Goal: Task Accomplishment & Management: Use online tool/utility

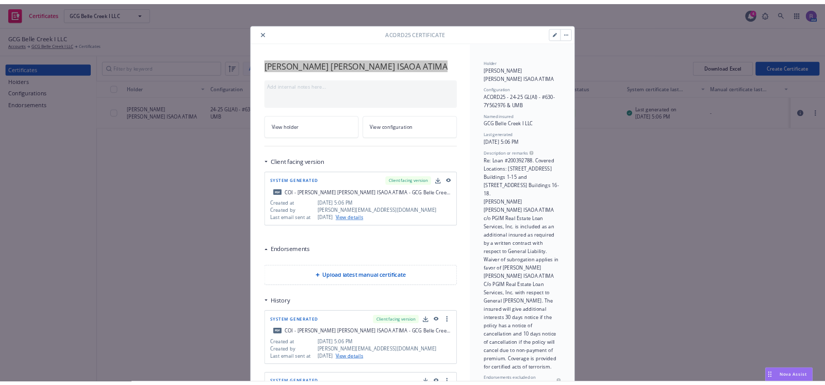
scroll to position [321, 0]
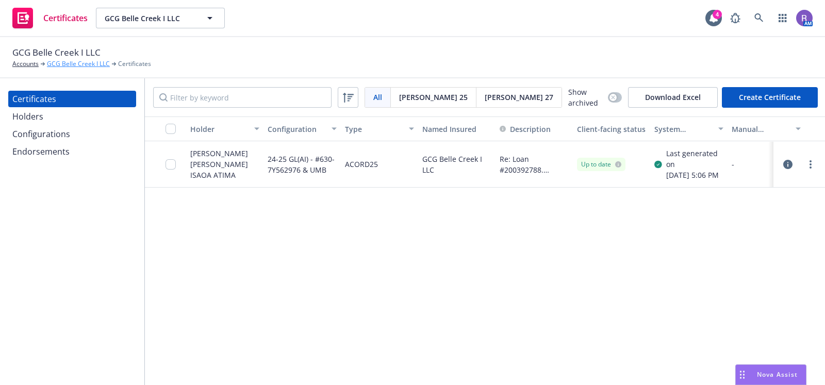
click at [64, 62] on link "GCG Belle Creek I LLC" at bounding box center [78, 63] width 63 height 9
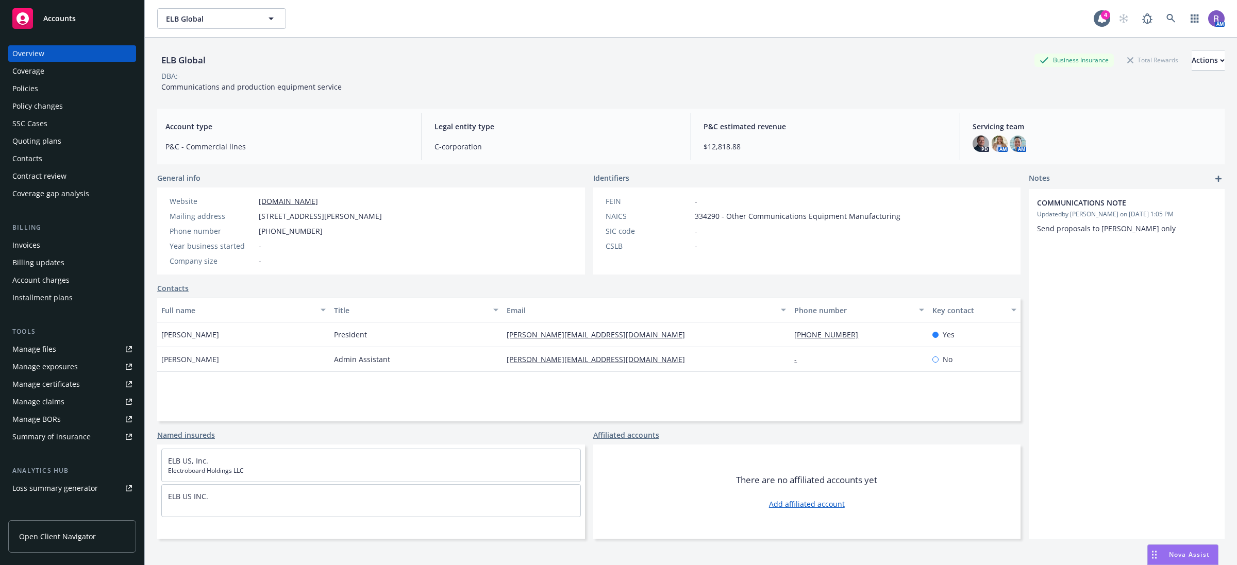
scroll to position [725, 0]
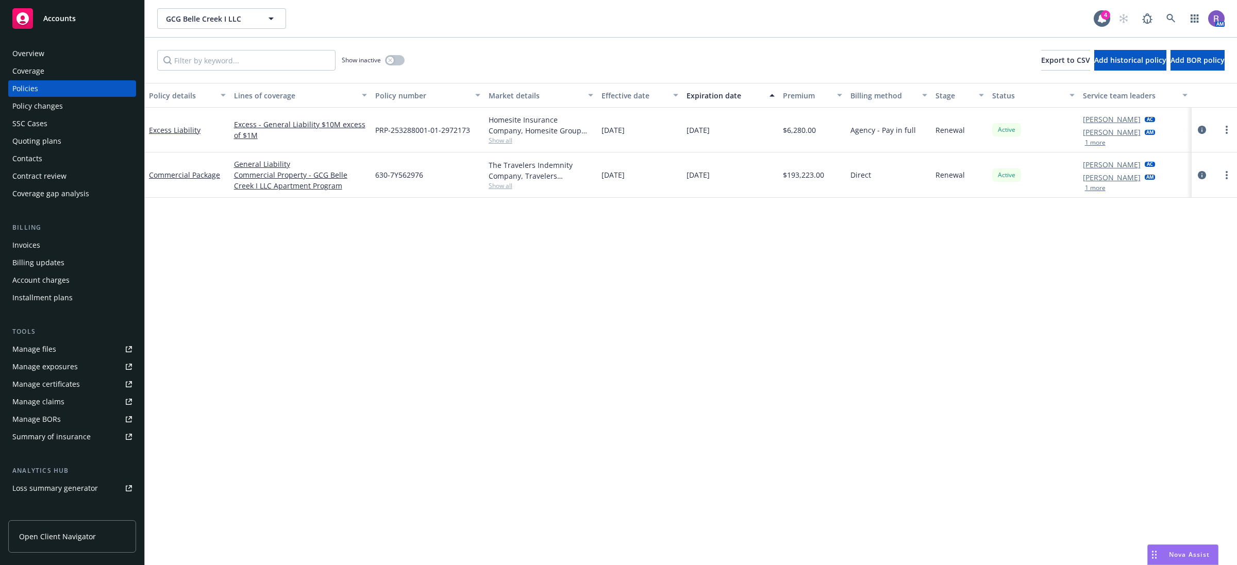
click at [31, 53] on div "Overview" at bounding box center [28, 53] width 32 height 16
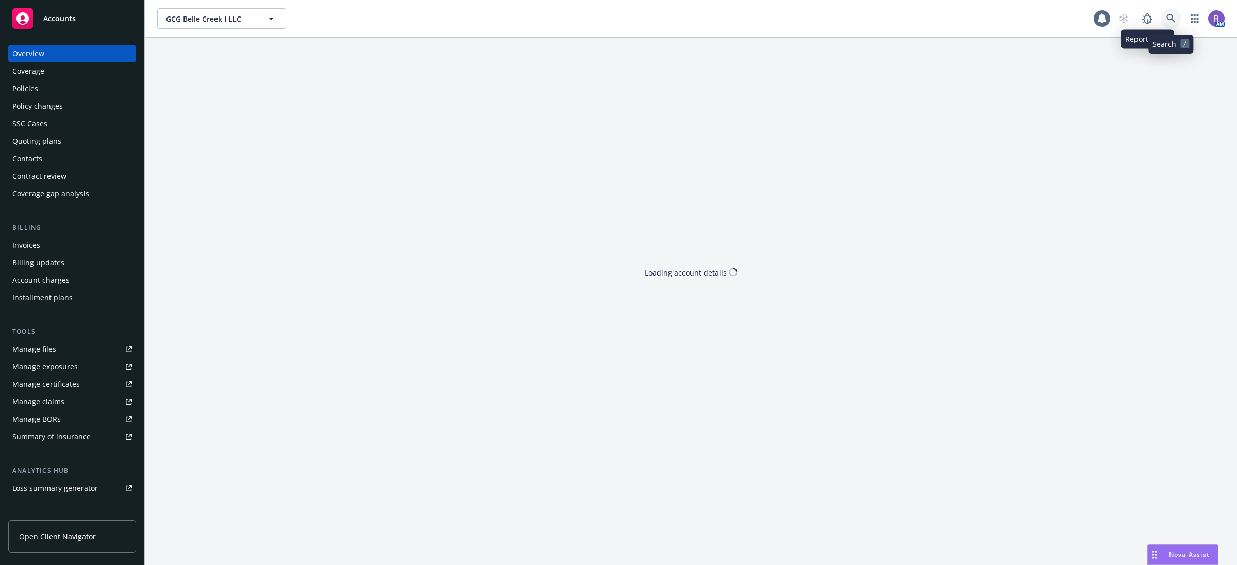
click at [1166, 17] on icon at bounding box center [1170, 18] width 9 height 9
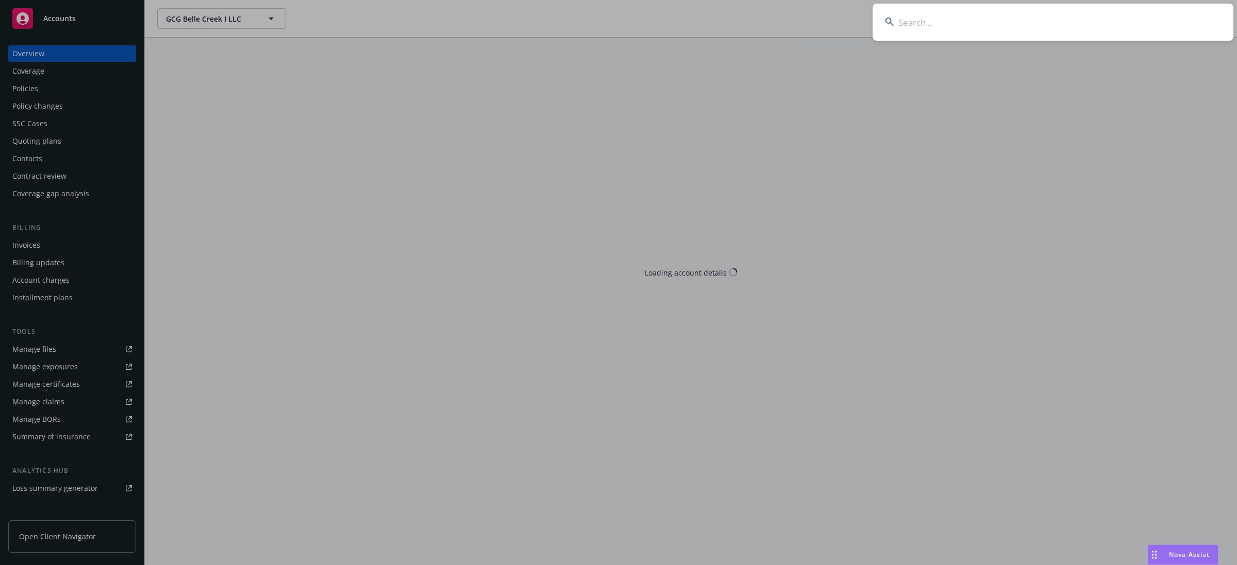
click at [1166, 17] on input at bounding box center [1053, 22] width 361 height 37
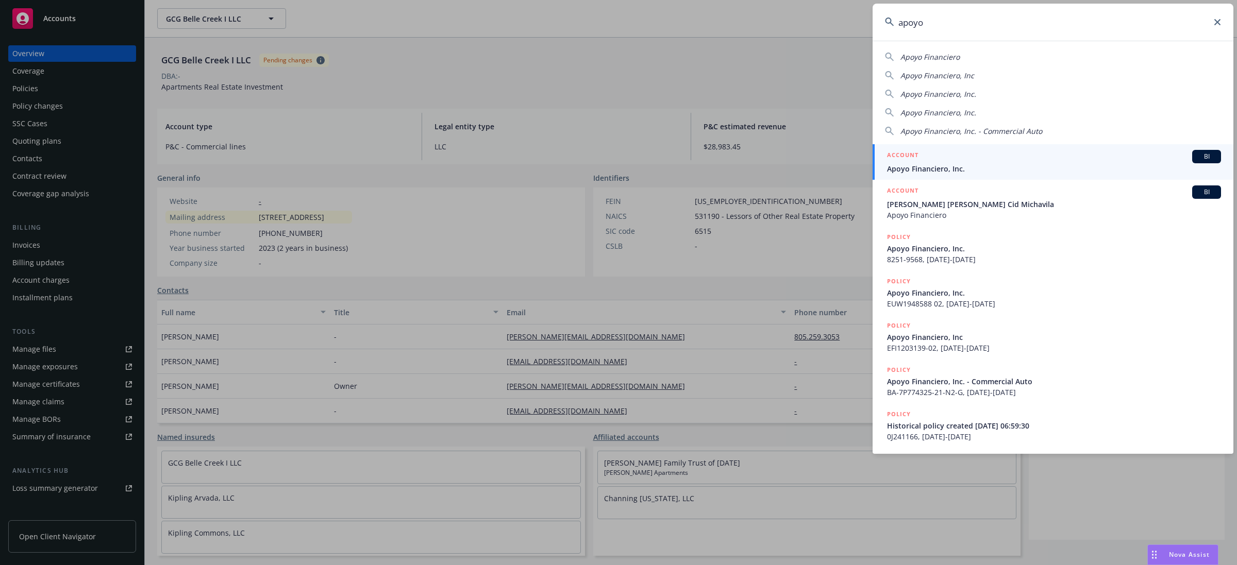
type input "apoyo"
click at [952, 150] on div "ACCOUNT BI" at bounding box center [1054, 156] width 334 height 13
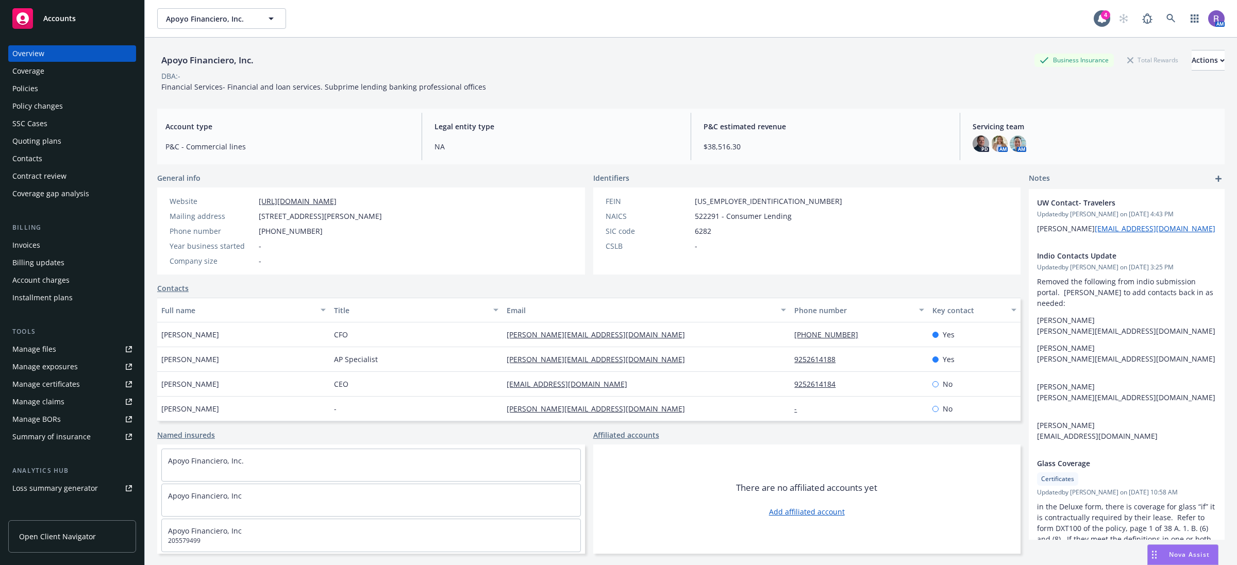
click at [58, 88] on div "Policies" at bounding box center [72, 88] width 120 height 16
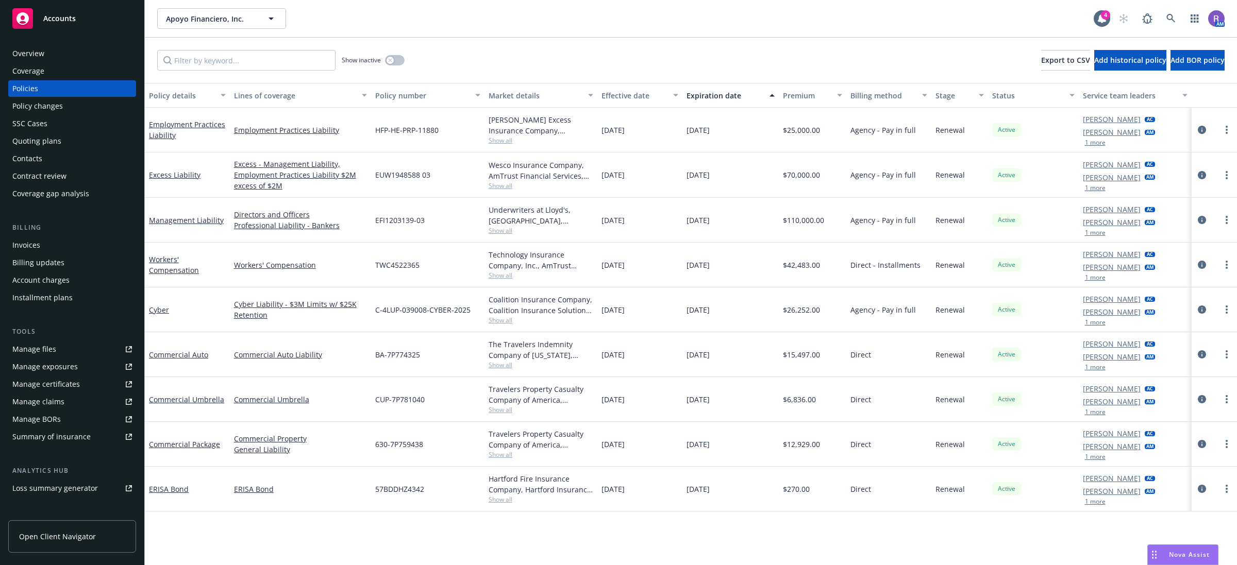
click at [40, 56] on div "Overview" at bounding box center [28, 53] width 32 height 16
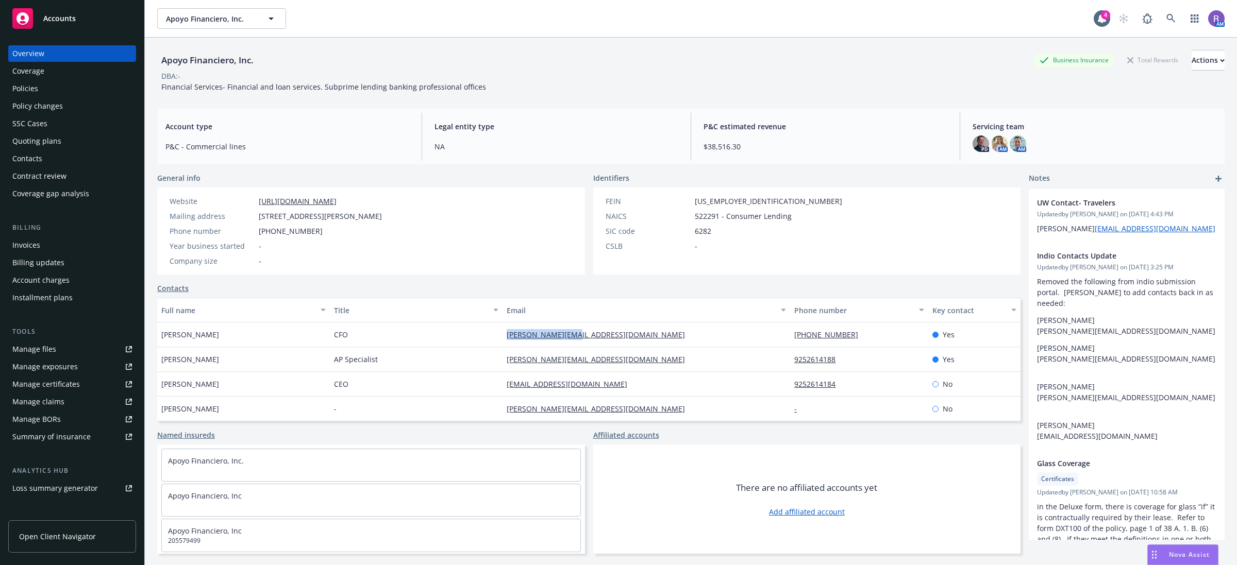
drag, startPoint x: 482, startPoint y: 338, endPoint x: 575, endPoint y: 339, distance: 93.3
click at [575, 338] on div "Jeff Cohen CFO jeff@apoyofin.com 925-261-4188 Yes" at bounding box center [588, 335] width 863 height 25
copy div "jeff@apoyofin.com"
drag, startPoint x: 486, startPoint y: 356, endPoint x: 594, endPoint y: 356, distance: 108.2
click at [594, 356] on div "FLORINA NUNEZ AP Specialist florina@apoyofin.com 9252614188 Yes" at bounding box center [588, 359] width 863 height 25
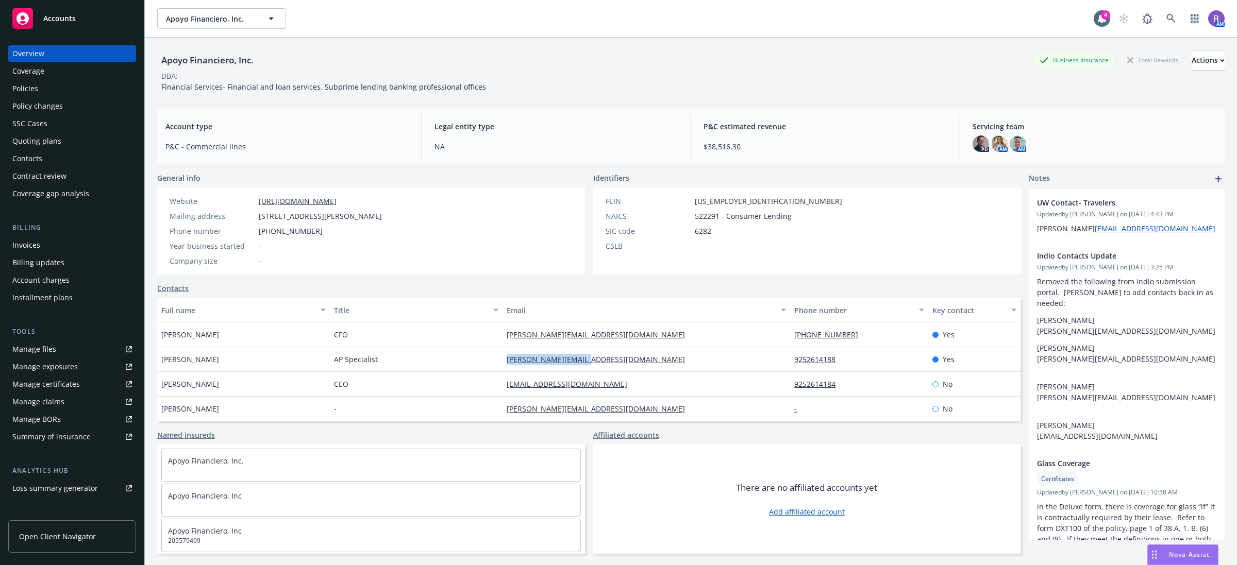
copy div "florina@apoyofin.com"
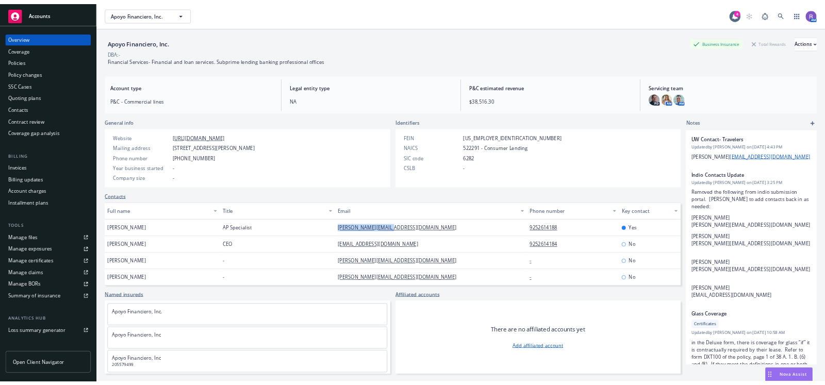
scroll to position [24, 0]
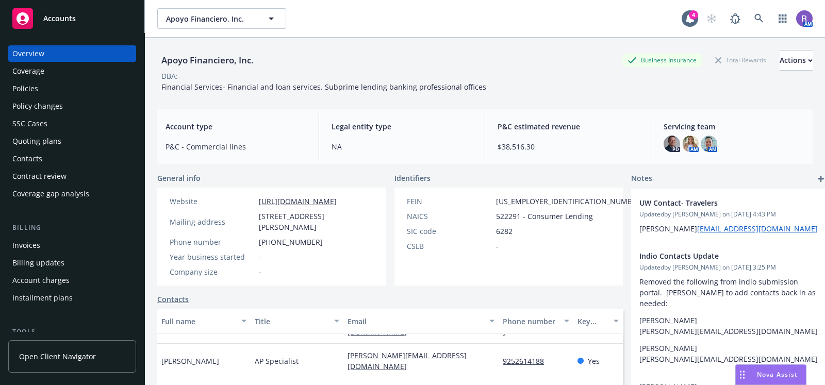
click at [409, 87] on span "Financial Services- Financial and loan services. Subprime lending banking profe…" at bounding box center [323, 87] width 325 height 10
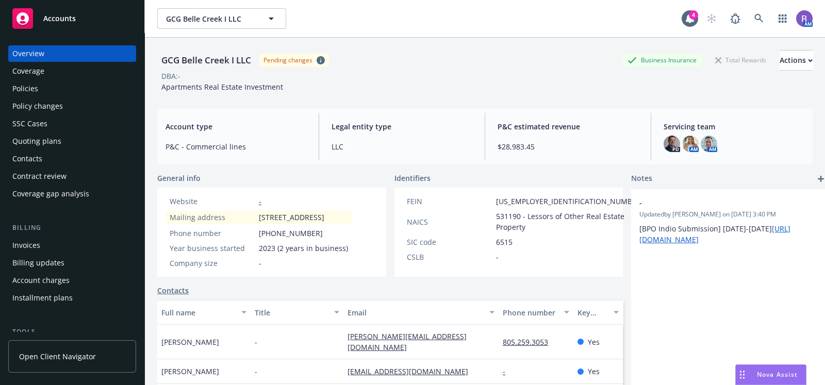
click at [33, 97] on div "Overview Coverage Policies Policy changes SSC Cases Quoting plans Contacts Cont…" at bounding box center [72, 123] width 128 height 157
click at [35, 88] on div "Policies" at bounding box center [25, 88] width 26 height 16
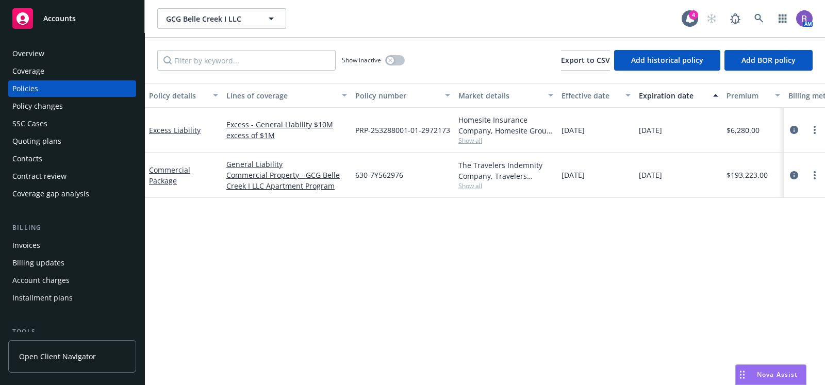
click at [476, 142] on span "Show all" at bounding box center [505, 140] width 95 height 9
click at [790, 129] on icon "circleInformation" at bounding box center [794, 130] width 8 height 8
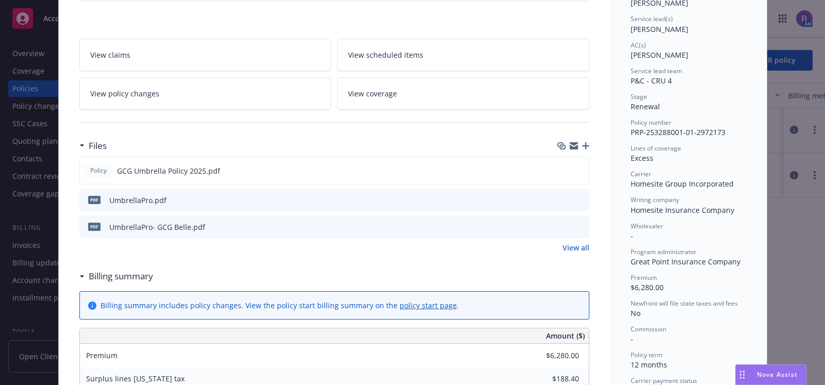
scroll to position [147, 0]
click at [647, 206] on span "Homesite Insurance Company" at bounding box center [682, 210] width 104 height 10
click at [681, 265] on span "Great Point Insurance Company" at bounding box center [685, 262] width 110 height 10
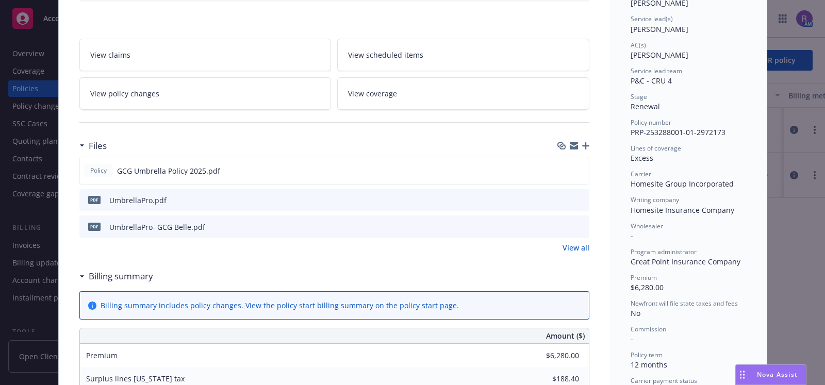
click at [630, 208] on span "Homesite Insurance Company" at bounding box center [682, 210] width 104 height 10
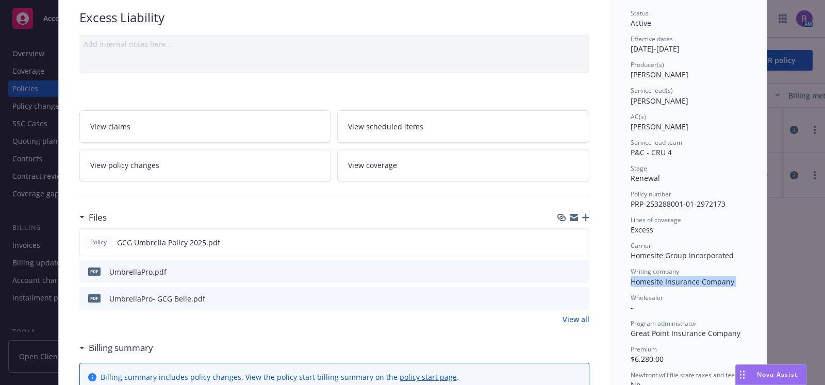
scroll to position [0, 0]
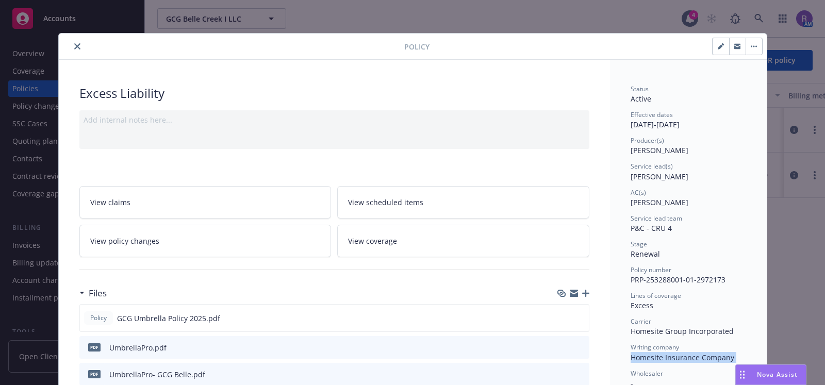
click at [74, 49] on icon "close" at bounding box center [77, 46] width 6 height 6
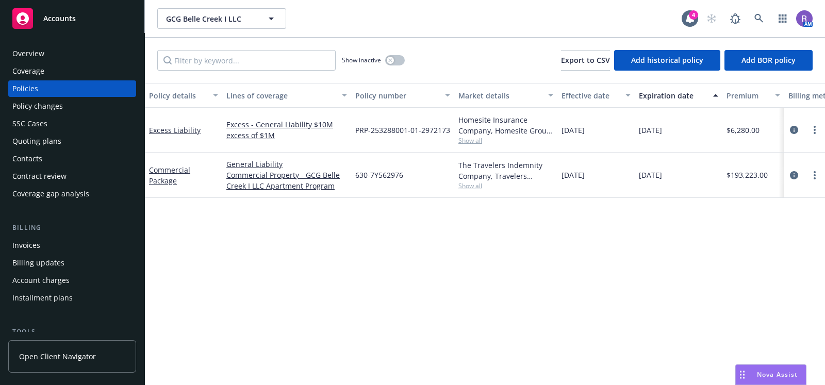
click at [372, 287] on div "Policy details Lines of coverage Policy number Market details Effective date Ex…" at bounding box center [485, 234] width 680 height 303
click at [790, 129] on icon "circleInformation" at bounding box center [794, 130] width 8 height 8
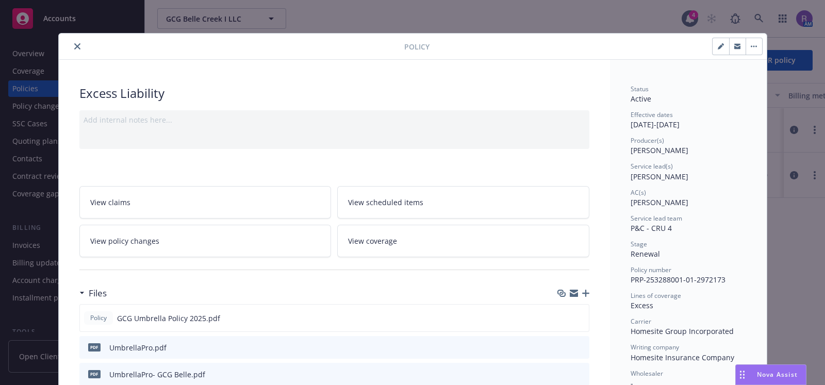
click at [71, 43] on button "close" at bounding box center [77, 46] width 12 height 12
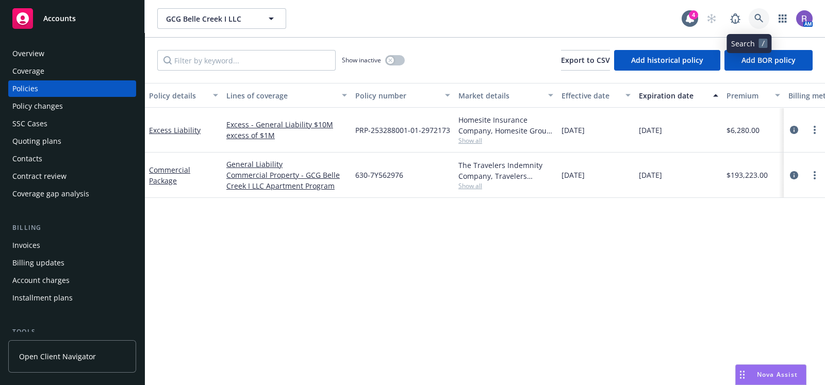
click at [754, 17] on icon at bounding box center [758, 18] width 9 height 9
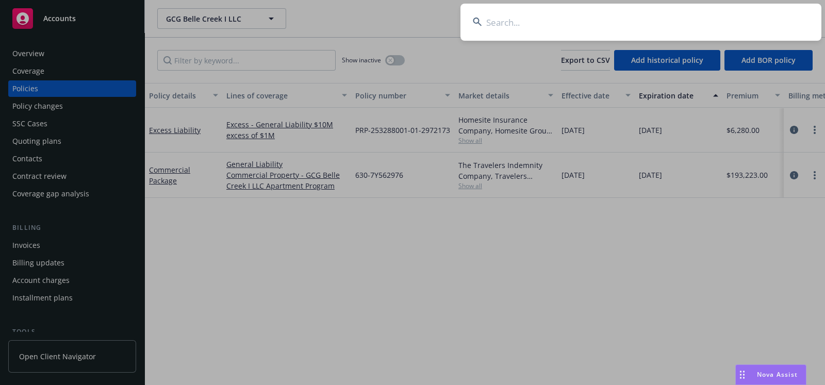
click at [723, 19] on input at bounding box center [640, 22] width 361 height 37
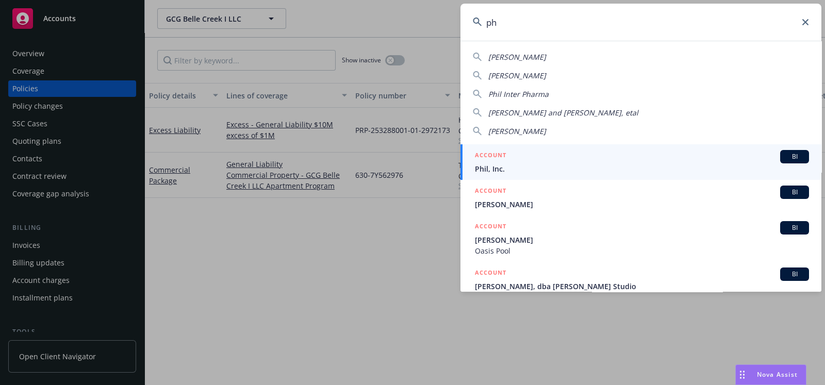
type input "p"
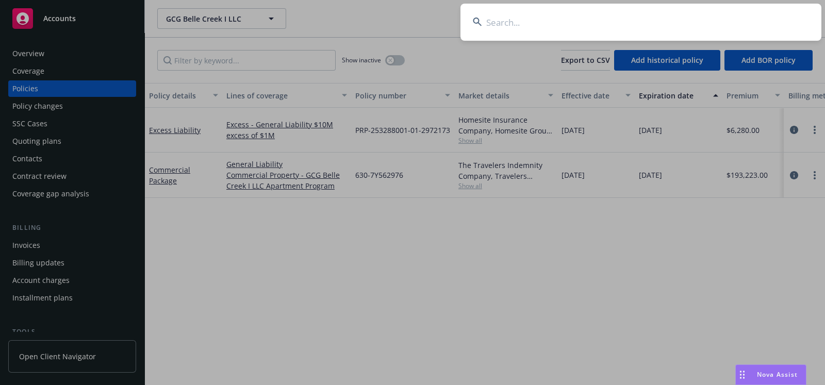
click at [542, 20] on input at bounding box center [640, 22] width 361 height 37
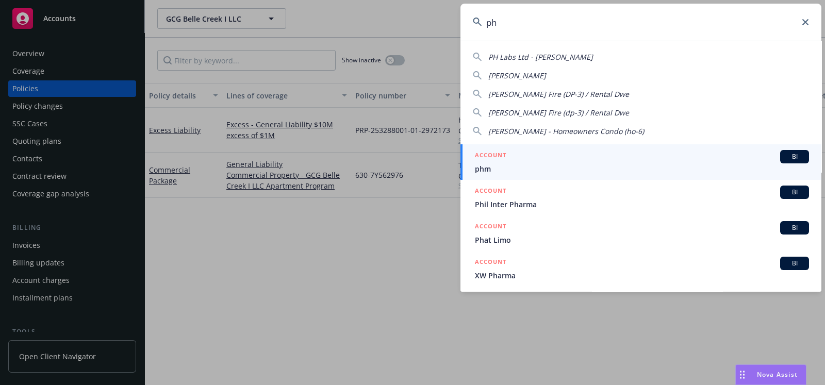
type input "p"
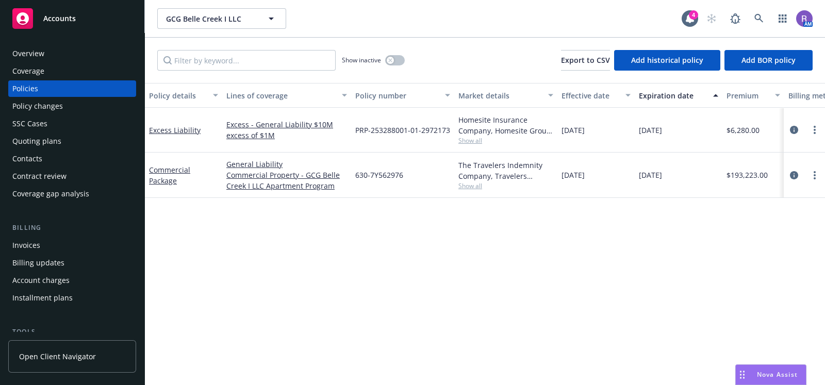
click at [400, 302] on div "Policy details Lines of coverage Policy number Market details Effective date Ex…" at bounding box center [485, 234] width 680 height 303
click at [344, 241] on div "Policy details Lines of coverage Policy number Market details Effective date Ex…" at bounding box center [485, 234] width 680 height 303
click at [538, 312] on div "Policy details Lines of coverage Policy number Market details Effective date Ex…" at bounding box center [485, 234] width 680 height 303
click at [44, 88] on div "Policies" at bounding box center [72, 88] width 120 height 16
click at [29, 51] on div "Overview" at bounding box center [28, 53] width 32 height 16
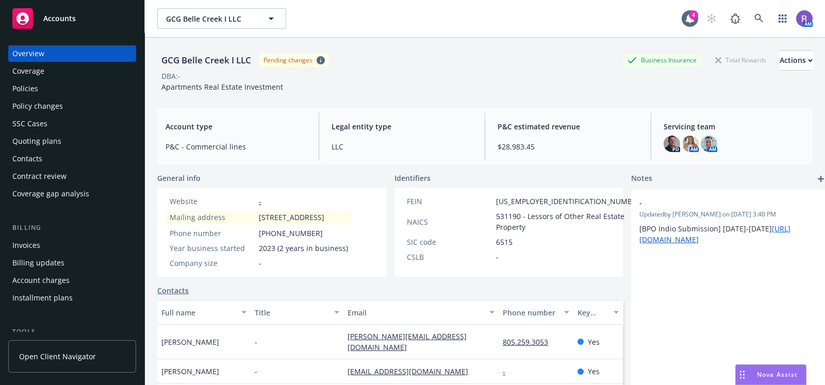
click at [45, 89] on div "Policies" at bounding box center [72, 88] width 120 height 16
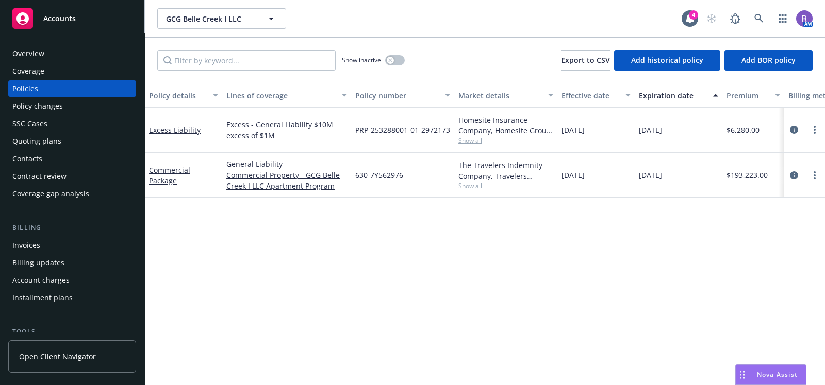
click at [36, 57] on div "Overview" at bounding box center [28, 53] width 32 height 16
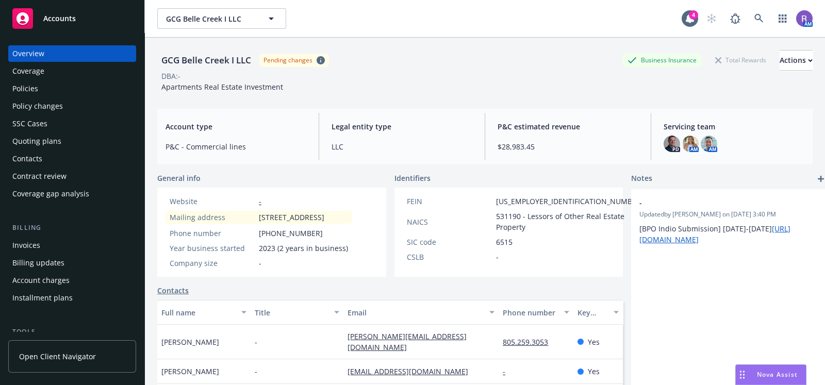
click at [386, 60] on div "GCG Belle Creek I LLC Pending changes Business Insurance Total Rewards Actions" at bounding box center [484, 60] width 655 height 21
click at [754, 20] on icon at bounding box center [758, 18] width 9 height 9
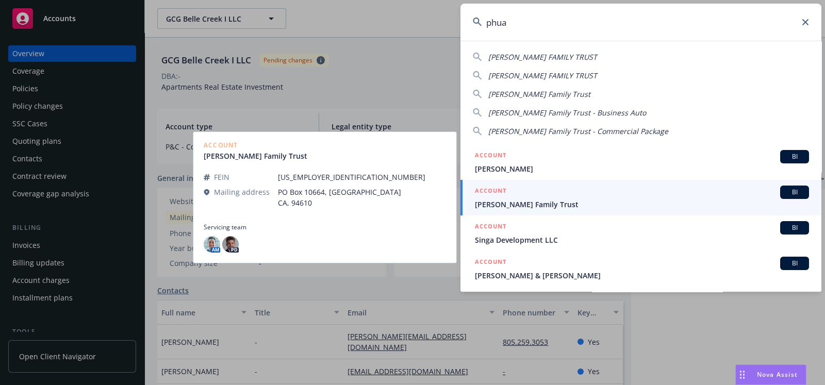
type input "phua"
click at [547, 205] on span "Phua-Lee Family Trust" at bounding box center [642, 204] width 334 height 11
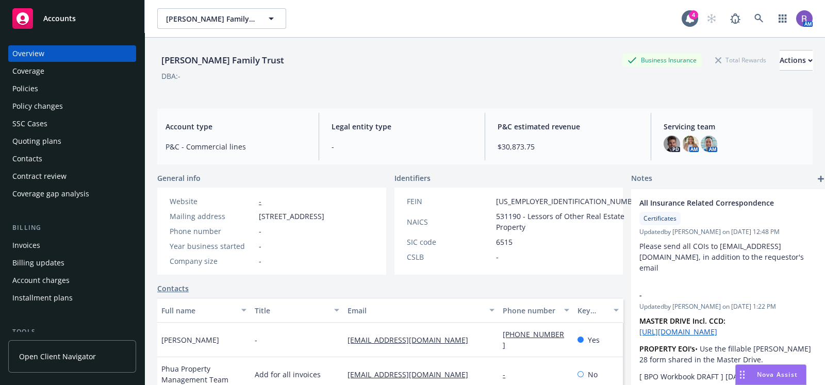
click at [382, 95] on div "Phua-Lee Family Trust Business Insurance Total Rewards Actions DBA: -" at bounding box center [484, 69] width 655 height 63
click at [409, 77] on div "DBA: -" at bounding box center [484, 76] width 655 height 11
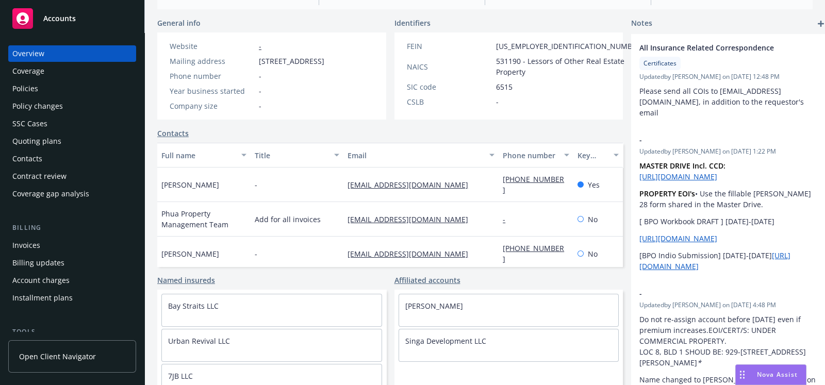
scroll to position [158, 0]
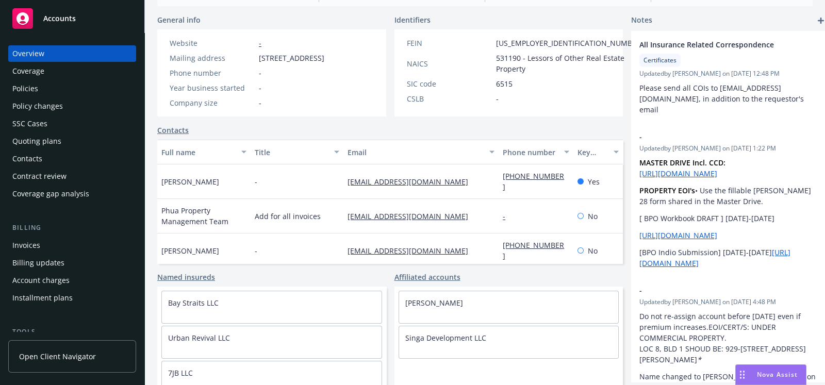
click at [758, 376] on span "Nova Assist" at bounding box center [777, 374] width 41 height 9
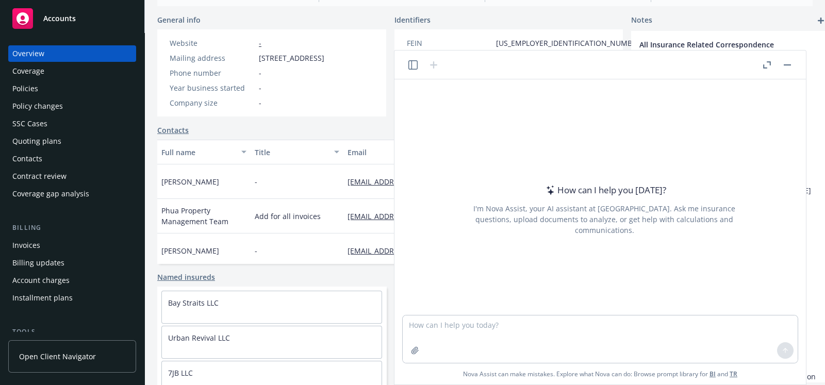
click at [480, 18] on div "Identifiers" at bounding box center [508, 19] width 229 height 11
click at [788, 65] on button "button" at bounding box center [787, 65] width 12 height 12
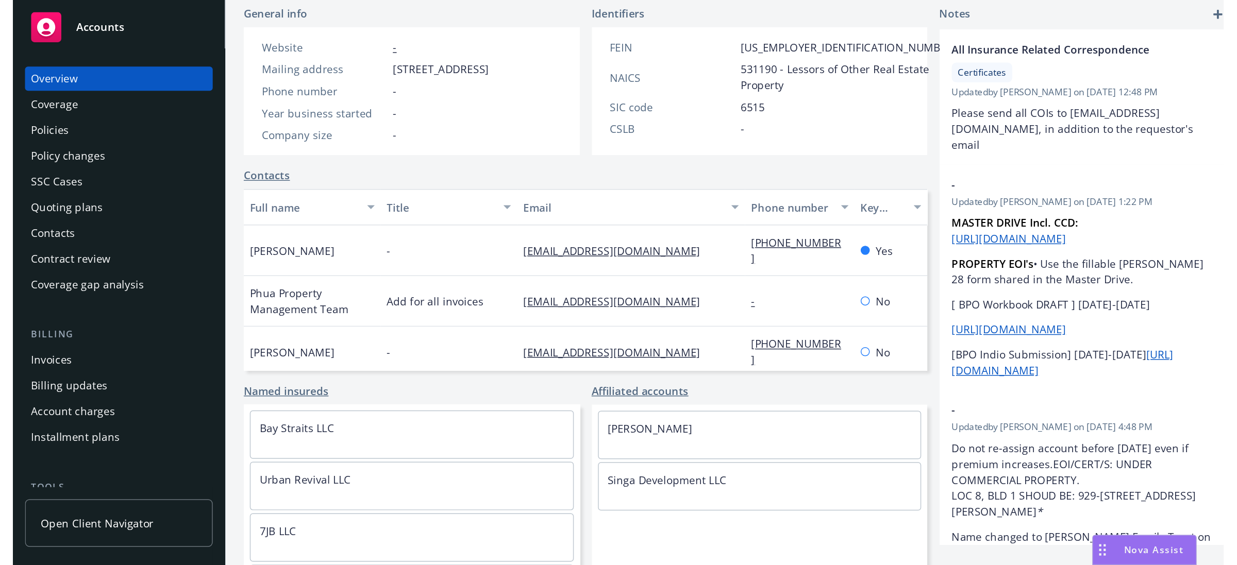
scroll to position [0, 0]
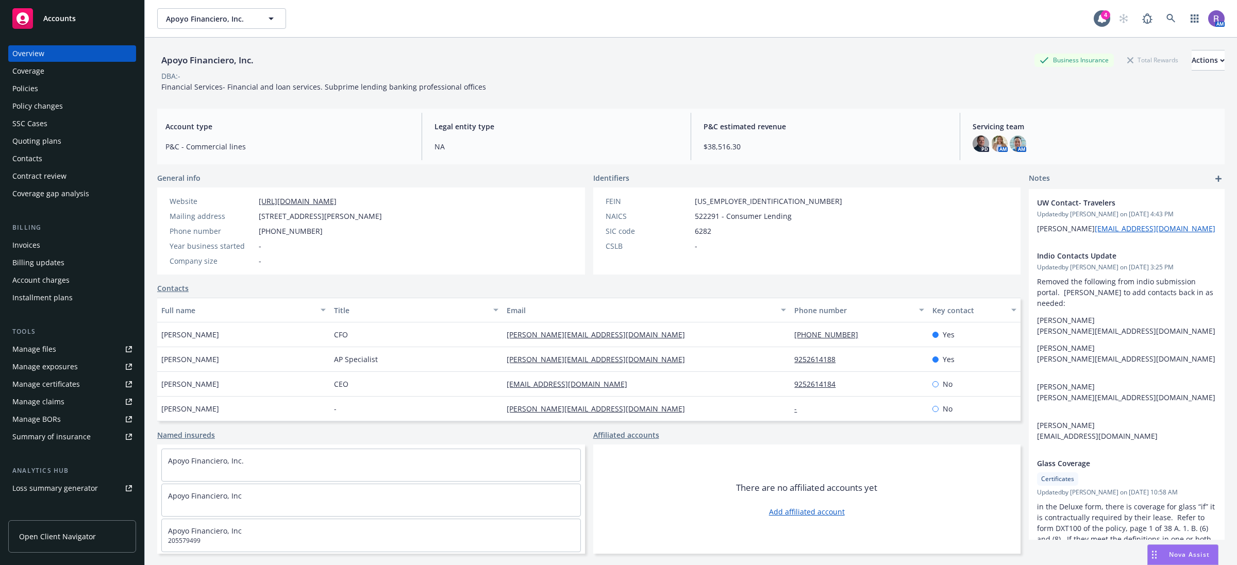
scroll to position [24, 0]
click at [64, 135] on div "Quoting plans" at bounding box center [72, 141] width 120 height 16
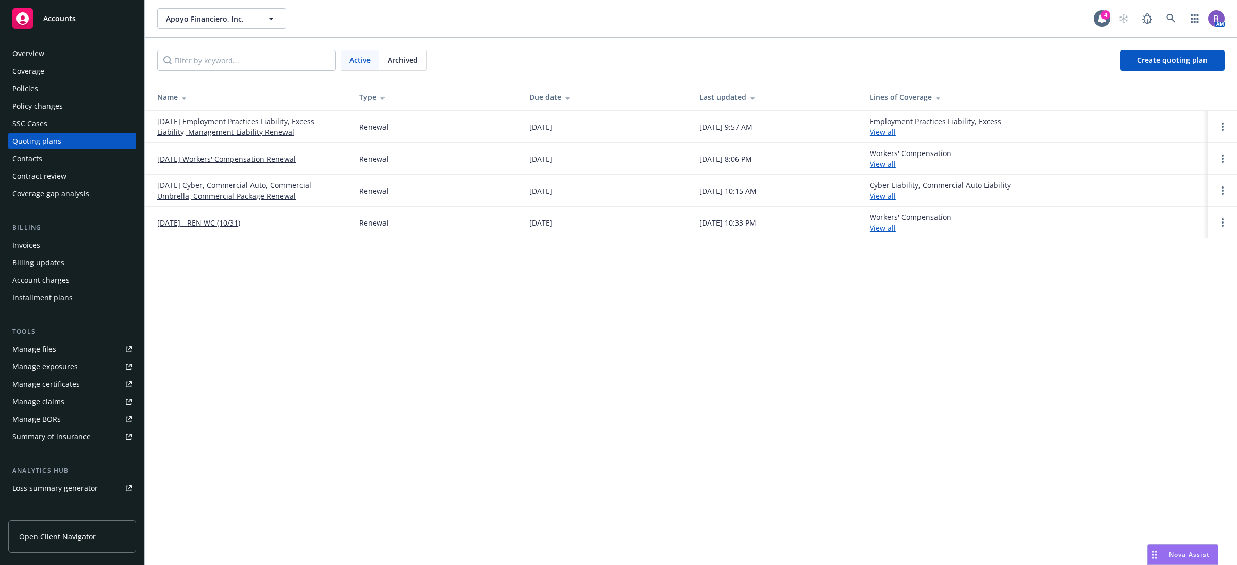
click at [708, 321] on div "Apoyo Financiero, Inc. Apoyo Financiero, Inc. 4 AM Active Archived Create quoti…" at bounding box center [691, 282] width 1092 height 565
click at [274, 134] on link "[DATE] Employment Practices Liability, Excess Liability, Management Liability R…" at bounding box center [250, 127] width 186 height 22
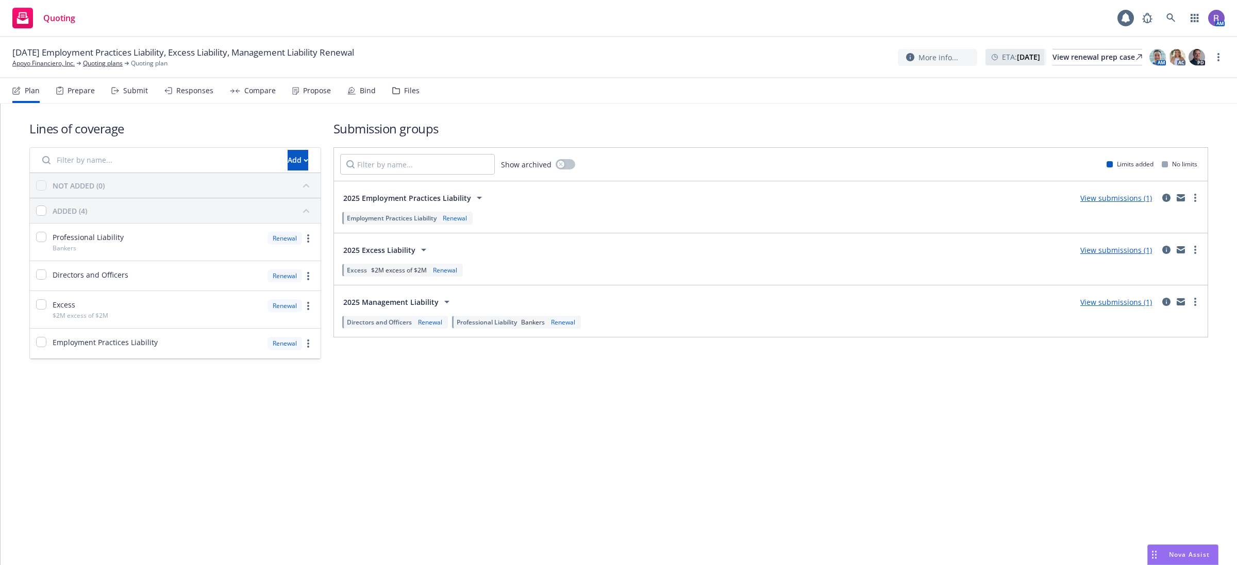
click at [296, 102] on div "Propose" at bounding box center [311, 90] width 39 height 25
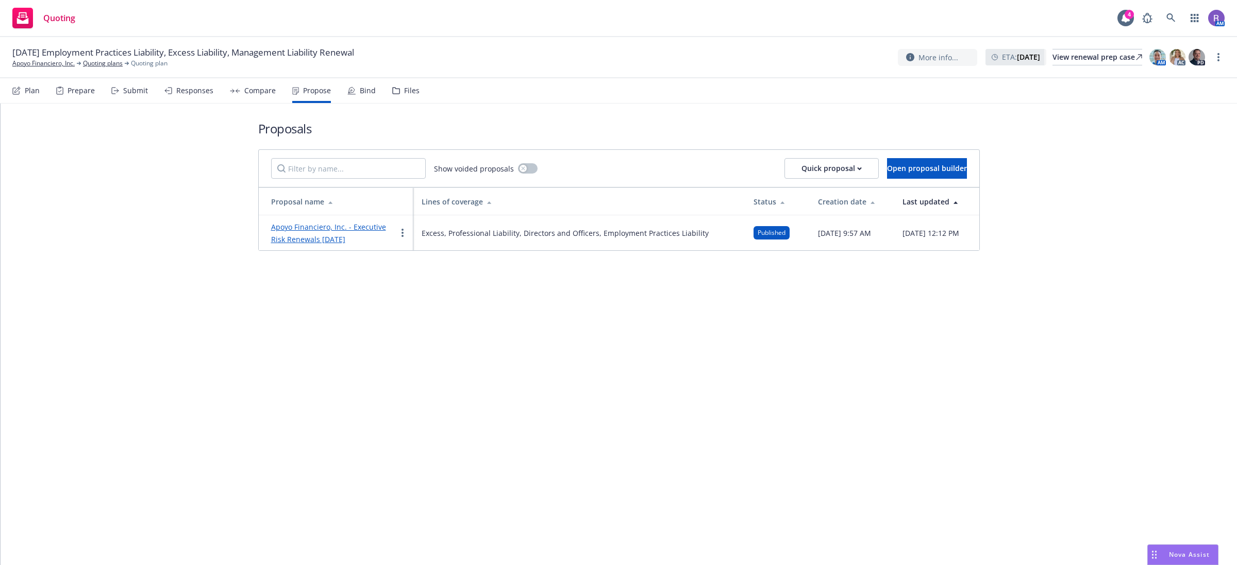
click at [315, 240] on link "Apoyo Financiero, Inc. - Executive Risk Renewals 08/16/2025" at bounding box center [328, 233] width 115 height 22
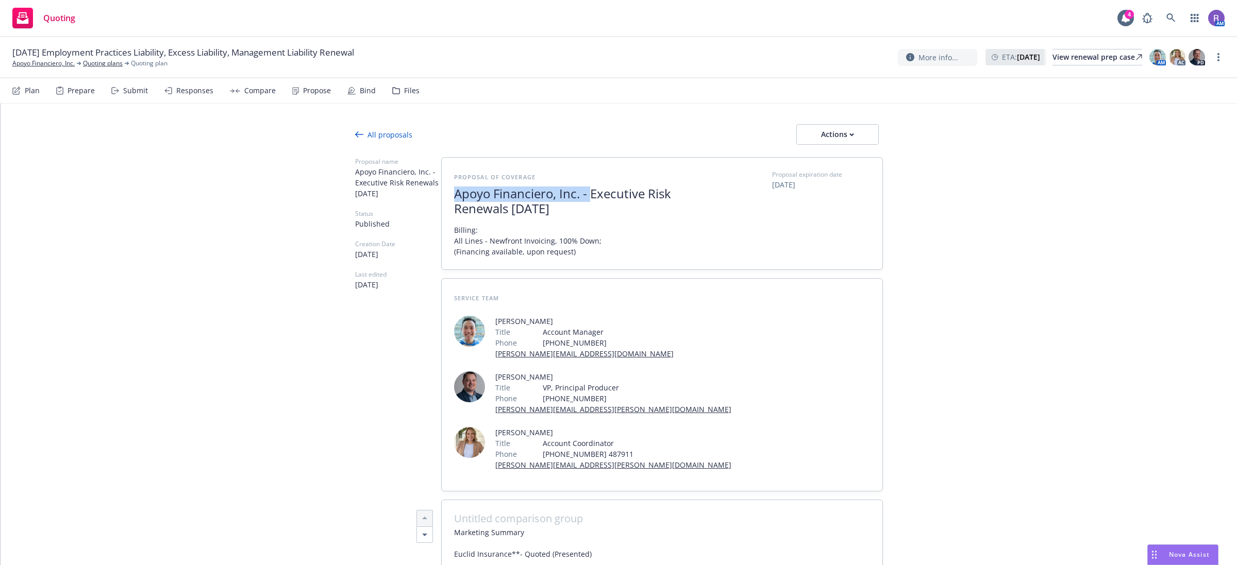
drag, startPoint x: 588, startPoint y: 202, endPoint x: 450, endPoint y: 202, distance: 138.1
click at [454, 202] on span "Apoyo Financiero, Inc. - Executive Risk Renewals 08/16/2025" at bounding box center [580, 202] width 253 height 30
click at [454, 199] on span "Apoyo Financiero, Inc. - Executive Risk Renewals [DATE]" at bounding box center [580, 202] width 253 height 30
drag, startPoint x: 453, startPoint y: 197, endPoint x: 603, endPoint y: 209, distance: 151.0
click at [603, 209] on span "Apoyo Financiero, Inc. - Executive Risk Renewals [DATE]" at bounding box center [580, 202] width 253 height 30
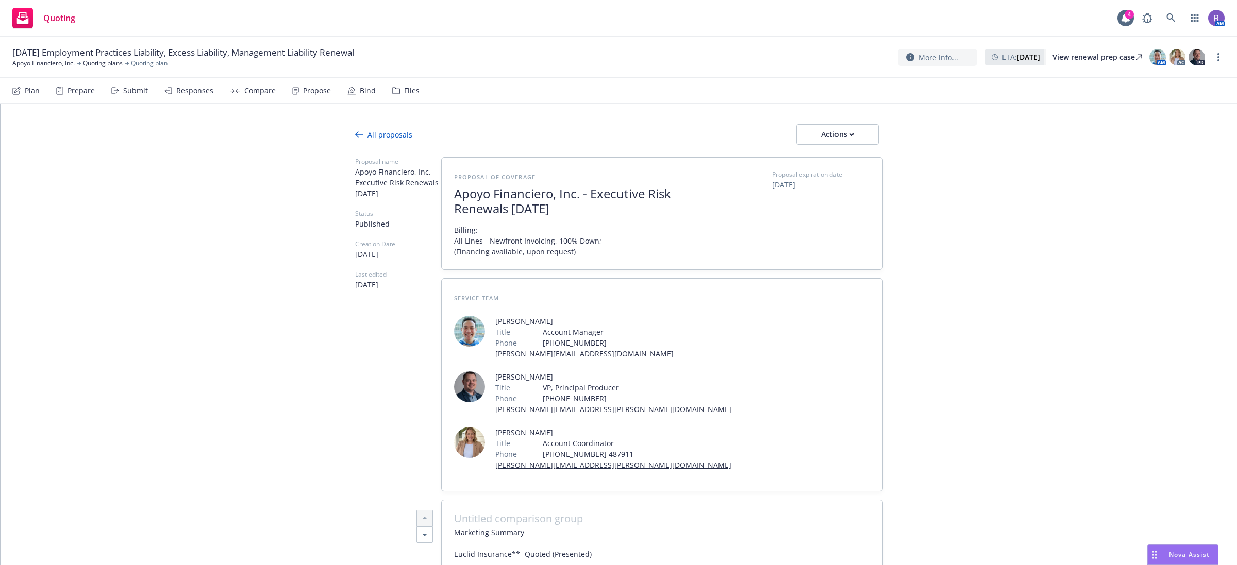
copy span "Apoyo Financiero, Inc. - Executive Risk Renewals [DATE]"
click at [1220, 57] on link "more" at bounding box center [1218, 57] width 12 height 12
click at [1192, 87] on link "Copy logging email" at bounding box center [1166, 78] width 115 height 21
drag, startPoint x: 30, startPoint y: 855, endPoint x: -476, endPoint y: 1444, distance: 776.4
click at [0, 565] on html "Quoting 4 AM 08/16/25 Employment Practices Liability, Excess Liability, Managem…" at bounding box center [618, 282] width 1237 height 565
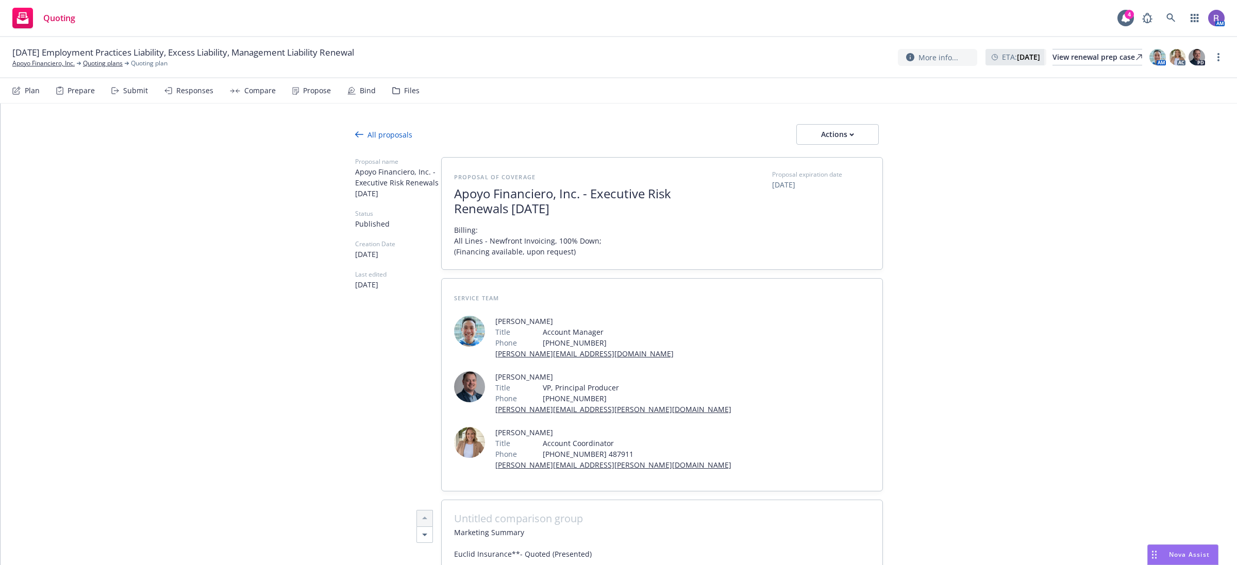
drag, startPoint x: 1029, startPoint y: 253, endPoint x: 939, endPoint y: 179, distance: 116.9
click at [855, 137] on div "Actions" at bounding box center [837, 135] width 48 height 20
click at [835, 207] on link "Copy logging email" at bounding box center [837, 202] width 90 height 21
click at [837, 135] on div "Actions" at bounding box center [837, 135] width 48 height 20
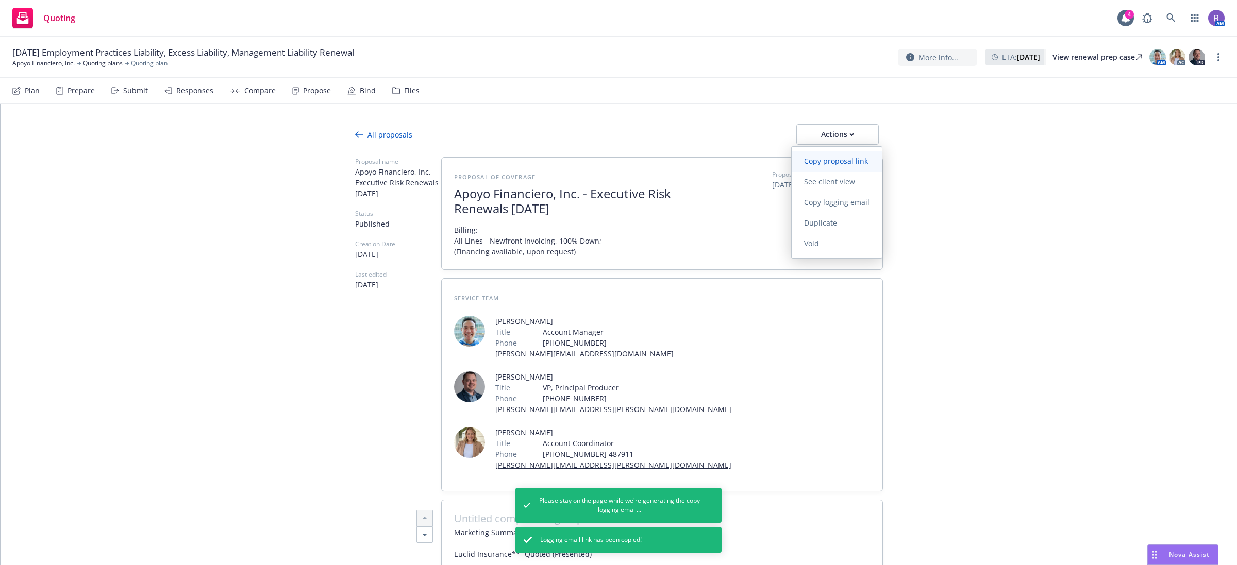
click at [848, 169] on link "Copy proposal link" at bounding box center [837, 161] width 90 height 21
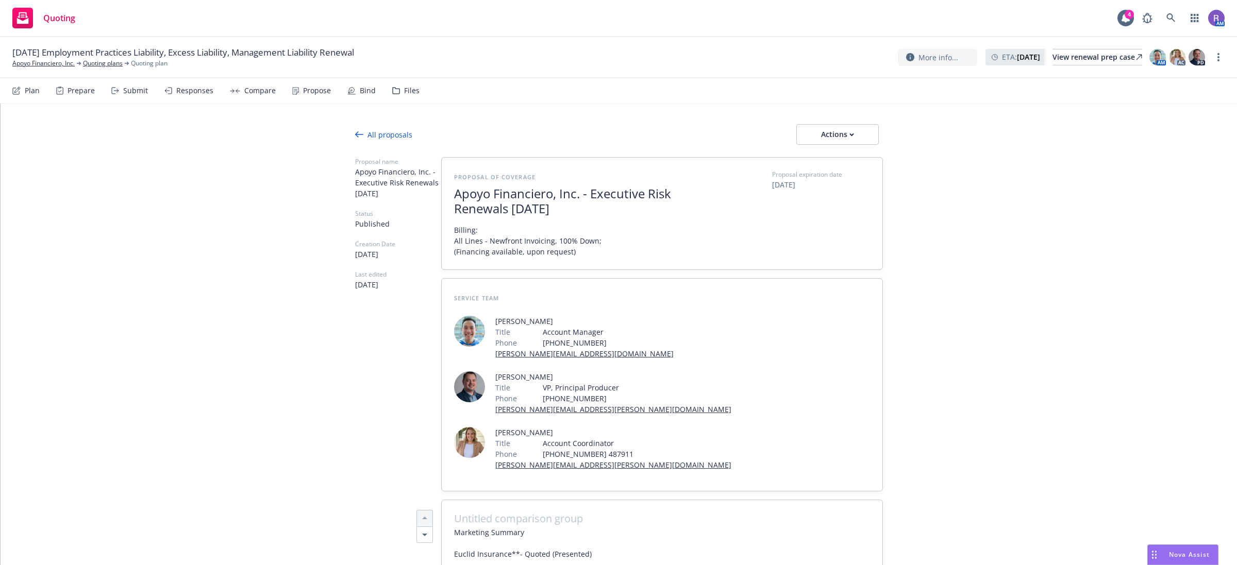
type textarea "x"
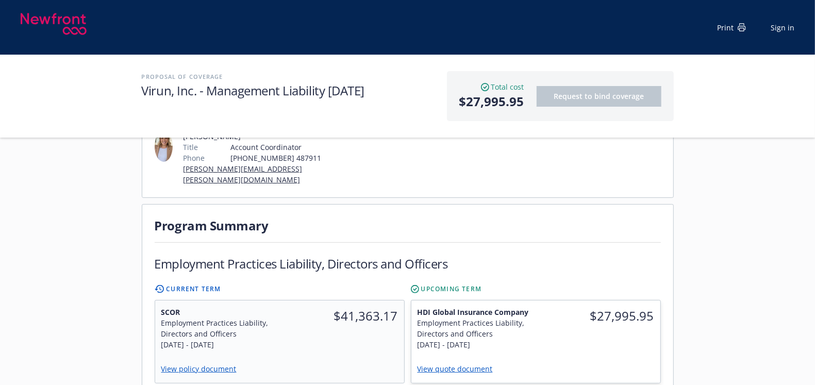
scroll to position [272, 0]
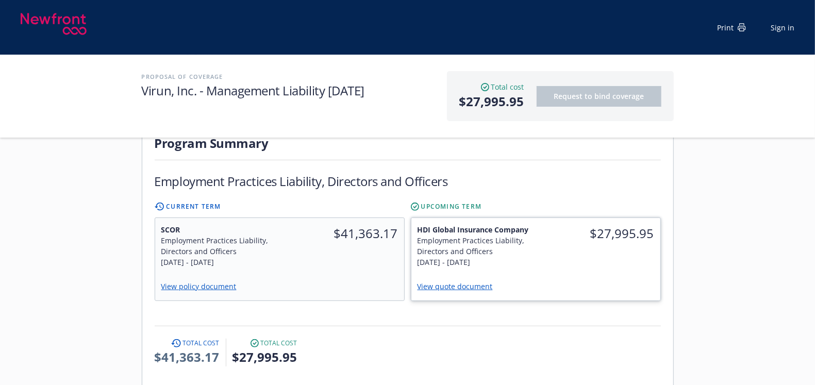
click at [435, 224] on span "HDI Global Insurance Company" at bounding box center [474, 229] width 112 height 11
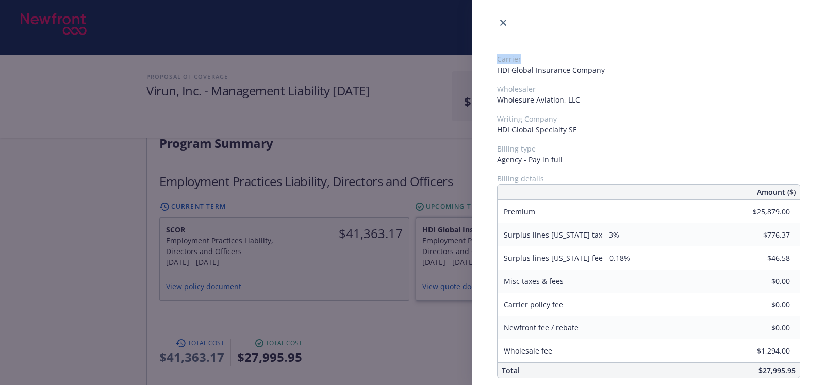
click at [435, 206] on div "Carrier HDI Global Insurance Company Wholesaler Wholesure Aviation, LLC Writing…" at bounding box center [412, 192] width 825 height 385
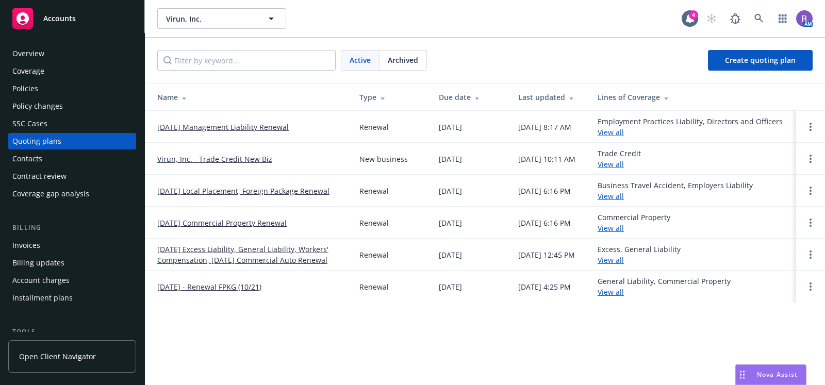
click at [40, 86] on div "Policies" at bounding box center [72, 88] width 120 height 16
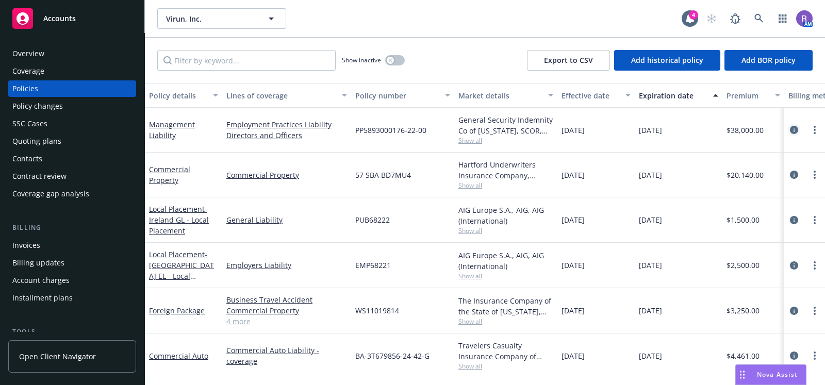
click at [790, 129] on icon "circleInformation" at bounding box center [794, 130] width 8 height 8
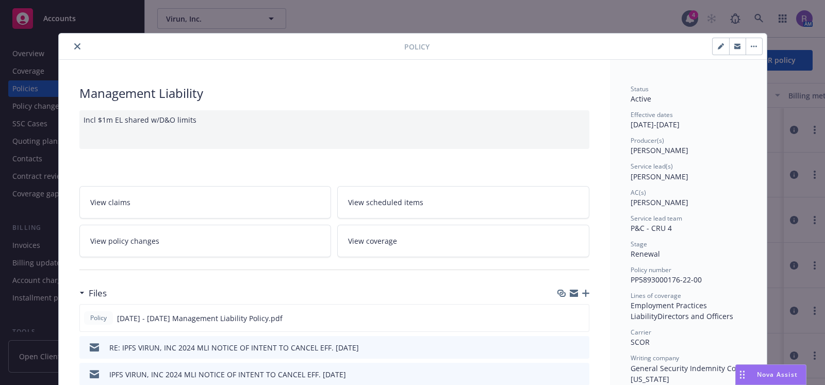
scroll to position [141, 0]
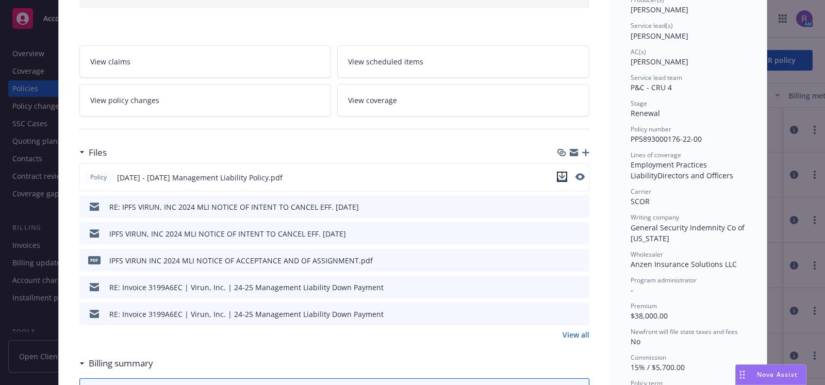
click at [559, 176] on icon "download file" at bounding box center [562, 177] width 8 height 8
click at [757, 370] on span "Nova Assist" at bounding box center [777, 374] width 41 height 9
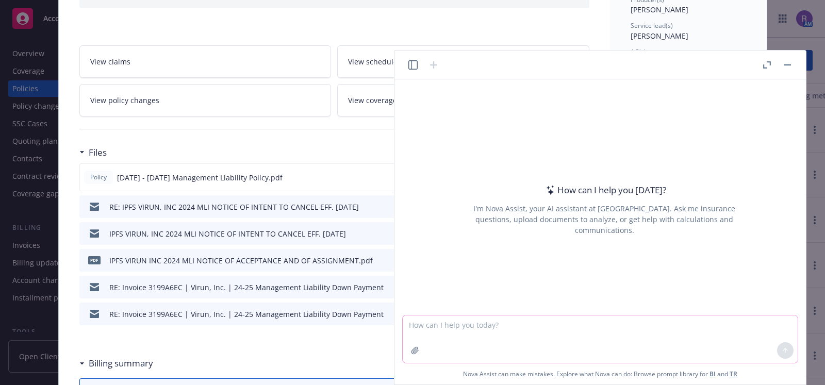
click at [414, 349] on icon "button" at bounding box center [415, 350] width 8 height 8
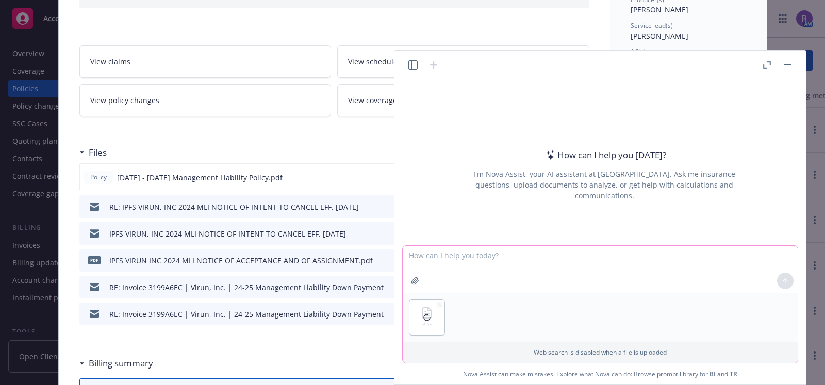
click at [415, 279] on icon "button" at bounding box center [414, 280] width 7 height 7
click at [425, 254] on textarea at bounding box center [600, 269] width 395 height 47
type textarea "p"
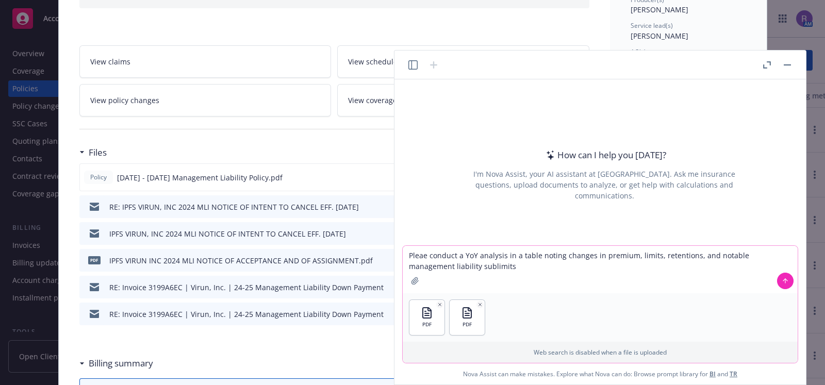
click at [425, 254] on textarea "Pleae conduct a YoY analysis in a table noting changes in premium, limits, rete…" at bounding box center [600, 269] width 395 height 47
click at [445, 269] on textarea "Please conduct a YoY analysis in a table noting changes in premium, limits, ret…" at bounding box center [600, 269] width 395 height 47
type textarea "Please conduct a YoY analysis in a table noting changes in premium, limits, ret…"
click at [491, 274] on textarea "Please conduct a YoY analysis in a table noting changes in premium, limits, ret…" at bounding box center [600, 269] width 395 height 47
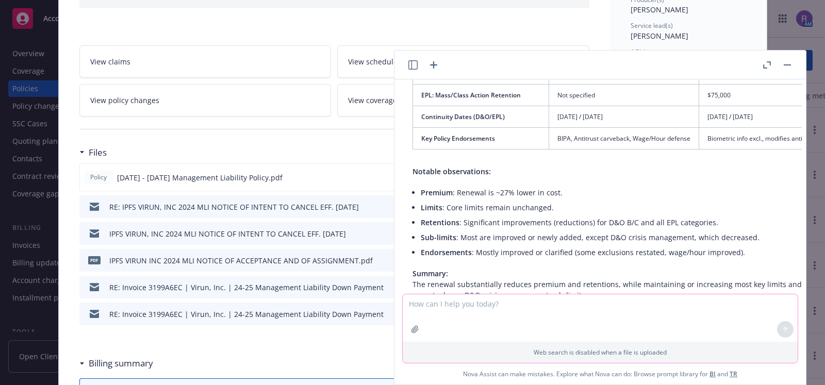
scroll to position [595, 9]
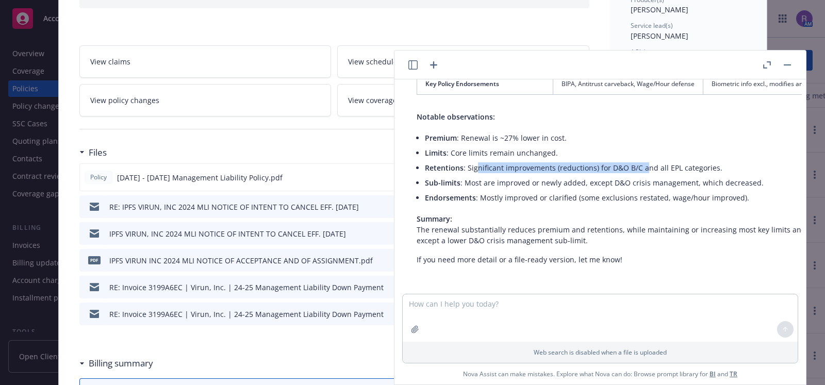
drag, startPoint x: 476, startPoint y: 162, endPoint x: 644, endPoint y: 163, distance: 167.5
click at [644, 163] on li "Retentions : Significant improvements (reductions) for D&O B/C and all EPL cate…" at bounding box center [726, 167] width 602 height 15
click at [679, 175] on li "Sub-limits : Most are improved or newly added, except D&O crisis management, wh…" at bounding box center [726, 182] width 602 height 15
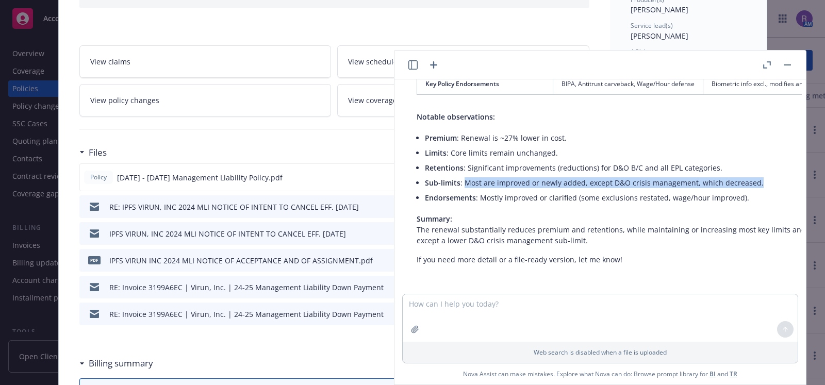
drag, startPoint x: 462, startPoint y: 174, endPoint x: 755, endPoint y: 177, distance: 292.3
click at [755, 177] on li "Sub-limits : Most are improved or newly added, except D&O crisis management, wh…" at bounding box center [726, 182] width 602 height 15
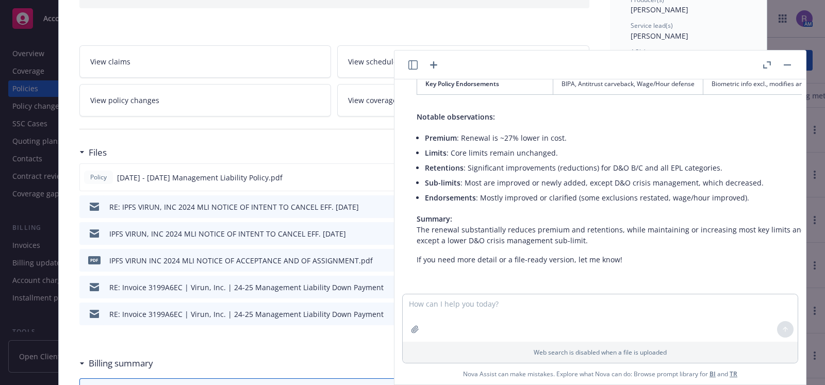
drag, startPoint x: 579, startPoint y: 191, endPoint x: 678, endPoint y: 186, distance: 98.6
click at [678, 190] on li "Endorsements : Mostly improved or clarified (some exclusions restated, wage/hou…" at bounding box center [726, 197] width 602 height 15
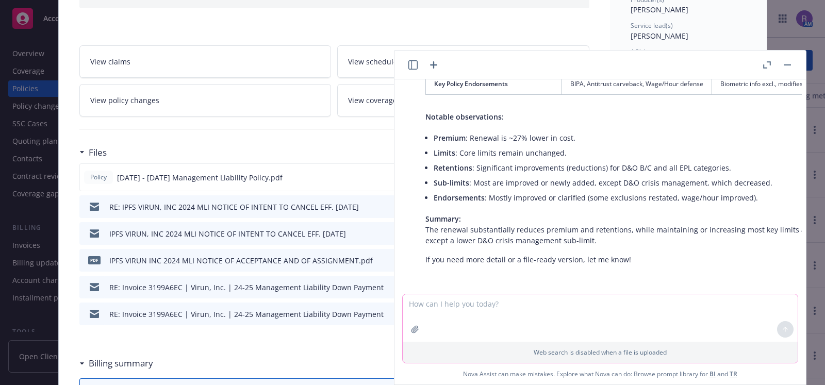
click at [500, 307] on textarea at bounding box center [600, 317] width 395 height 47
type textarea "more detail please"
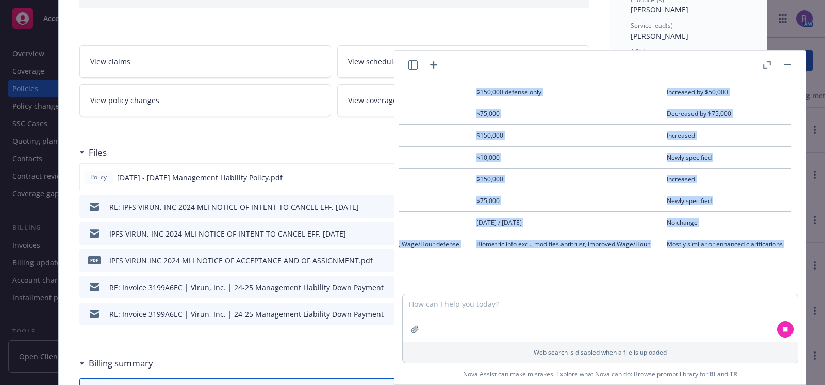
scroll to position [431, 253]
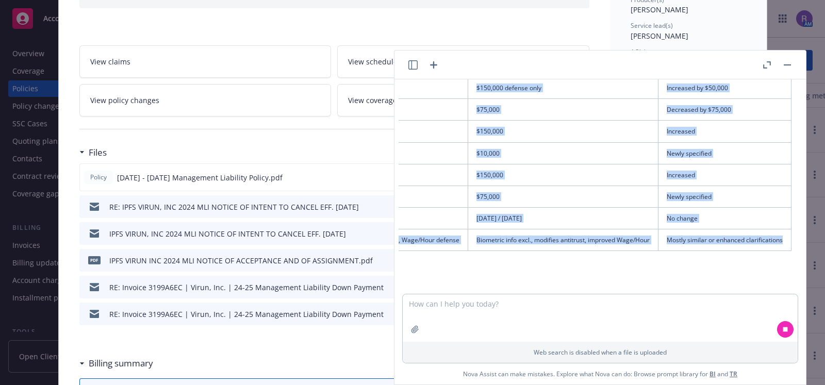
drag, startPoint x: 430, startPoint y: 215, endPoint x: 778, endPoint y: 242, distance: 348.4
click at [778, 242] on table "Coverage/Metric Expiring Policy (2024-2025) Renewal Policy (2025-2026) Change/N…" at bounding box center [486, 13] width 610 height 476
copy table "Coverage/Metric Expiring Policy (2024-2025) Renewal Policy (2025-2026) Change/N…"
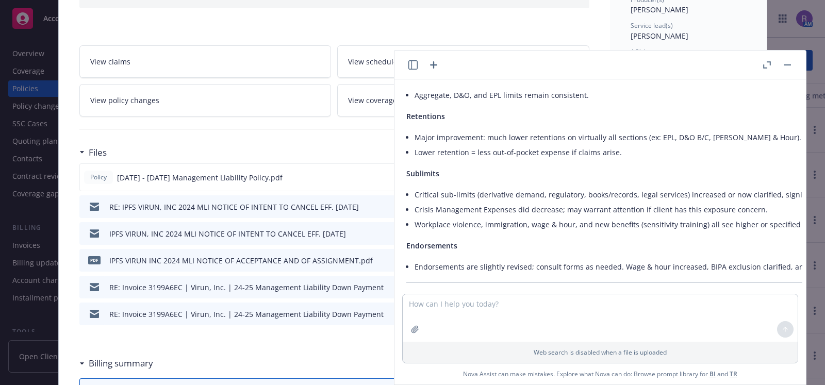
scroll to position [1621, 19]
click at [33, 151] on div "Policy Management Liability Incl $1m EL shared w/D&O limits View claims View sc…" at bounding box center [412, 192] width 825 height 385
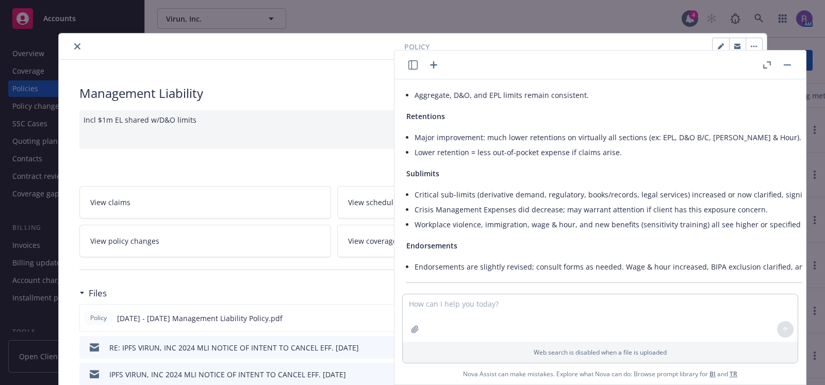
click at [65, 44] on div at bounding box center [233, 46] width 341 height 12
click at [74, 47] on icon "close" at bounding box center [77, 46] width 6 height 6
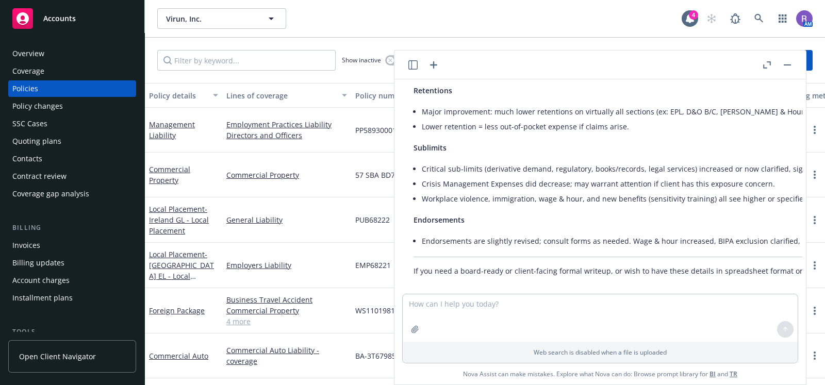
scroll to position [1662, 8]
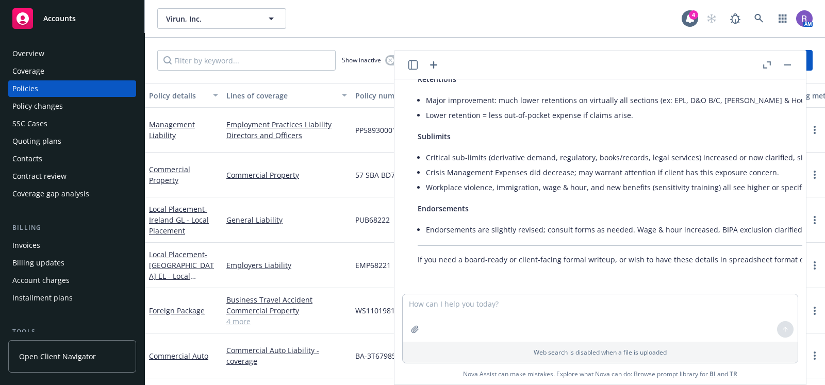
click at [56, 151] on div "Contacts" at bounding box center [72, 159] width 120 height 16
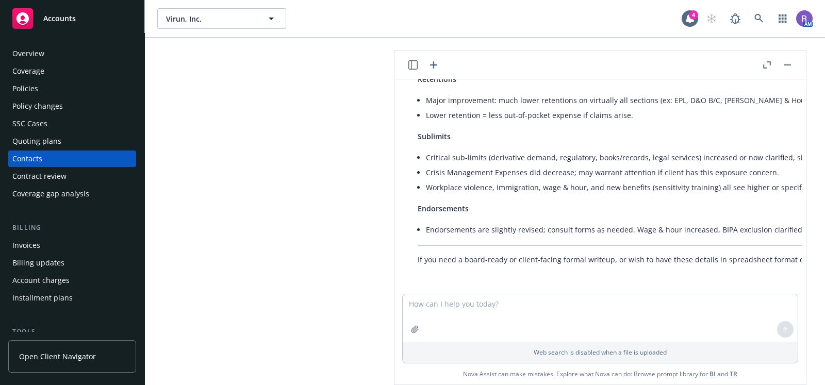
click at [59, 147] on div "Quoting plans" at bounding box center [72, 141] width 120 height 16
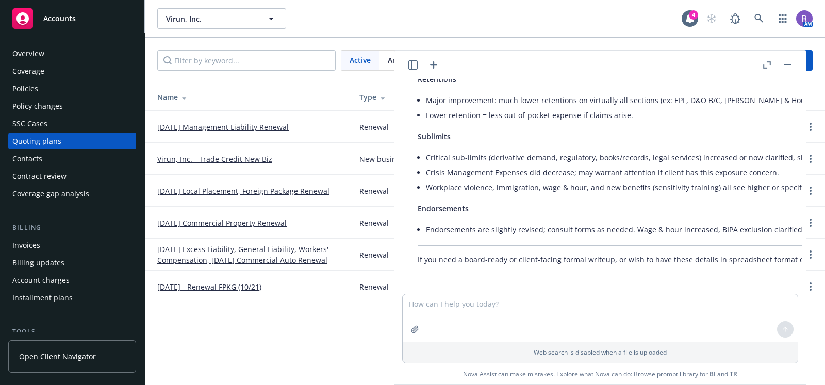
click at [502, 35] on div "Virun, Inc. Virun, Inc. 4 AM" at bounding box center [485, 18] width 680 height 37
click at [782, 65] on button "button" at bounding box center [787, 65] width 12 height 12
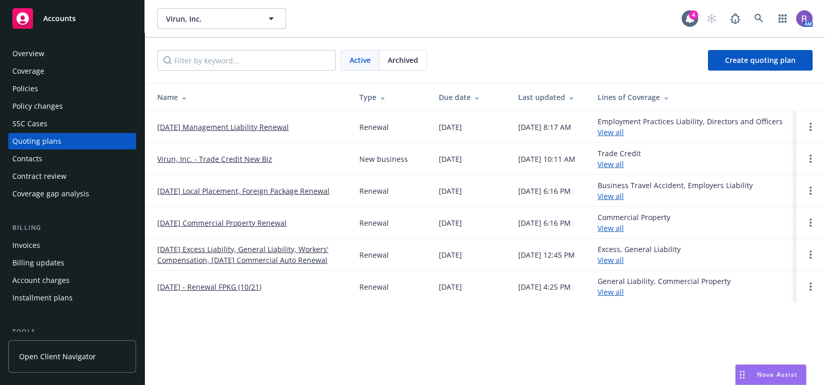
click at [402, 68] on div "Archived" at bounding box center [402, 61] width 47 height 20
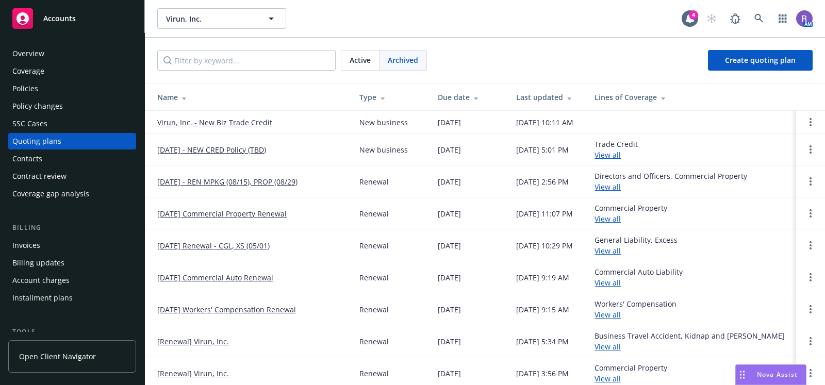
click at [222, 187] on link "August 2024 - REN MPKG (08/15), PROP (08/29)" at bounding box center [227, 181] width 140 height 11
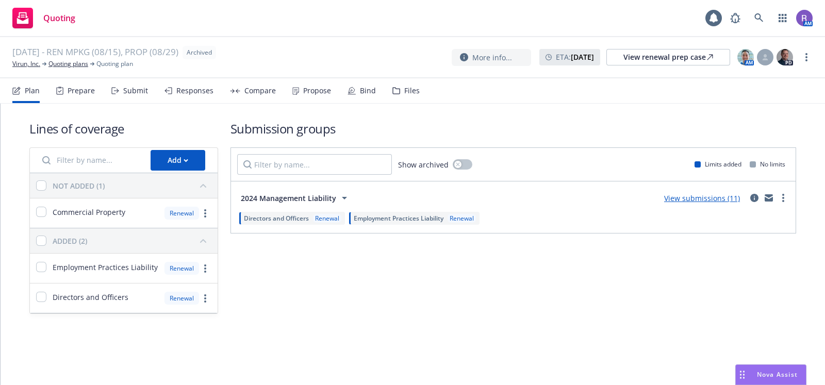
click at [395, 87] on div "Files" at bounding box center [405, 90] width 27 height 25
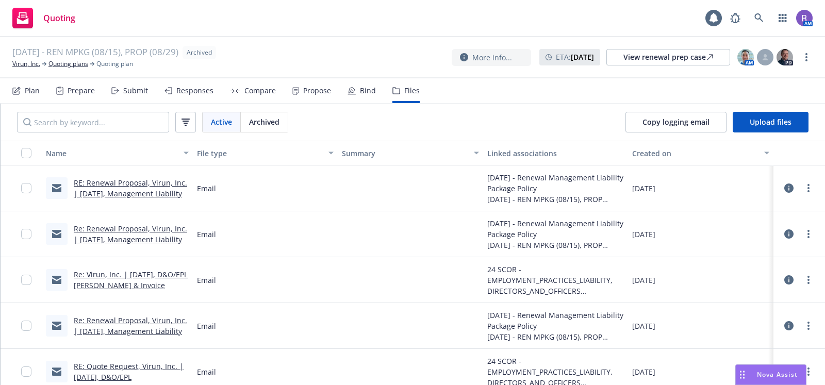
click at [310, 85] on div "Propose" at bounding box center [311, 90] width 39 height 25
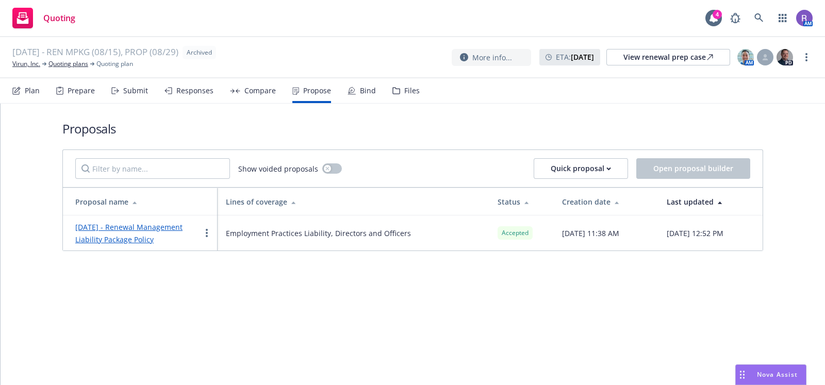
click at [118, 234] on link "[DATE] - Renewal Management Liability Package Policy" at bounding box center [128, 233] width 107 height 22
click at [152, 225] on link "[DATE] - Renewal Management Liability Package Policy" at bounding box center [128, 233] width 107 height 22
click at [76, 62] on link "Quoting plans" at bounding box center [68, 63] width 40 height 9
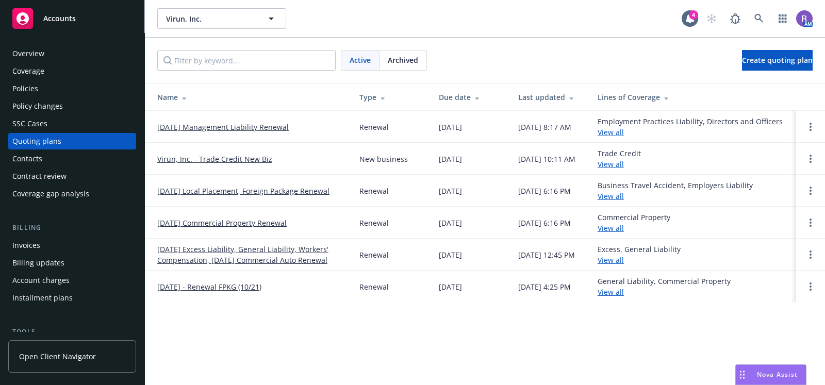
click at [223, 123] on link "[DATE] Management Liability Renewal" at bounding box center [222, 127] width 131 height 11
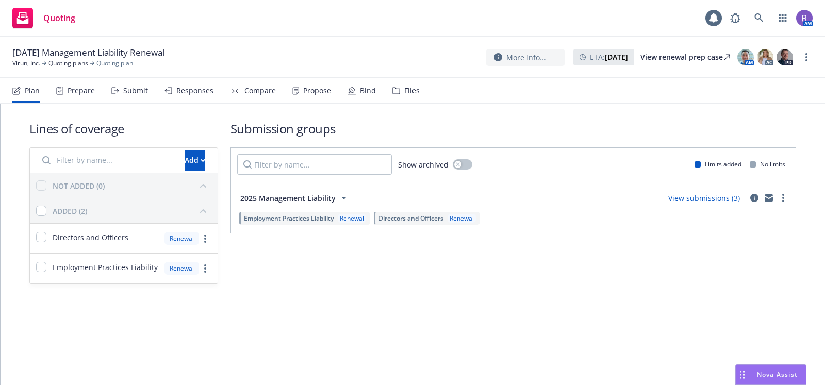
click at [308, 94] on div "Propose" at bounding box center [317, 91] width 28 height 8
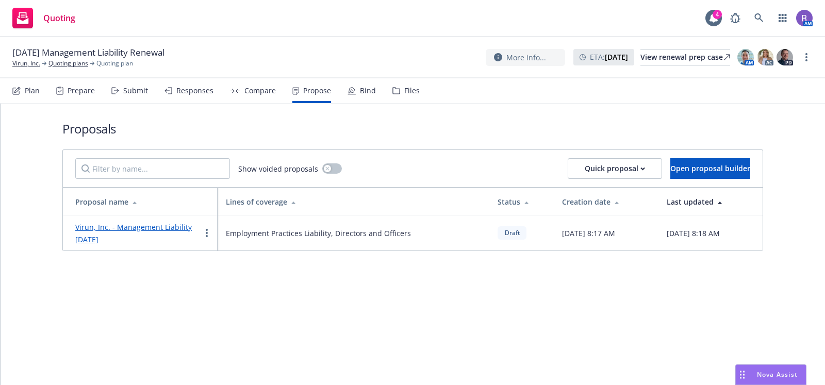
click at [138, 227] on link "Virun, Inc. - Management Liability [DATE]" at bounding box center [133, 233] width 116 height 22
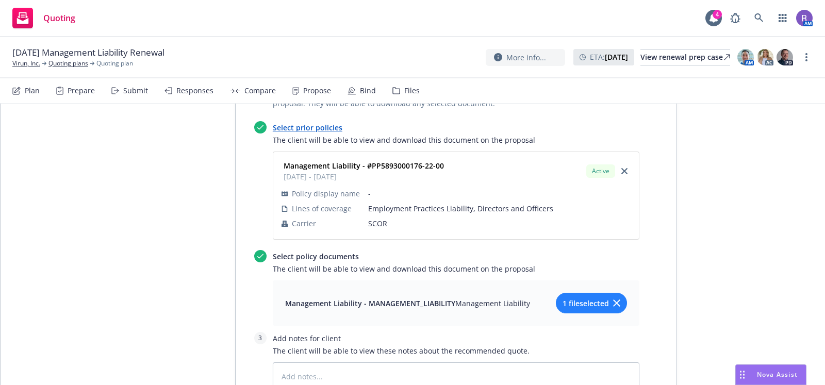
scroll to position [889, 0]
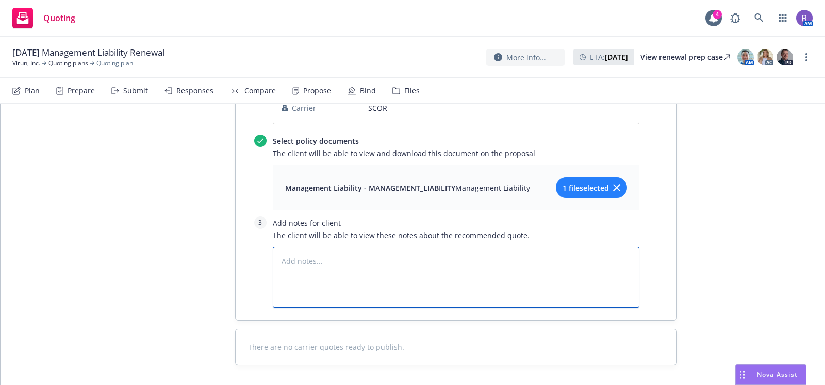
click at [357, 247] on textarea at bounding box center [456, 277] width 366 height 61
paste textarea "Coverage will be issued through General Security Indemnity Company of Arizona (…"
type textarea "x"
type textarea "Coverage will be issued through General Security Indemnity Company of Arizona (…"
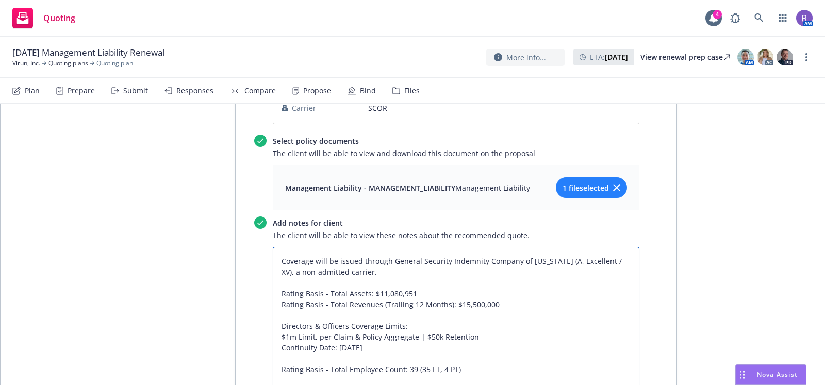
scroll to position [955, 0]
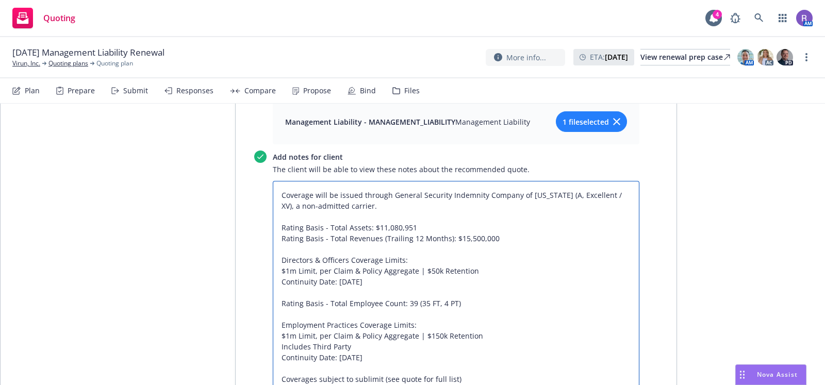
click at [320, 181] on textarea "Coverage will be issued through General Security Indemnity Company of Arizona (…" at bounding box center [456, 309] width 366 height 256
type textarea "x"
type textarea "Coverage willwbe issued through General Security Indemnity Company of Arizona (…"
type textarea "x"
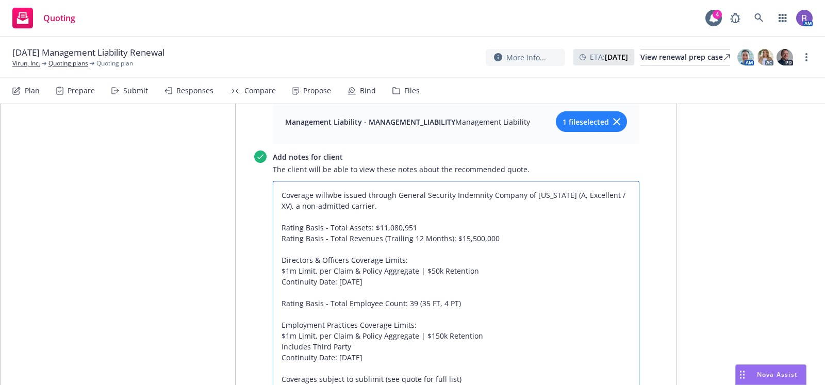
type textarea "Coverage willbe issued through General Security Indemnity Company of Arizona (A…"
type textarea "x"
type textarea "Coverage wilbe issued through General Security Indemnity Company of Arizona (A,…"
type textarea "x"
type textarea "Coverage wibe issued through General Security Indemnity Company of Arizona (A, …"
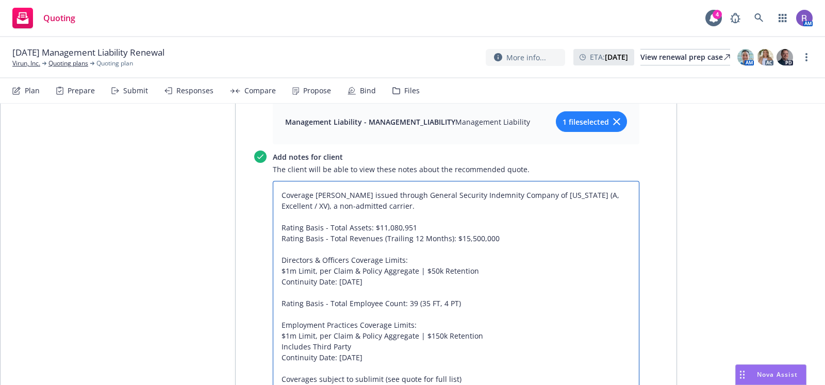
type textarea "x"
type textarea "Coverage wbe issued through General Security Indemnity Company of Arizona (A, E…"
type textarea "x"
type textarea "Coverage wabe issued through General Security Indemnity Company of Arizona (A, …"
type textarea "x"
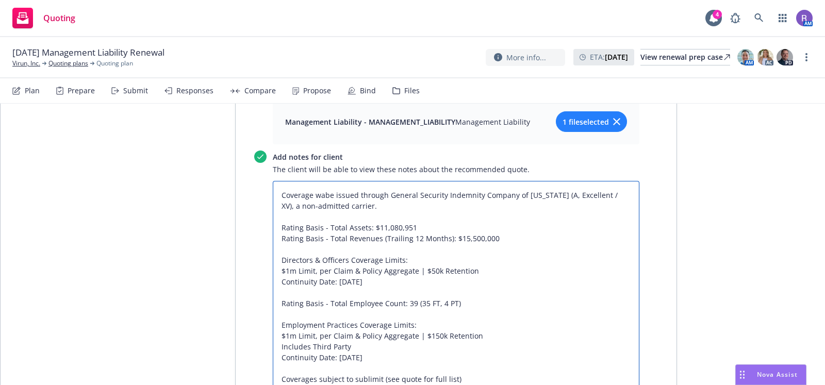
type textarea "Coverage wasbe issued through General Security Indemnity Company of Arizona (A,…"
type textarea "x"
type textarea "Coverage was issued through General Security Indemnity Company of [US_STATE] (A…"
type textarea "x"
click at [437, 231] on textarea "Coverage was issued through General Security Indemnity Company of [US_STATE] (A…" at bounding box center [456, 309] width 366 height 256
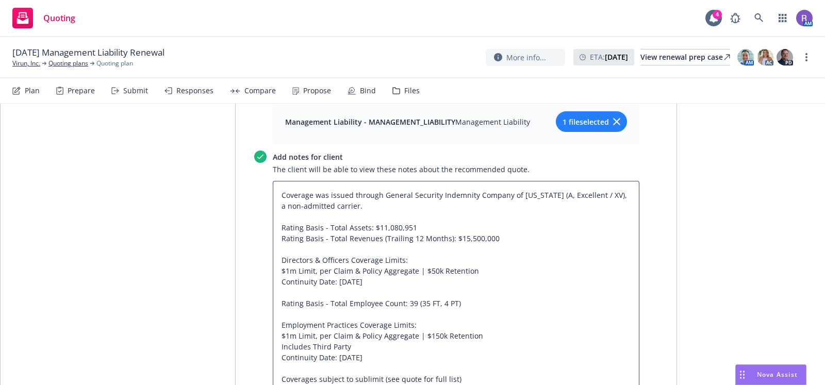
type textarea "Coverage was issued through General Security Indemnity Company of [US_STATE] (A…"
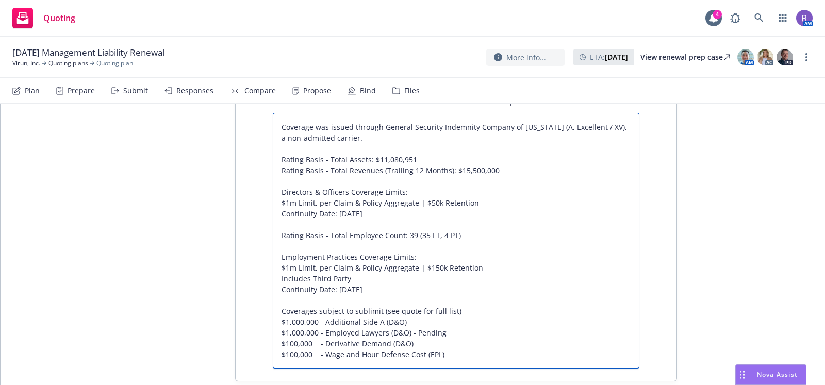
scroll to position [1083, 0]
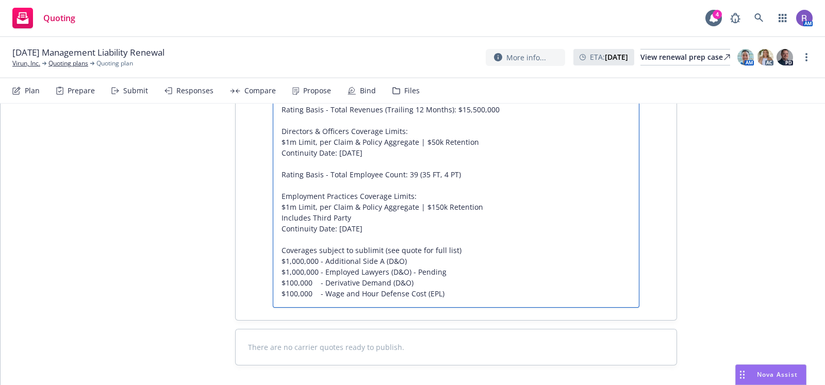
drag, startPoint x: 277, startPoint y: 171, endPoint x: 461, endPoint y: 253, distance: 201.7
click at [461, 253] on textarea "Coverage was issued through General Security Indemnity Company of Arizona (A, E…" at bounding box center [456, 180] width 366 height 256
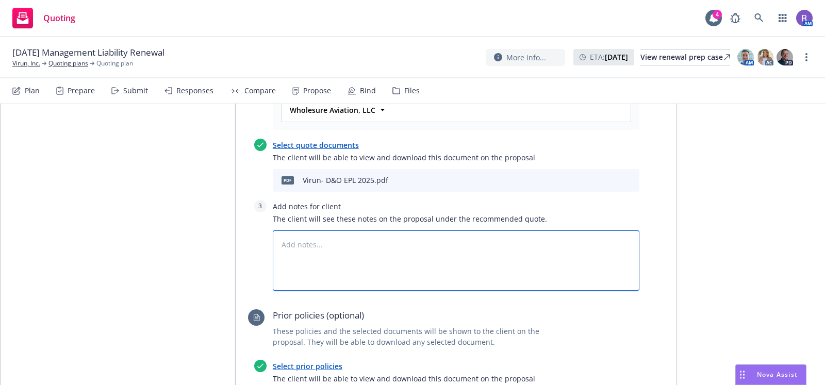
click at [361, 230] on textarea at bounding box center [456, 260] width 366 height 61
paste textarea "Coverage was issued through General Security Indemnity Company of Arizona (A, E…"
type textarea "x"
type textarea "Coverage was issued through General Security Indemnity Company of Arizona (A, E…"
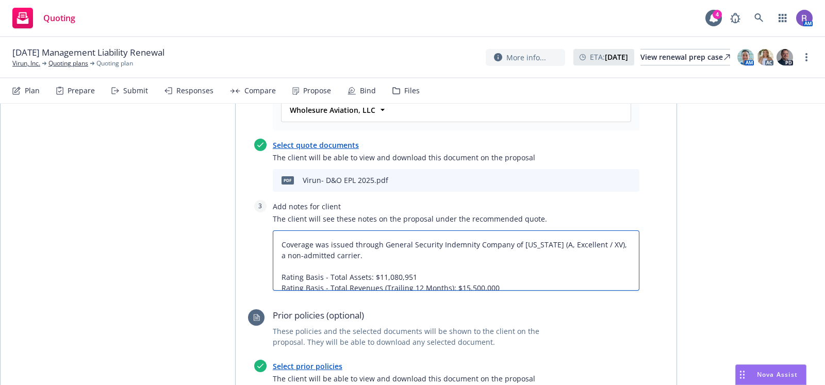
scroll to position [584, 0]
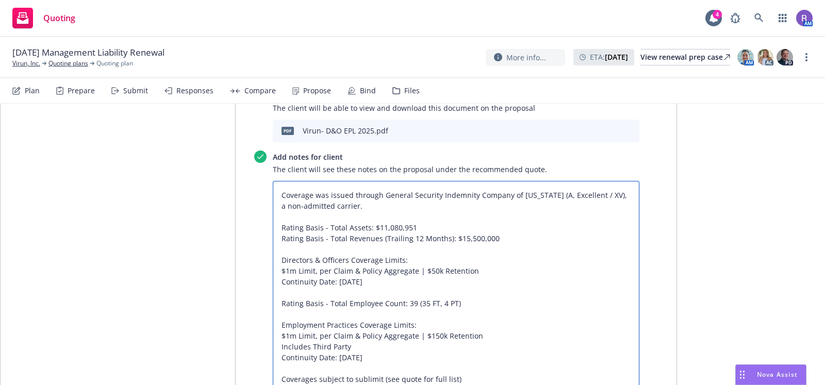
click at [315, 181] on textarea "Coverage was issued through General Security Indemnity Company of Arizona (A, E…" at bounding box center [456, 309] width 366 height 256
type textarea "x"
type textarea "Coverage wissued through General Security Indemnity Company of Arizona (A, Exce…"
type textarea "x"
type textarea "Coverage wiissued through General Security Indemnity Company of Arizona (A, Exc…"
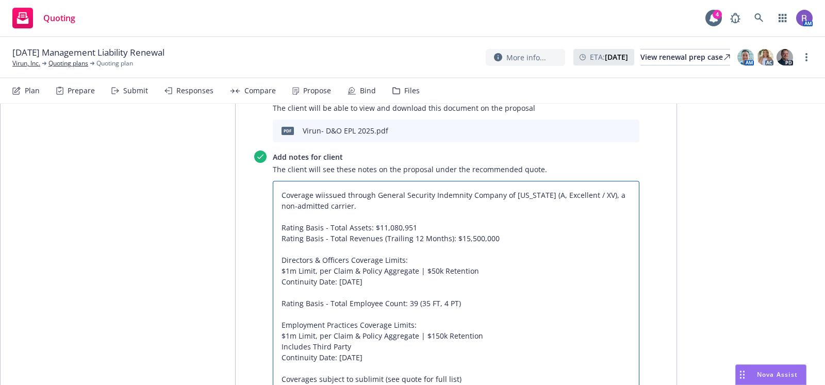
type textarea "x"
type textarea "Coverage wilissued through General Security Indemnity Company of Arizona (A, Ex…"
type textarea "x"
type textarea "Coverage willissued through General Security Indemnity Company of Arizona (A, E…"
type textarea "x"
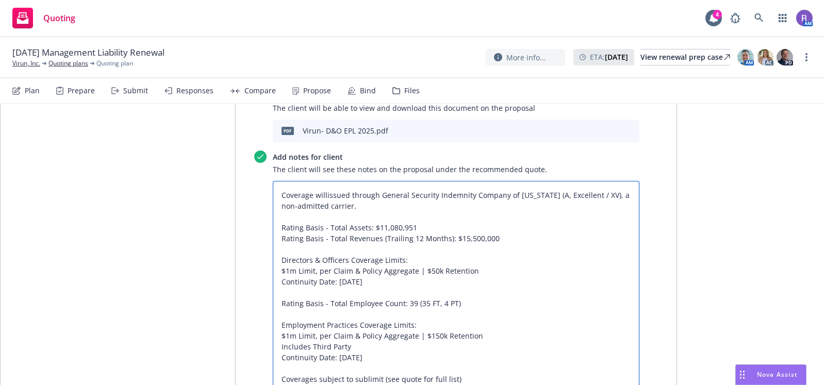
type textarea "Coverage will issued through General Security Indemnity Company of Arizona (A, …"
type textarea "x"
type textarea "Coverage will bissued through General Security Indemnity Company of Arizona (A,…"
type textarea "x"
type textarea "Coverage will beissued through General Security Indemnity Company of Arizona (A…"
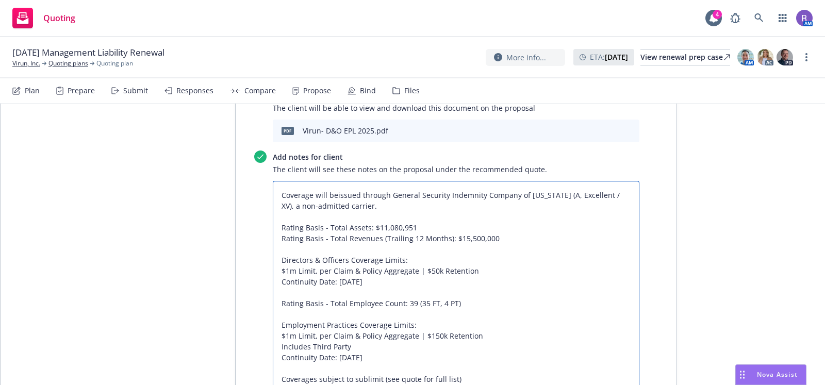
type textarea "x"
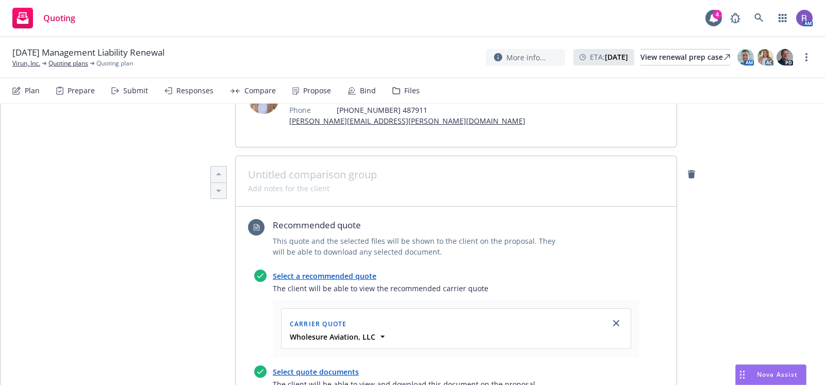
scroll to position [429, 0]
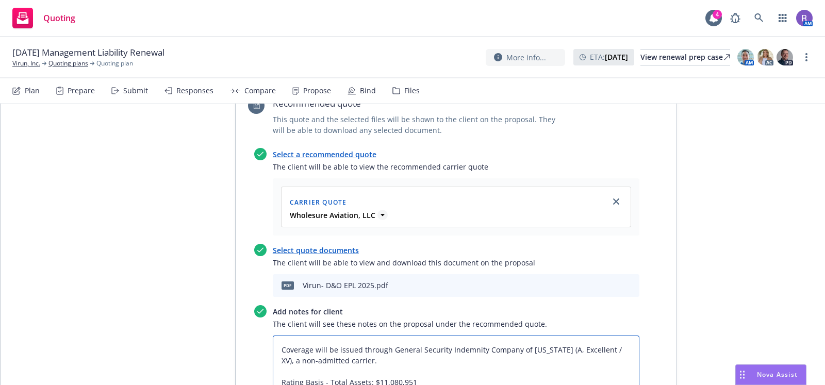
type textarea "Coverage will be issued through General Security Indemnity Company of Arizona (…"
click at [377, 210] on icon at bounding box center [382, 215] width 10 height 10
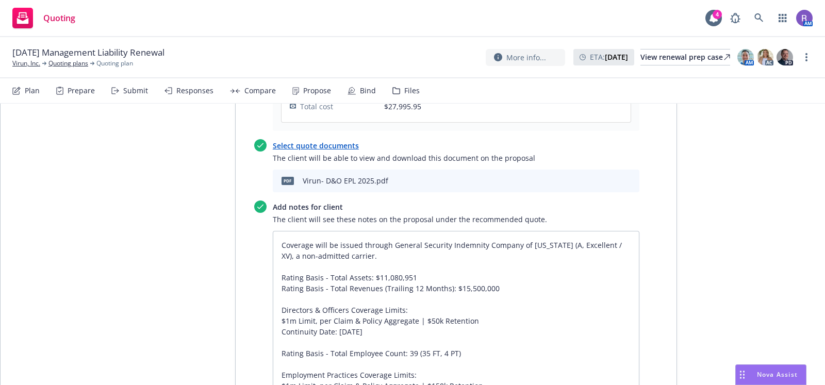
scroll to position [613, 0]
drag, startPoint x: 387, startPoint y: 202, endPoint x: 546, endPoint y: 204, distance: 159.8
click at [546, 230] on textarea "Coverage will be issued through General Security Indemnity Company of Arizona (…" at bounding box center [456, 358] width 366 height 256
type textarea "x"
type textarea "Coverage will be issued through H (A, Excellent / XV), a non-admitted carrier. …"
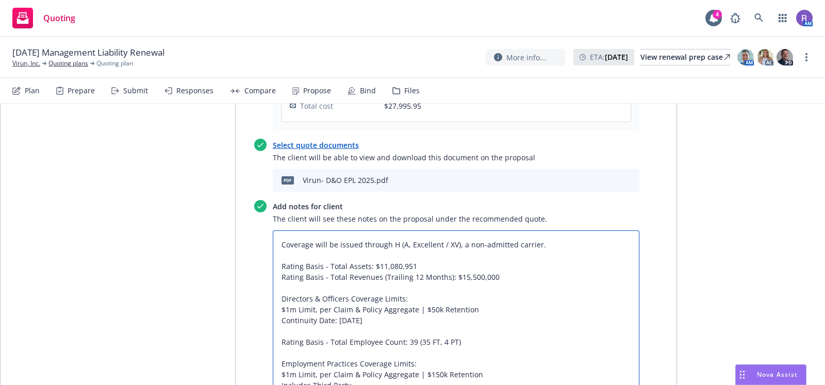
type textarea "x"
type textarea "Coverage will be issued through HDI (A, Excellent / XV), a non-admitted carrier…"
type textarea "x"
type textarea "Coverage will be issued through HDI (A, Excellent / XV), a non-admitted carrier…"
type textarea "x"
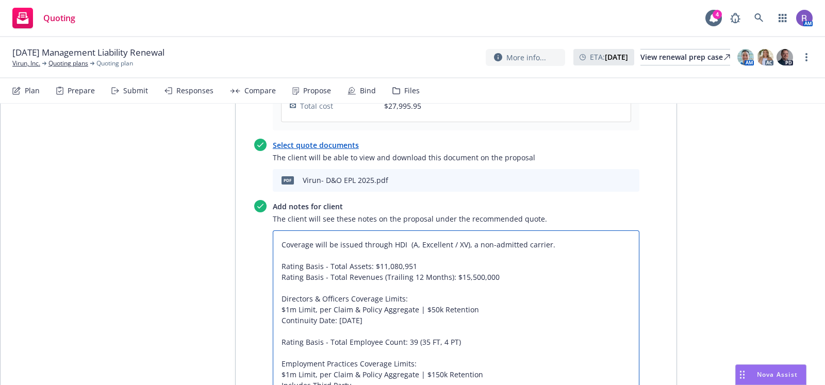
type textarea "Coverage will be issued through HDI C (A, Excellent / XV), a non-admitted carri…"
type textarea "x"
type textarea "Coverage will be issued through HDI (A, Excellent / XV), a non-admitted carrier…"
type textarea "x"
type textarea "Coverage will be issued through HDI G (A, Excellent / XV), a non-admitted carri…"
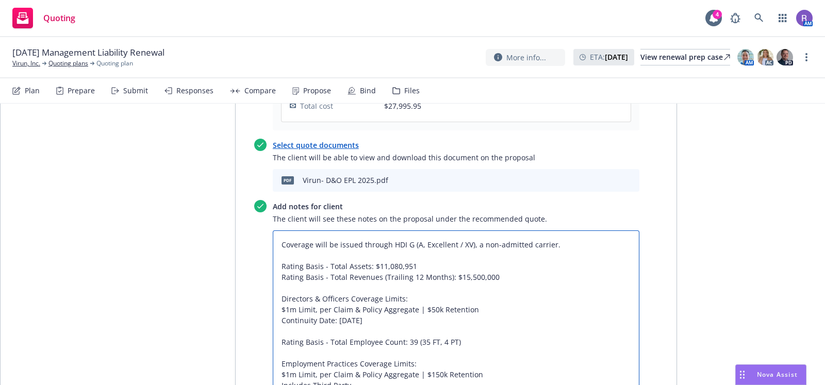
type textarea "x"
type textarea "Coverage will be issued through HDI GL (A, Excellent / XV), a non-admitted carr…"
type textarea "x"
type textarea "Coverage will be issued through HDI GLo (A, Excellent / XV), a non-admitted car…"
type textarea "x"
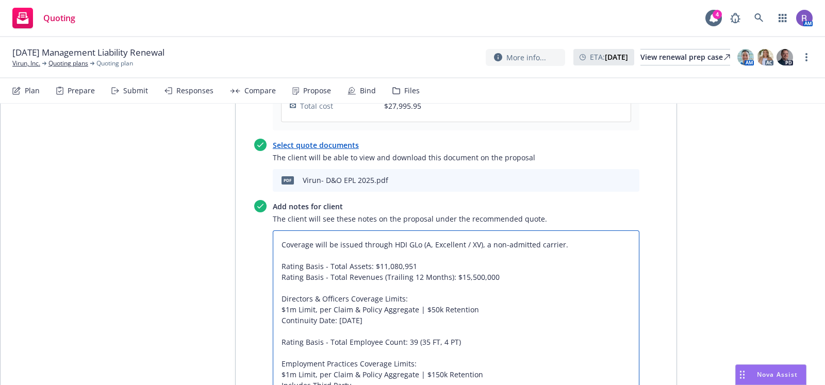
type textarea "Coverage will be issued through HDI GLob (A, Excellent / XV), a non-admitted ca…"
type textarea "x"
type textarea "Coverage will be issued through HDI GLobal (A, Excellent / XV), a non-admitted …"
type textarea "x"
type textarea "Coverage will be issued through HDI GLobal (A, Excellent / XV), a non-admitted …"
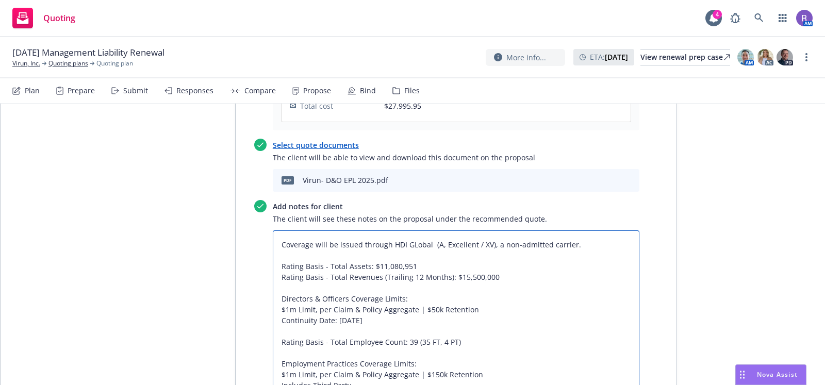
type textarea "x"
type textarea "Coverage will be issued through HDI GLobal I (A, Excellent / XV), a non-admitte…"
type textarea "x"
type textarea "Coverage will be issued through HDI GLobal In (A, Excellent / XV), a non-admitt…"
type textarea "x"
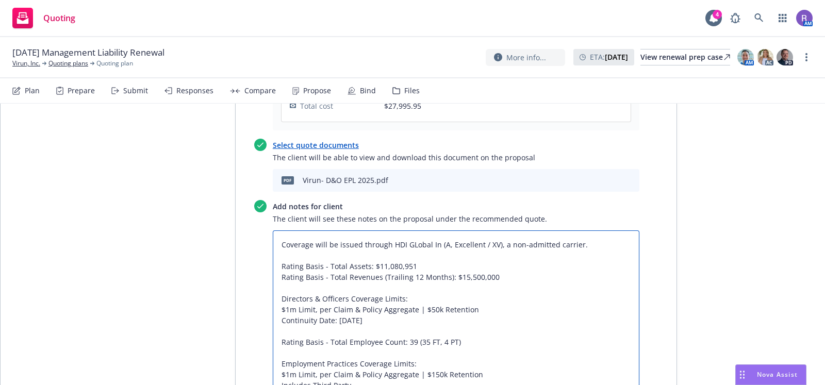
type textarea "Coverage will be issued through HDI GLobal I (A, Excellent / XV), a non-admitte…"
type textarea "x"
type textarea "Coverage will be issued through HDI GLobal (A, Excellent / XV), a non-admitted …"
type textarea "x"
type textarea "Coverage will be issued through HDI GLobal (A, Excellent / XV), a non-admitted …"
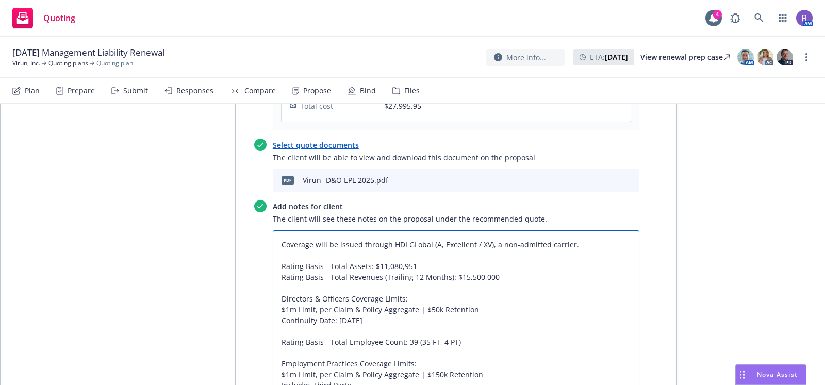
type textarea "x"
type textarea "Coverage will be issued through HDI GLoba (A, Excellent / XV), a non-admitted c…"
type textarea "x"
type textarea "Coverage will be issued through HDI GLob (A, Excellent / XV), a non-admitted ca…"
type textarea "x"
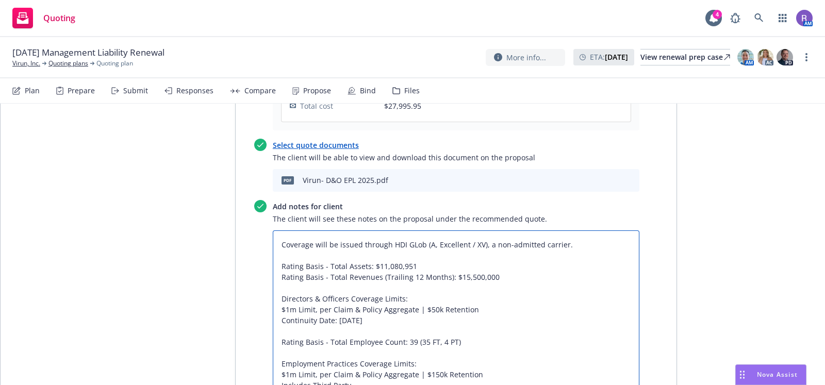
type textarea "Coverage will be issued through HDI GLo (A, Excellent / XV), a non-admitted car…"
type textarea "x"
type textarea "Coverage will be issued through HDI GL (A, Excellent / XV), a non-admitted carr…"
type textarea "x"
type textarea "Coverage will be issued through HDI G (A, Excellent / XV), a non-admitted carri…"
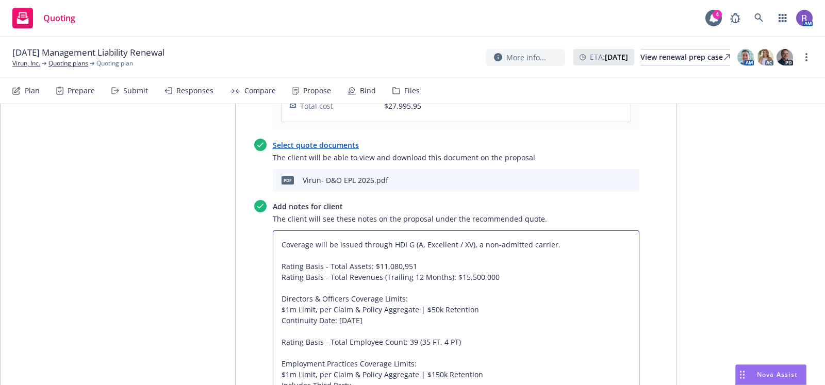
type textarea "x"
type textarea "Coverage will be issued through HDI Gl (A, Excellent / XV), a non-admitted carr…"
type textarea "x"
type textarea "Coverage will be issued through HDI Glo (A, Excellent / XV), a non-admitted car…"
type textarea "x"
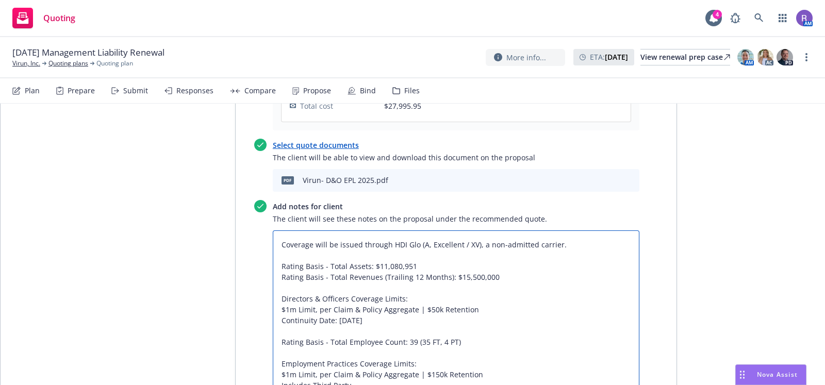
type textarea "Coverage will be issued through HDI Glob (A, Excellent / XV), a non-admitted ca…"
type textarea "x"
type textarea "Coverage will be issued through HDI Global (A, Excellent / XV), a non-admitted …"
type textarea "x"
type textarea "Coverage will be issued through HDI Global (A, Excellent / XV), a non-admitted …"
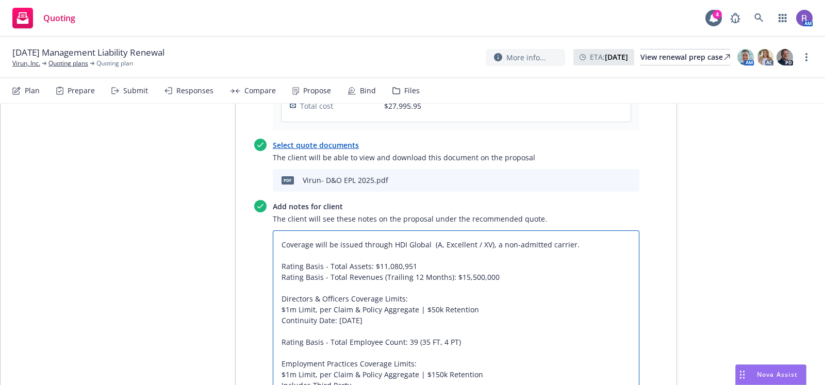
type textarea "x"
type textarea "Coverage will be issued through HDI Global I (A, Excellent / XV), a non-admitte…"
type textarea "x"
type textarea "Coverage will be issued through HDI Global In (A, Excellent / XV), a non-admitt…"
type textarea "x"
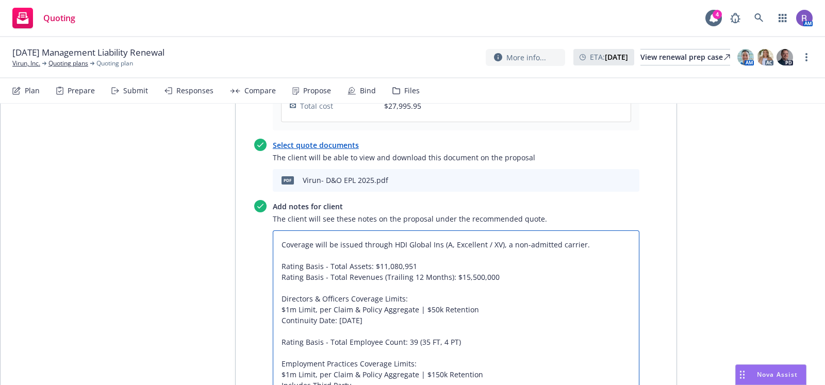
type textarea "Coverage will be issued through HDI Global Insu (A, Excellent / XV), a non-admi…"
type textarea "x"
type textarea "Coverage will be issued through HDI Global Insur (A, Excellent / XV), a non-adm…"
type textarea "x"
type textarea "Coverage will be issued through HDI Global Insuran (A, Excellent / XV), a non-a…"
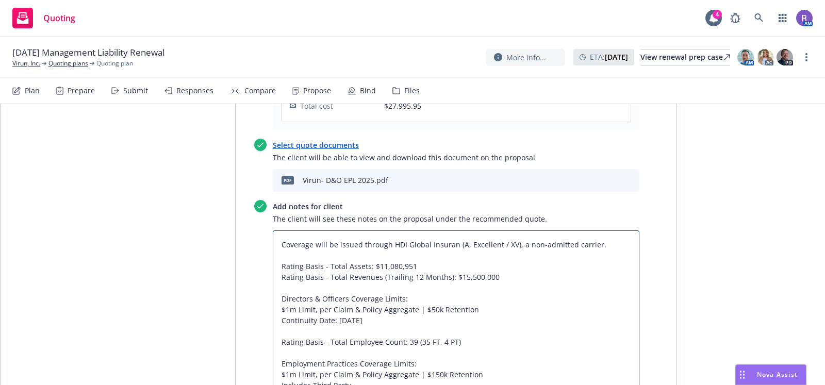
type textarea "x"
type textarea "Coverage will be issued through HDI Global Insuranc (A, Excellent / XV), a non-…"
type textarea "x"
type textarea "Coverage will be issued through HDI Global Insurance (A, Excellent / XV), a non…"
type textarea "x"
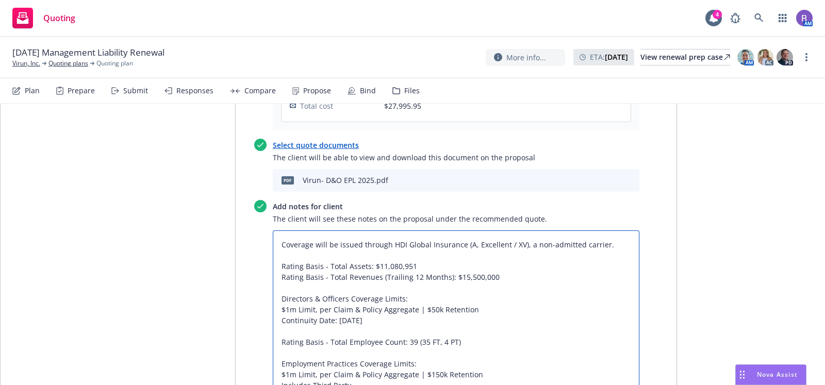
type textarea "Coverage will be issued through HDI Global Insurance (A, Excellent / XV), a non…"
type textarea "x"
type textarea "Coverage will be issued through HDI Global Insurance C (A, Excellent / XV), a n…"
type textarea "x"
type textarea "Coverage will be issued through HDI Global Insurance Co (A, Excellent / XV), a …"
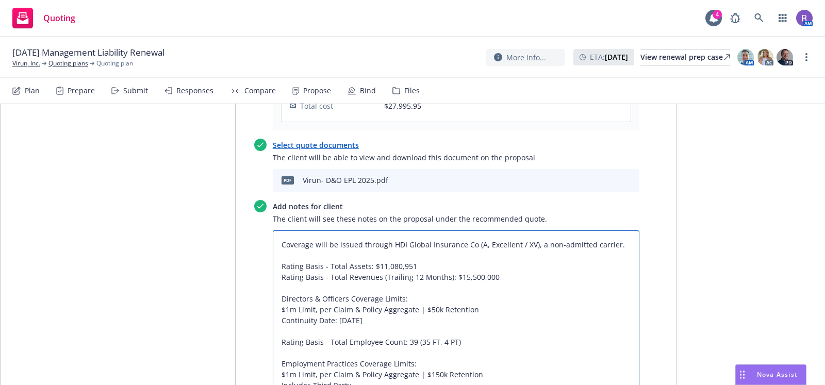
type textarea "x"
type textarea "Coverage will be issued through HDI Global Insurance Com (A, Excellent / XV), a…"
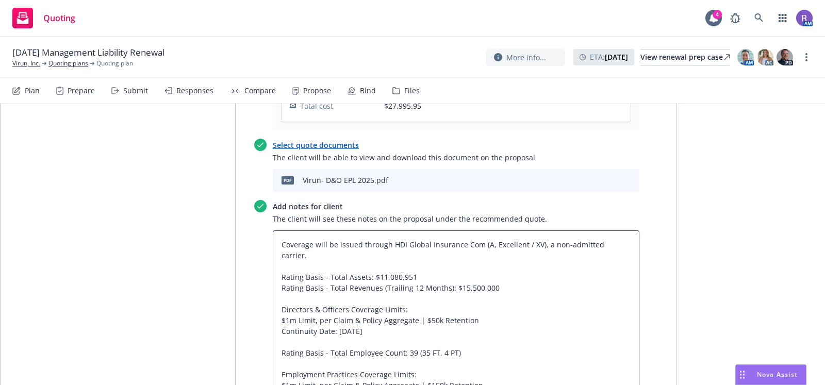
type textarea "x"
type textarea "Coverage will be issued through HDI Global Insurance Coma (A, Excellent / XV), …"
type textarea "x"
type textarea "Coverage will be issued through HDI Global Insurance Comap (A, Excellent / XV),…"
type textarea "x"
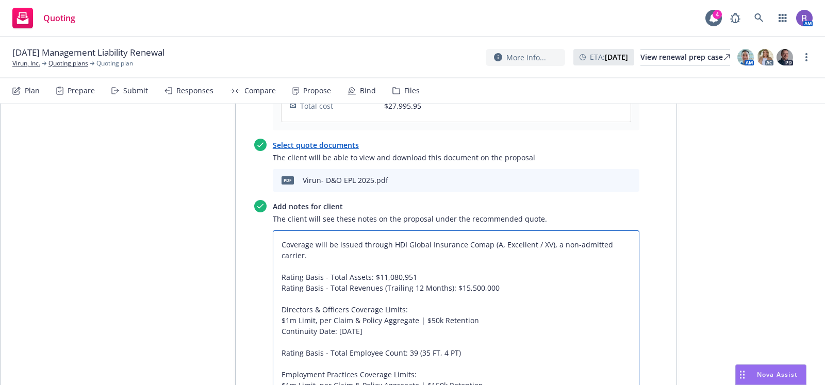
type textarea "Coverage will be issued through HDI Global Insurance Comapn (A, Excellent / XV)…"
type textarea "x"
type textarea "Coverage will be issued through HDI Global Insurance Comapny (A, Excellent / XV…"
type textarea "x"
type textarea "Coverage will be issued through HDI Global Insurance Comapn (A, Excellent / XV)…"
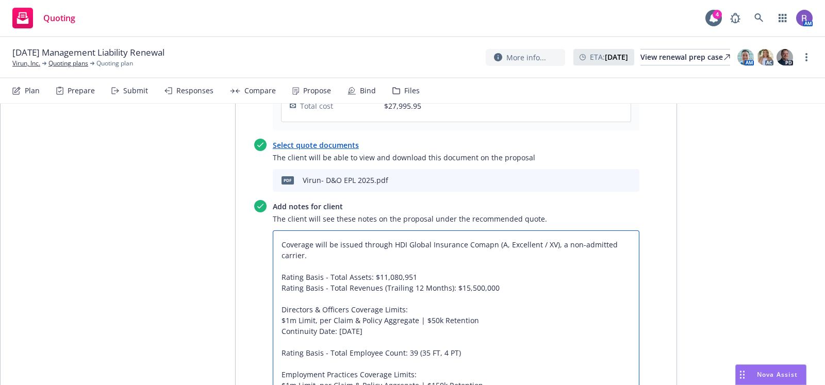
type textarea "x"
type textarea "Coverage will be issued through HDI Global Insurance Comap (A, Excellent / XV),…"
type textarea "x"
type textarea "Coverage will be issued through HDI Global Insurance Coma (A, Excellent / XV), …"
type textarea "x"
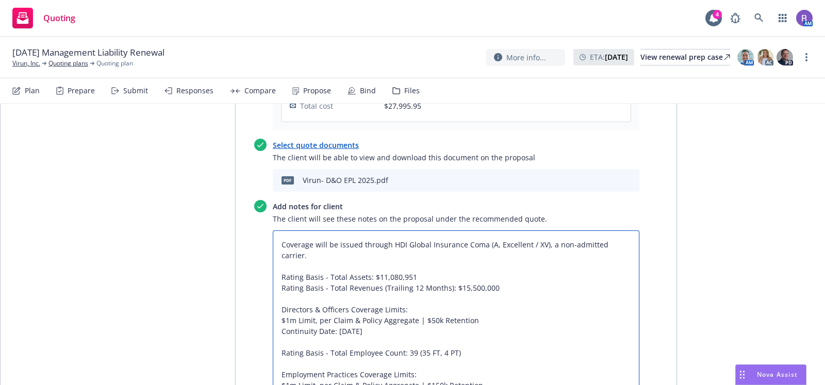
type textarea "Coverage will be issued through HDI Global Insurance Com (A, Excellent / XV), a…"
type textarea "x"
type textarea "Coverage will be issued through HDI Global Insurance Comp (A, Excellent / XV), …"
type textarea "x"
type textarea "Coverage will be issued through HDI Global Insurance Compan (A, Excellent / XV)…"
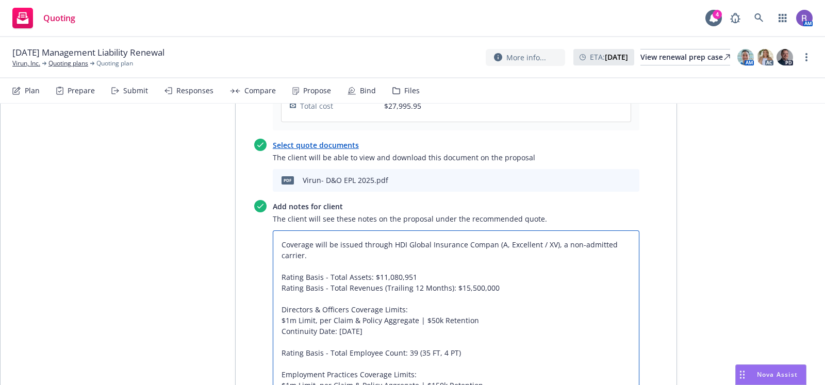
type textarea "x"
type textarea "Coverage will be issued through HDI Global Insurance Company (A, Excellent / XV…"
click at [185, 265] on div "Proposal name Virun, Inc. - Management Liability 08/16/2025 Status Draft Creati…" at bounding box center [192, 326] width 86 height 1565
drag, startPoint x: 369, startPoint y: 235, endPoint x: 410, endPoint y: 233, distance: 41.8
click at [410, 233] on textarea "Coverage will be issued through HDI Global Insurance Company (A, Excellent / XV…" at bounding box center [456, 358] width 366 height 256
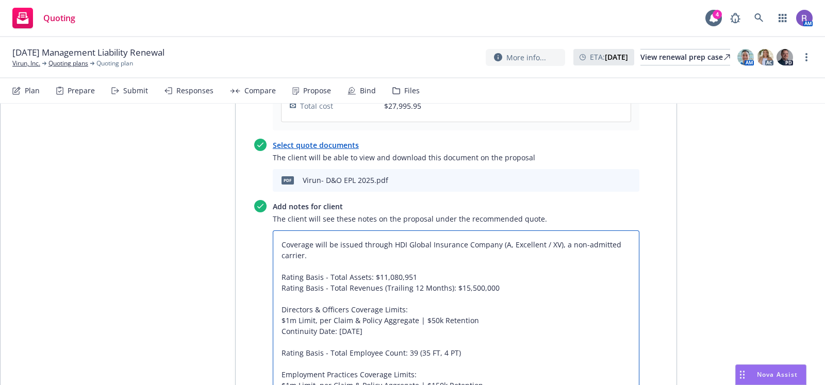
paste textarea "0,987,229.84"
type textarea "x"
type textarea "Coverage will be issued through HDI Global Insurance Company (A, Excellent / XV…"
drag, startPoint x: 449, startPoint y: 245, endPoint x: 489, endPoint y: 246, distance: 39.7
click at [489, 246] on textarea "Coverage will be issued through HDI Global Insurance Company (A, Excellent / XV…" at bounding box center [456, 358] width 366 height 256
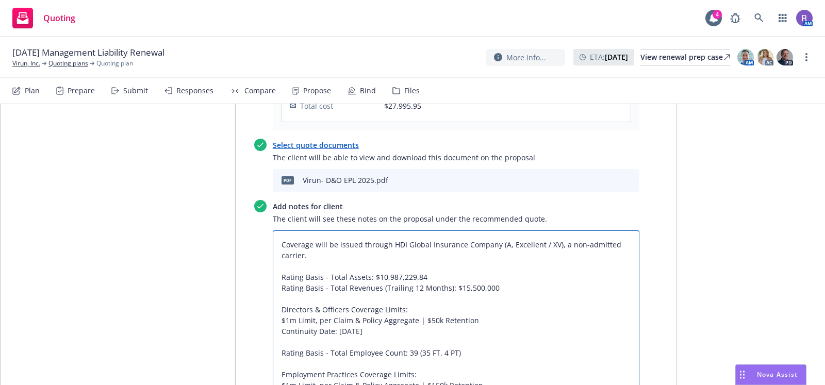
paste textarea "4,454,430.05"
type textarea "x"
click at [526, 275] on textarea "Coverage will be issued through HDI Global Insurance Company (A, Excellent / XV…" at bounding box center [456, 358] width 366 height 256
type textarea "Coverage will be issued through HDI Global Insurance Company (A, Excellent / XV…"
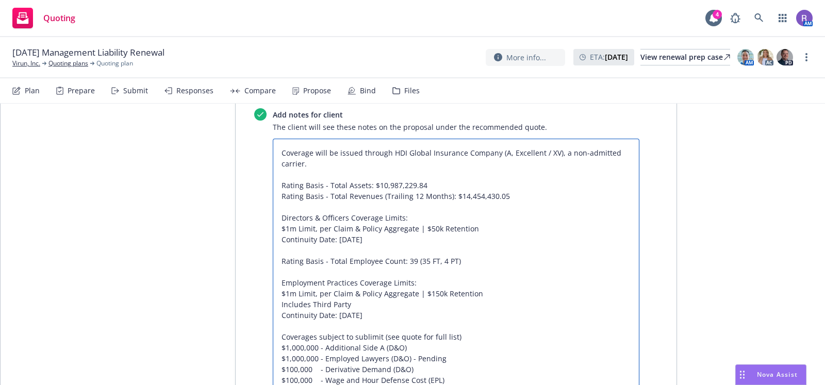
scroll to position [672, 0]
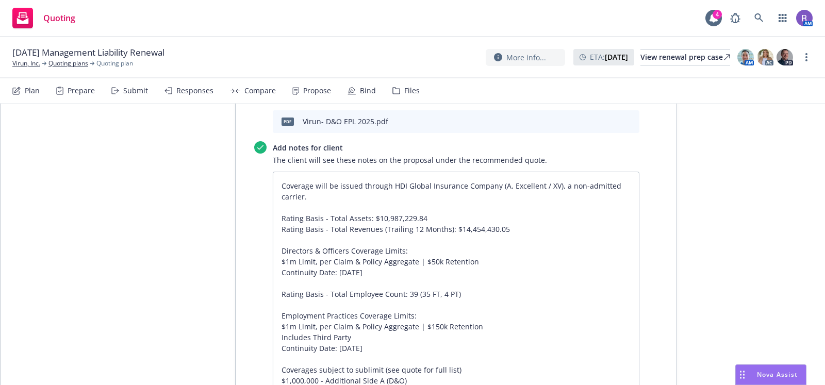
click at [766, 369] on div "Nova Assist" at bounding box center [771, 375] width 70 height 20
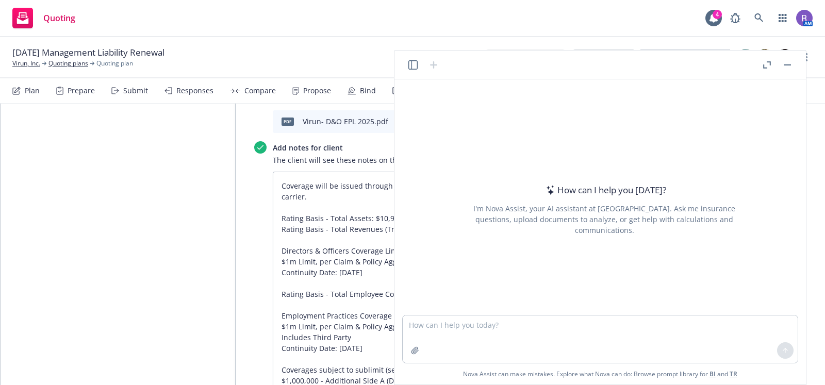
click at [415, 65] on icon "button" at bounding box center [412, 64] width 9 height 9
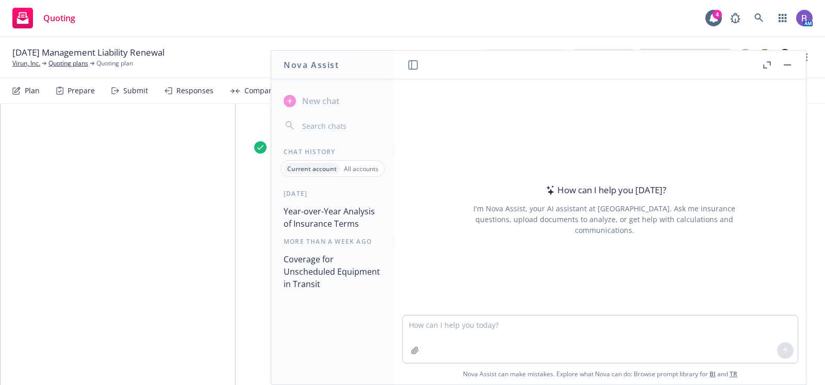
click at [314, 206] on button "Year-over-Year Analysis of Insurance Terms" at bounding box center [332, 217] width 107 height 31
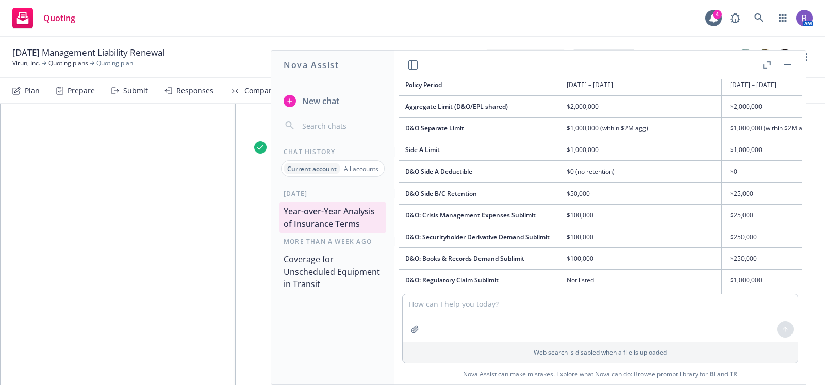
scroll to position [980, 29]
click at [783, 65] on button "button" at bounding box center [787, 65] width 12 height 12
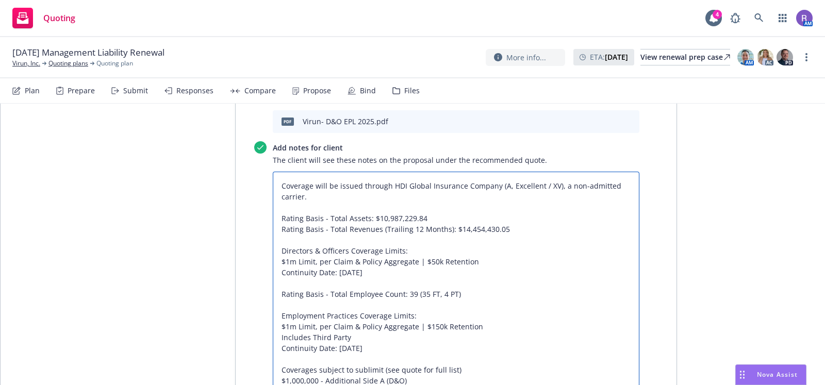
click at [426, 222] on textarea "Coverage will be issued through HDI Global Insurance Company (A, Excellent / XV…" at bounding box center [456, 300] width 366 height 256
type textarea "x"
type textarea "Coverage will be issued through HDI Global Insurance Company (A, Excellent / XV…"
type textarea "x"
type textarea "Coverage will be issued through HDI Global Insurance Company (A, Excellent / XV…"
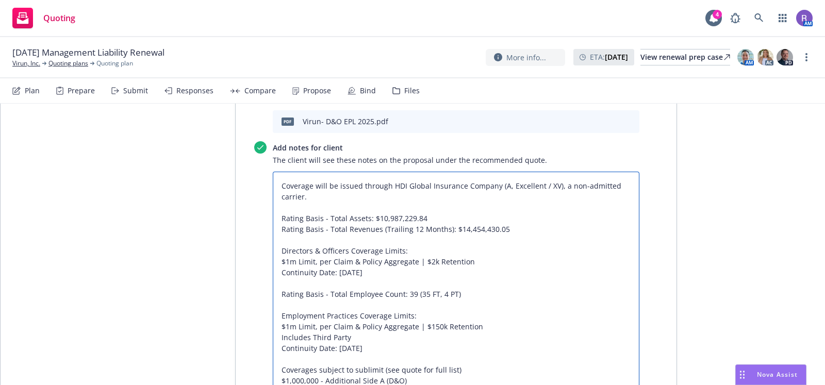
type textarea "x"
type textarea "Coverage will be issued through HDI Global Insurance Company (A, Excellent / XV…"
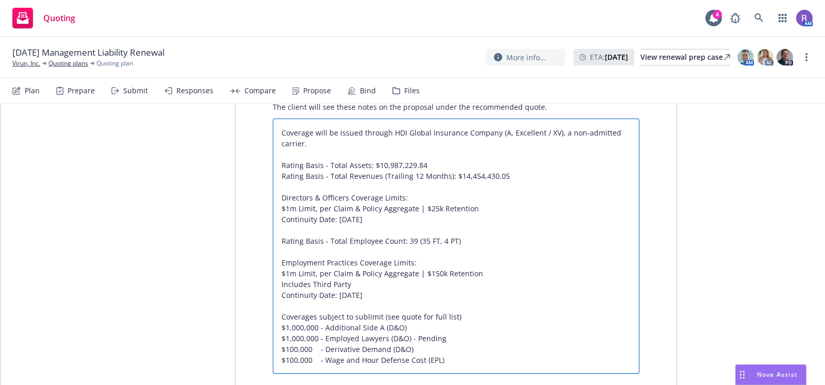
scroll to position [726, 0]
click at [419, 199] on textarea "Coverage will be issued through HDI Global Insurance Company (A, Excellent / XV…" at bounding box center [456, 246] width 366 height 256
type textarea "x"
type textarea "Coverage will be issued through HDI Global Insurance Company (A, Excellent / XV…"
type textarea "x"
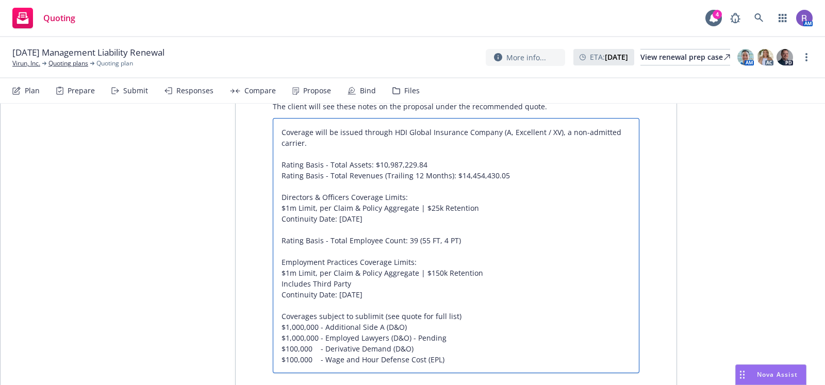
type textarea "Coverage will be issued through HDI Global Insurance Company (A, Excellent / XV…"
click at [409, 196] on textarea "Coverage will be issued through HDI Global Insurance Company (A, Excellent / XV…" at bounding box center [456, 246] width 366 height 256
type textarea "x"
type textarea "Coverage will be issued through HDI Global Insurance Company (A, Excellent / XV…"
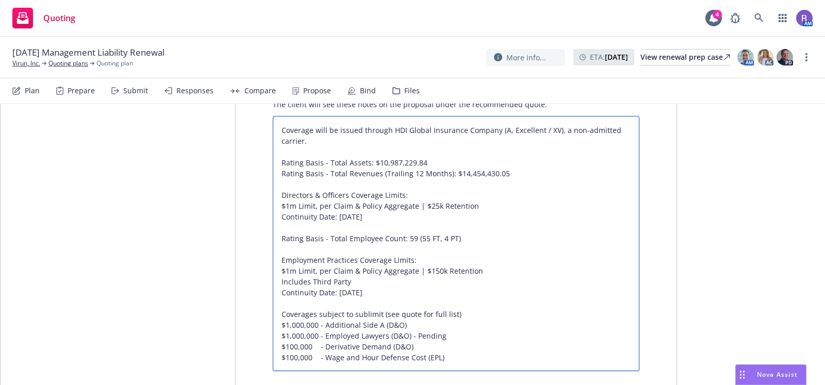
click at [432, 229] on textarea "Coverage will be issued through HDI Global Insurance Company (A, Excellent / XV…" at bounding box center [456, 244] width 366 height 256
type textarea "x"
type textarea "Coverage will be issued through HDI Global Insurance Company (A, Excellent / XV…"
type textarea "x"
type textarea "Coverage will be issued through HDI Global Insurance Company (A, Excellent / XV…"
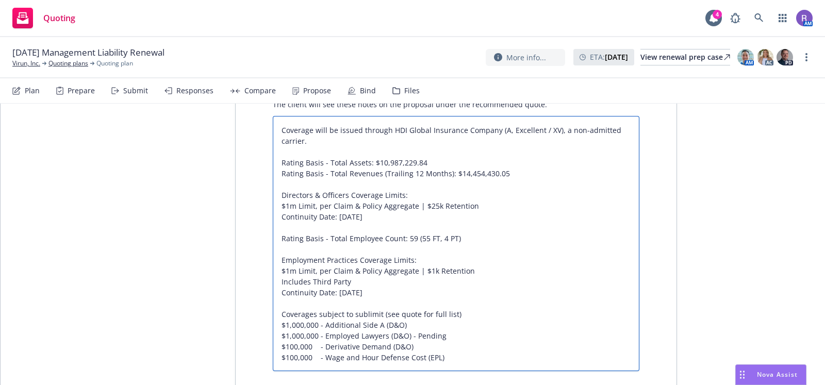
type textarea "x"
type textarea "Coverage will be issued through HDI Global Insurance Company (A, Excellent / XV…"
type textarea "x"
type textarea "Coverage will be issued through HDI Global Insurance Company (A, Excellent / XV…"
type textarea "x"
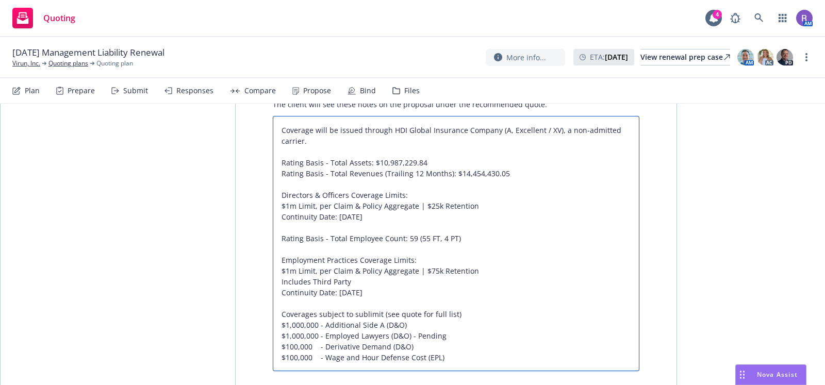
click at [414, 250] on textarea "Coverage will be issued through HDI Global Insurance Company (A, Excellent / XV…" at bounding box center [456, 244] width 366 height 256
type textarea "Coverage will be issued through HDI Global Insurance Company (A, Excellent / XV…"
drag, startPoint x: 274, startPoint y: 281, endPoint x: 443, endPoint y: 324, distance: 173.8
click at [443, 324] on textarea "Coverage will be issued through HDI Global Insurance Company (A, Excellent / XV…" at bounding box center [456, 244] width 366 height 256
type textarea "x"
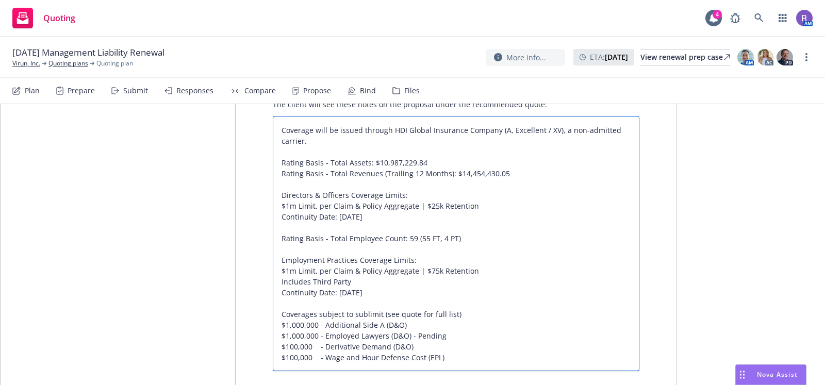
type textarea "Coverage will be issued through HDI Global Insurance Company (A, Excellent / XV…"
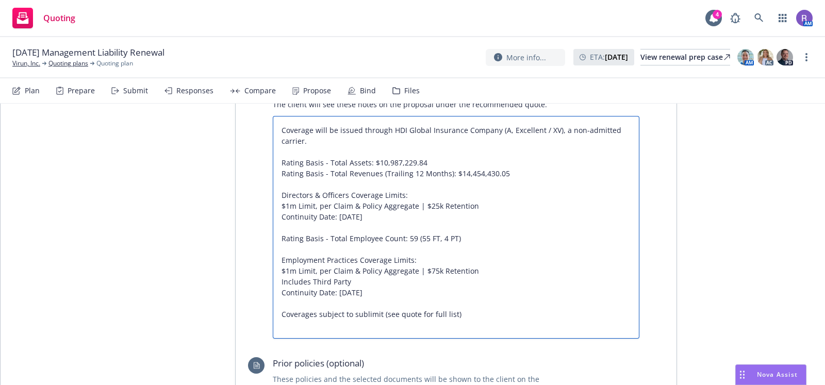
click at [354, 276] on textarea "Coverage will be issued through HDI Global Insurance Company (A, Excellent / XV…" at bounding box center [456, 227] width 366 height 223
click at [457, 273] on textarea "Coverage will be issued through HDI Global Insurance Company (A, Excellent / XV…" at bounding box center [456, 227] width 366 height 223
click at [441, 274] on textarea "Coverage will be issued through HDI Global Insurance Company (A, Excellent / XV…" at bounding box center [456, 227] width 366 height 223
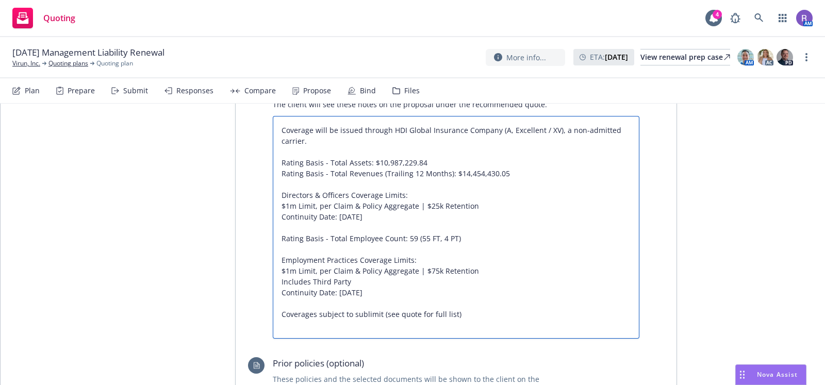
click at [441, 274] on textarea "Coverage will be issued through HDI Global Insurance Company (A, Excellent / XV…" at bounding box center [456, 227] width 366 height 223
type textarea "x"
type textarea "Coverage will be issued through HDI Global Insurance Company (A, Excellent / XV…"
type textarea "x"
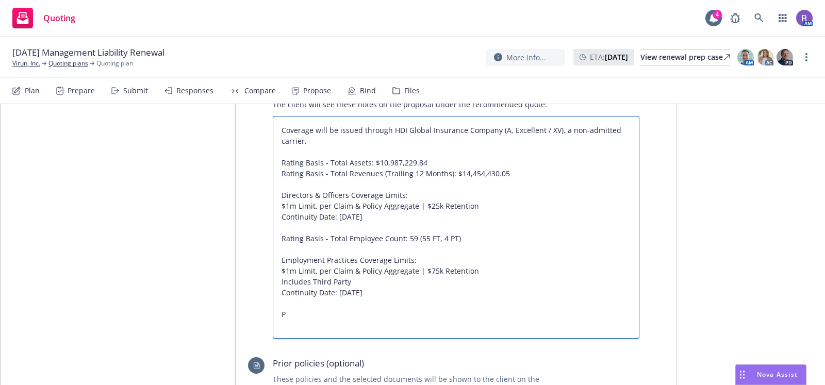
type textarea "Coverage will be issued through HDI Global Insurance Company (A, Excellent / XV…"
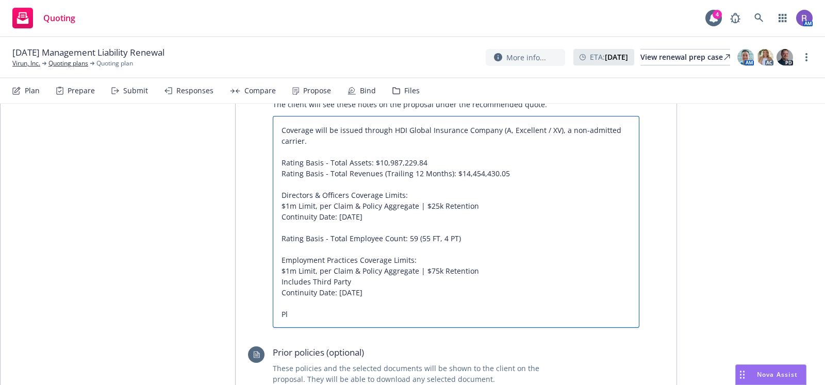
type textarea "x"
type textarea "Coverage will be issued through HDI Global Insurance Company (A, Excellent / XV…"
type textarea "x"
type textarea "Coverage will be issued through HDI Global Insurance Company (A, Excellent / XV…"
type textarea "x"
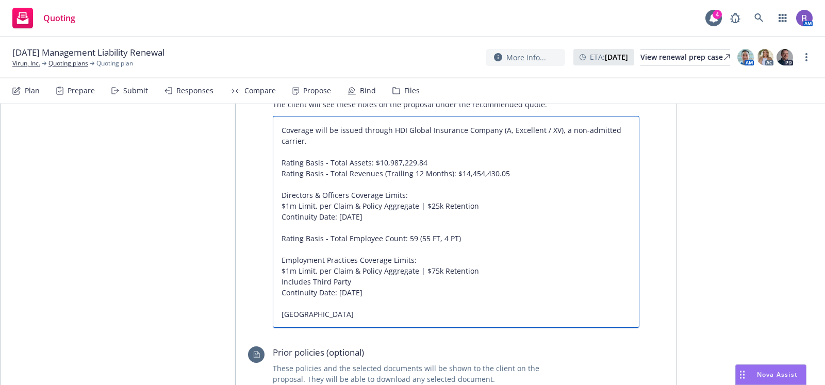
type textarea "Coverage will be issued through HDI Global Insurance Company (A, Excellent / XV…"
type textarea "x"
type textarea "Coverage will be issued through HDI Global Insurance Company (A, Excellent / XV…"
type textarea "x"
type textarea "Coverage will be issued through HDI Global Insurance Company (A, Excellent / XV…"
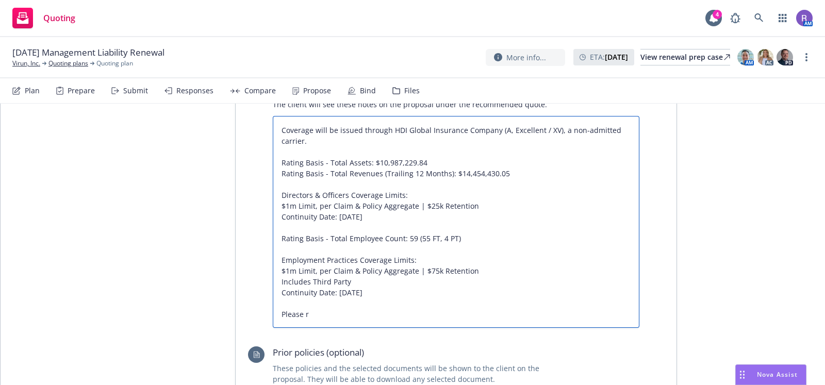
type textarea "x"
type textarea "Coverage will be issued through HDI Global Insurance Company (A, Excellent / XV…"
type textarea "x"
type textarea "Coverage will be issued through HDI Global Insurance Company (A, Excellent / XV…"
type textarea "x"
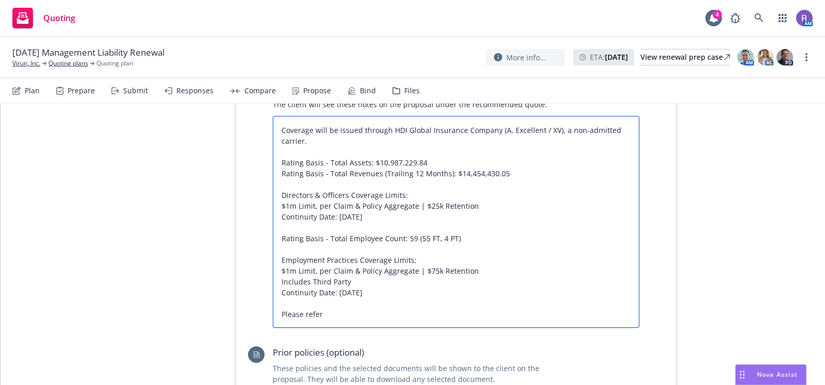
type textarea "Coverage will be issued through HDI Global Insurance Company (A, Excellent / XV…"
type textarea "x"
type textarea "Coverage will be issued through HDI Global Insurance Company (A, Excellent / XV…"
type textarea "x"
type textarea "Coverage will be issued through HDI Global Insurance Company (A, Excellent / XV…"
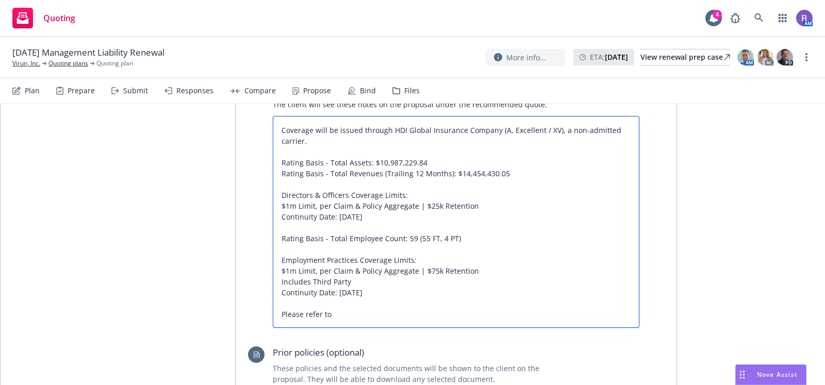
type textarea "x"
type textarea "Coverage will be issued through HDI Global Insurance Company (A, Excellent / XV…"
type textarea "x"
type textarea "Coverage will be issued through HDI Global Insurance Company (A, Excellent / XV…"
type textarea "x"
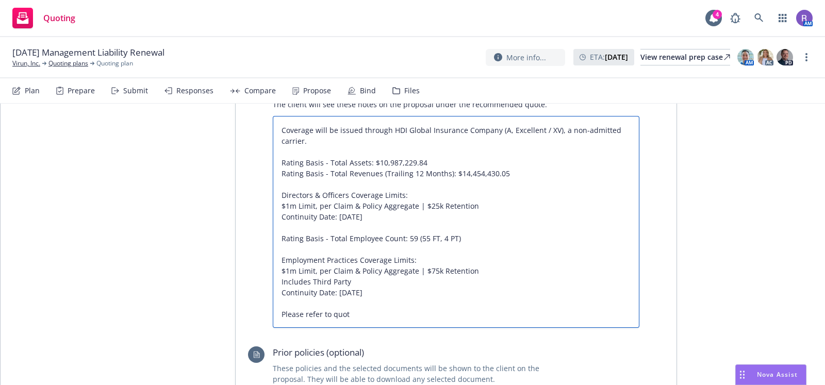
type textarea "Coverage will be issued through HDI Global Insurance Company (A, Excellent / XV…"
type textarea "x"
type textarea "Coverage will be issued through HDI Global Insurance Company (A, Excellent / XV…"
type textarea "x"
type textarea "Coverage will be issued through HDI Global Insurance Company (A, Excellent / XV…"
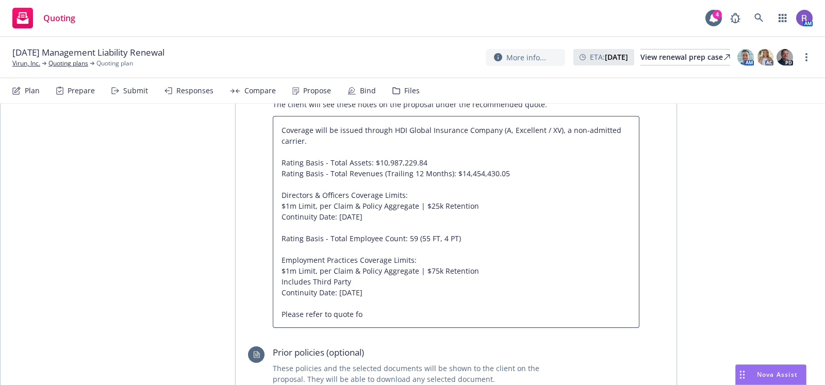
type textarea "x"
type textarea "Coverage will be issued through HDI Global Insurance Company (A, Excellent / XV…"
type textarea "x"
type textarea "Coverage will be issued through HDI Global Insurance Company (A, Excellent / XV…"
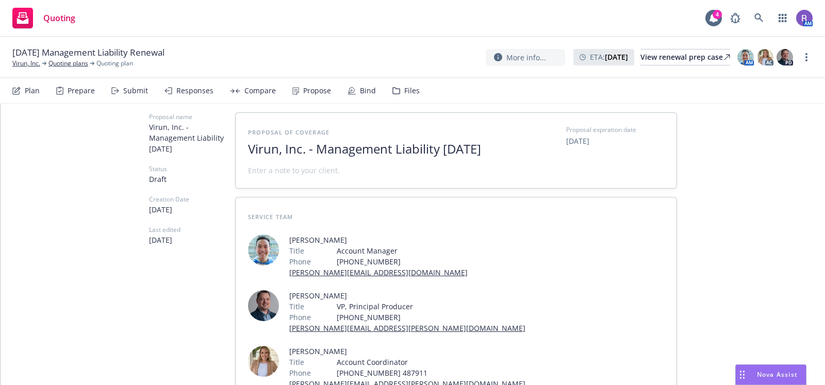
scroll to position [0, 0]
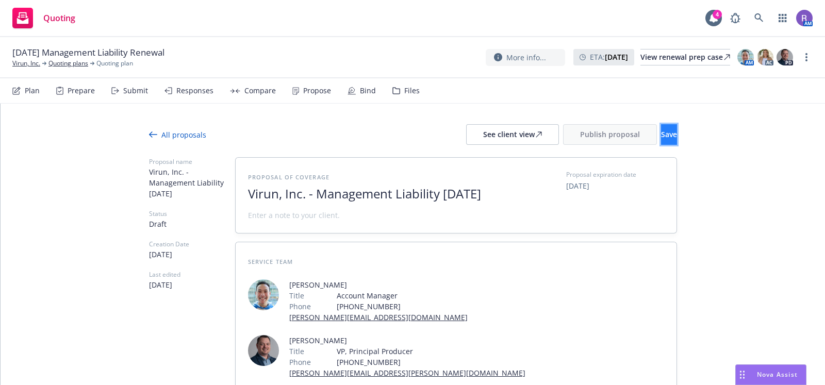
click at [661, 126] on button "Save" at bounding box center [669, 134] width 16 height 21
click at [483, 135] on div "See client view" at bounding box center [512, 135] width 59 height 20
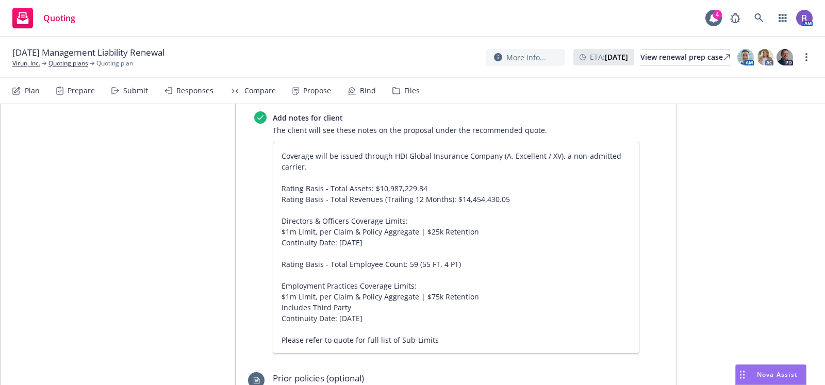
scroll to position [683, 0]
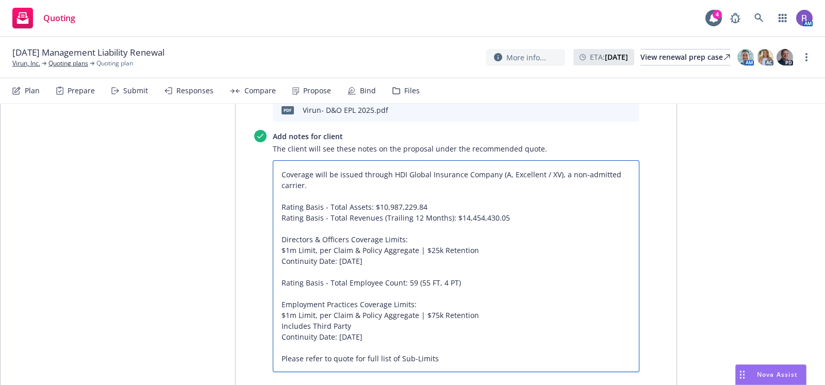
click at [362, 318] on textarea "Coverage will be issued through HDI Global Insurance Company (A, Excellent / XV…" at bounding box center [456, 266] width 366 height 212
paste textarea "$150k Wage and Hour Defense sublimit (not provided by CoAction nor Incumbent Ca…"
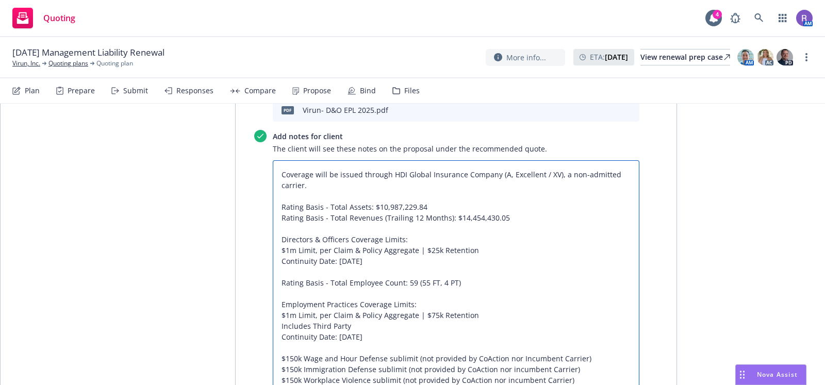
drag, startPoint x: 412, startPoint y: 316, endPoint x: 516, endPoint y: 315, distance: 103.6
click at [516, 315] on textarea "Coverage will be issued through HDI Global Insurance Company (A, Excellent / XV…" at bounding box center [456, 282] width 366 height 245
drag, startPoint x: 411, startPoint y: 316, endPoint x: 546, endPoint y: 313, distance: 135.1
click at [546, 313] on textarea "Coverage will be issued through HDI Global Insurance Company (A, Excellent / XV…" at bounding box center [456, 282] width 366 height 245
drag, startPoint x: 567, startPoint y: 326, endPoint x: 400, endPoint y: 327, distance: 166.5
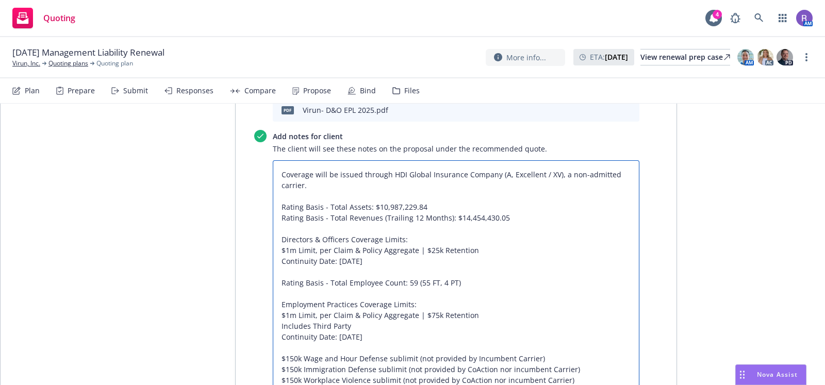
click at [400, 327] on textarea "Coverage will be issued through HDI Global Insurance Company (A, Excellent / XV…" at bounding box center [456, 282] width 366 height 245
paste textarea "I"
drag, startPoint x: 565, startPoint y: 340, endPoint x: 396, endPoint y: 339, distance: 168.5
click at [396, 339] on textarea "Coverage will be issued through HDI Global Insurance Company (A, Excellent / XV…" at bounding box center [456, 282] width 366 height 245
paste textarea "(not provided by Incumbent Carrier)"
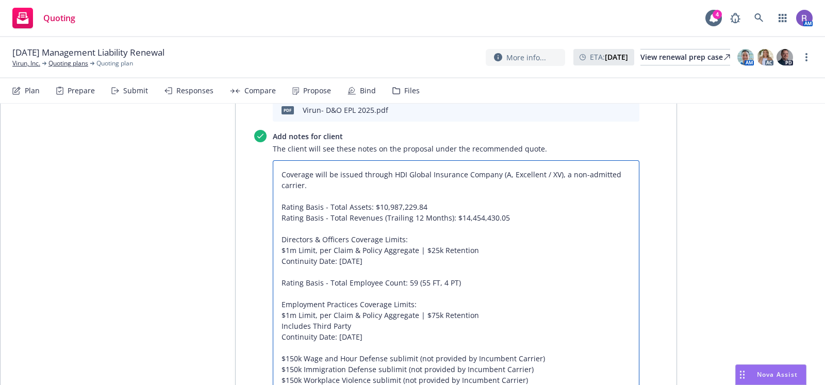
drag, startPoint x: 592, startPoint y: 350, endPoint x: 417, endPoint y: 349, distance: 174.7
click at [417, 349] on textarea "Coverage will be issued through HDI Global Insurance Company (A, Excellent / XV…" at bounding box center [456, 282] width 366 height 245
paste textarea "I"
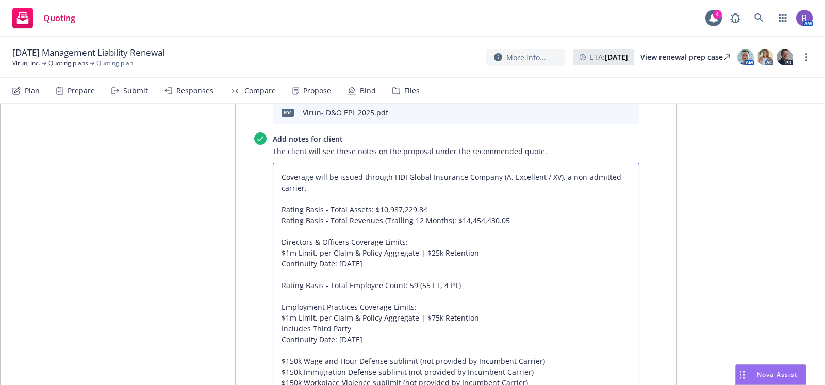
click at [454, 302] on textarea "Coverage will be issued through HDI Global Insurance Company (A, Excellent / XV…" at bounding box center [456, 285] width 366 height 245
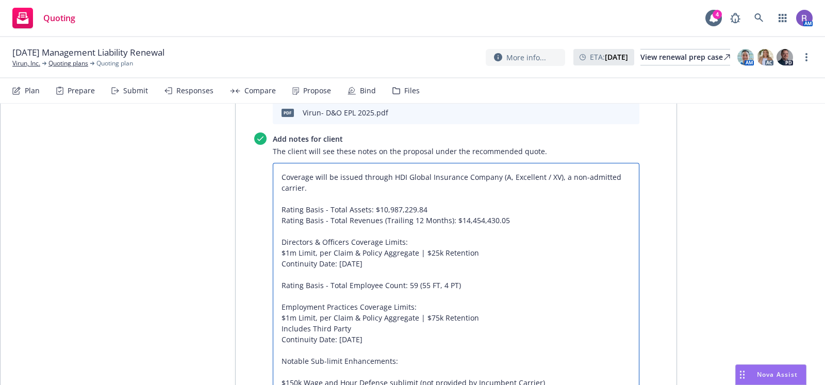
click at [386, 320] on textarea "Coverage will be issued through HDI Global Insurance Company (A, Excellent / XV…" at bounding box center [456, 296] width 366 height 266
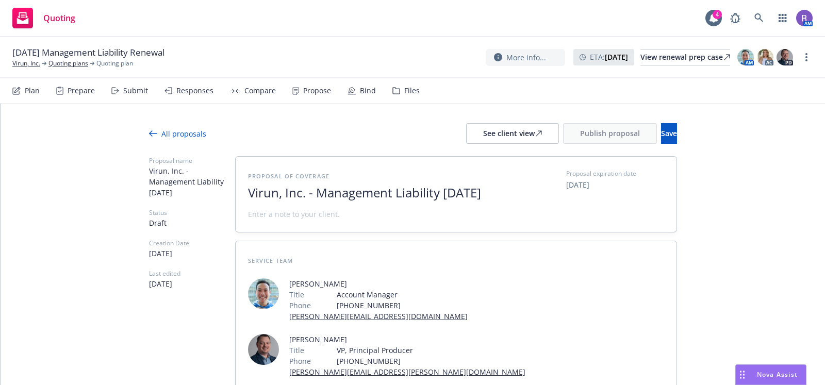
scroll to position [0, 0]
click at [663, 131] on button "Save" at bounding box center [669, 134] width 16 height 21
click at [769, 376] on span "Nova Assist" at bounding box center [777, 374] width 41 height 9
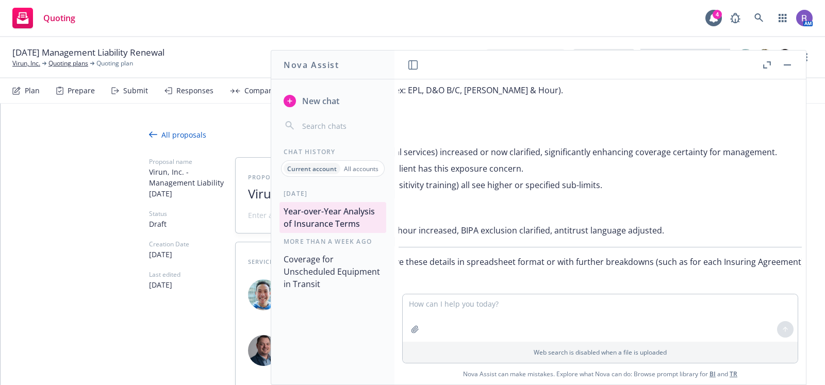
scroll to position [1715, 345]
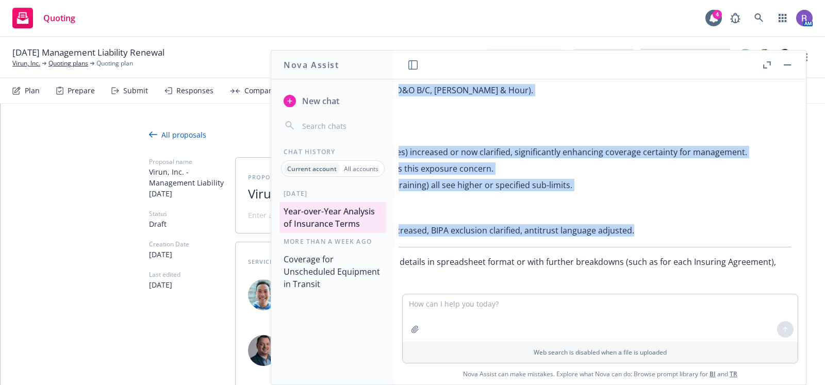
drag, startPoint x: 425, startPoint y: 137, endPoint x: 719, endPoint y: 227, distance: 307.8
copy div "Premium Structure Renewal presents significant cost savings while maintaining o…"
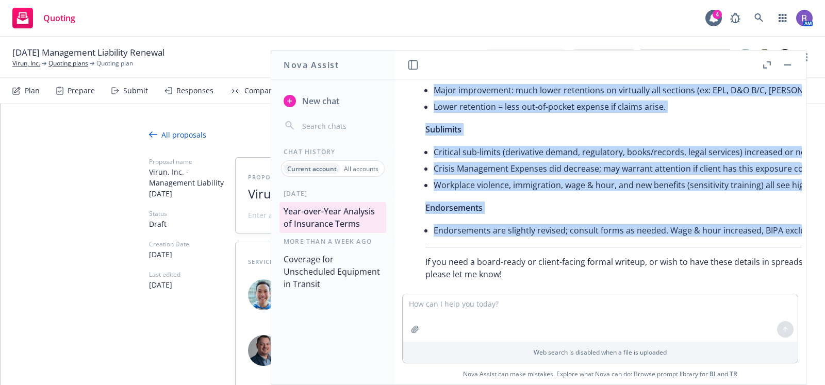
scroll to position [1735, 0]
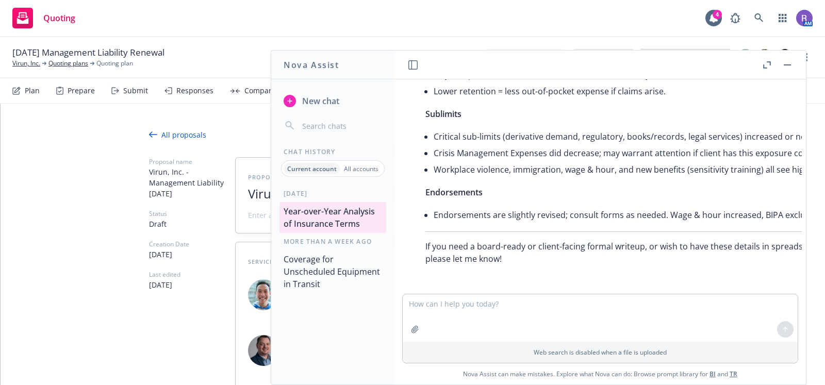
click at [199, 7] on div "Quoting 4 AM" at bounding box center [412, 18] width 825 height 37
click at [785, 63] on button "button" at bounding box center [787, 65] width 12 height 12
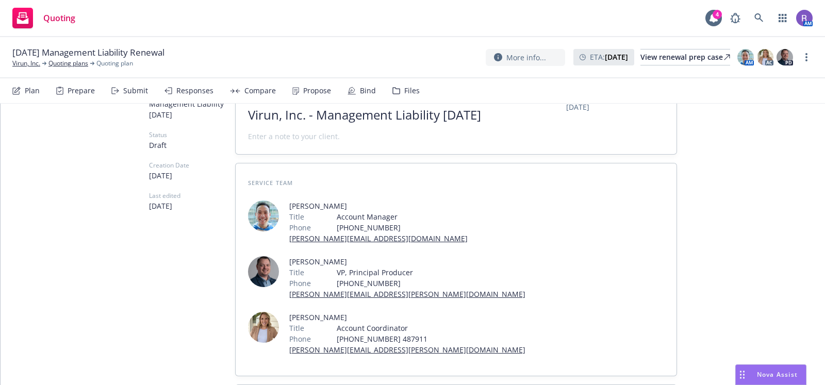
scroll to position [0, 0]
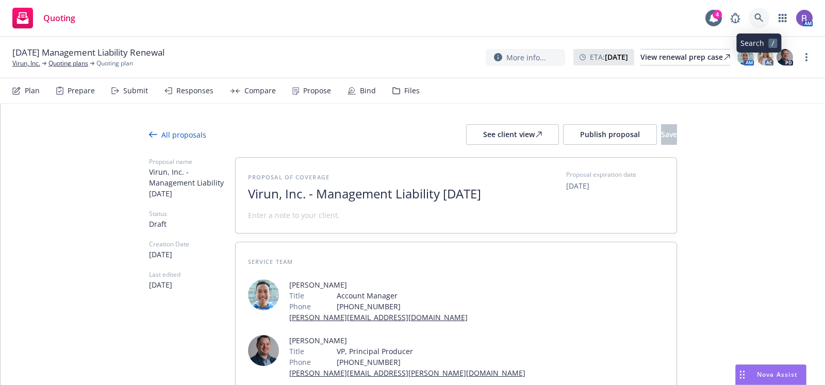
click at [756, 13] on link at bounding box center [758, 18] width 21 height 21
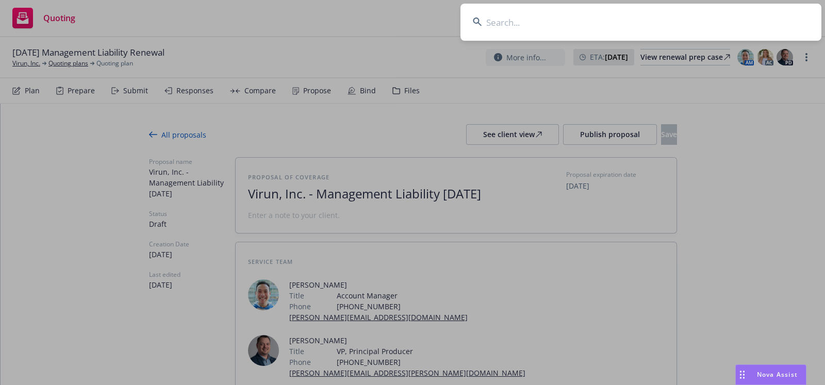
click at [681, 19] on input at bounding box center [640, 22] width 361 height 37
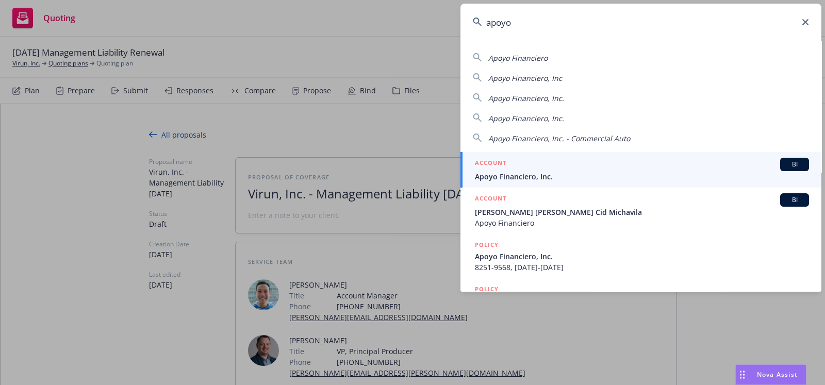
click at [547, 171] on span "Apoyo Financiero, Inc." at bounding box center [642, 176] width 334 height 11
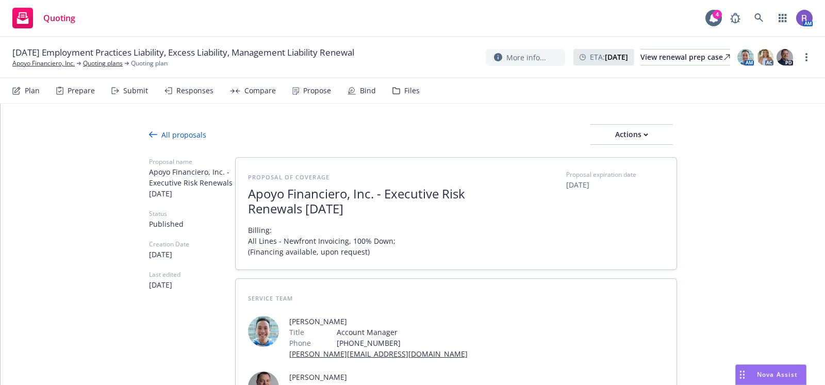
type textarea "x"
click at [756, 18] on icon at bounding box center [758, 17] width 9 height 9
click at [786, 28] on div "Quoting 4 AM" at bounding box center [412, 18] width 825 height 37
click at [782, 21] on icon "button" at bounding box center [782, 18] width 8 height 8
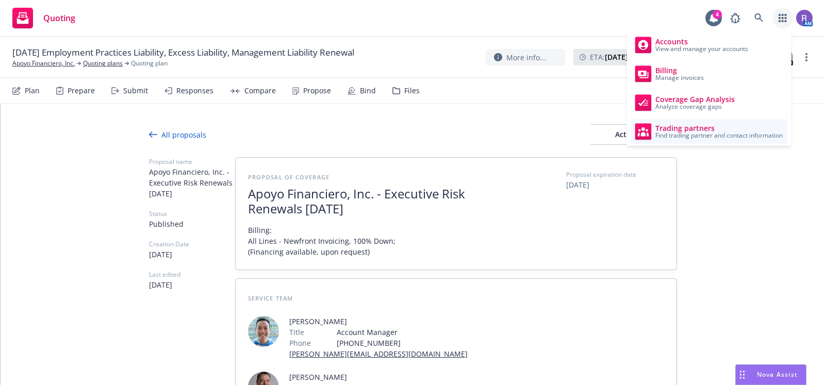
click at [667, 128] on span "Trading partners" at bounding box center [718, 128] width 127 height 8
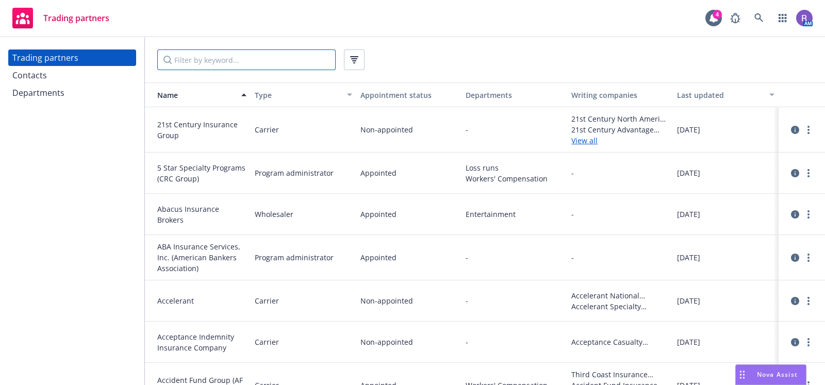
click at [202, 56] on input "Filter by keyword..." at bounding box center [246, 59] width 178 height 21
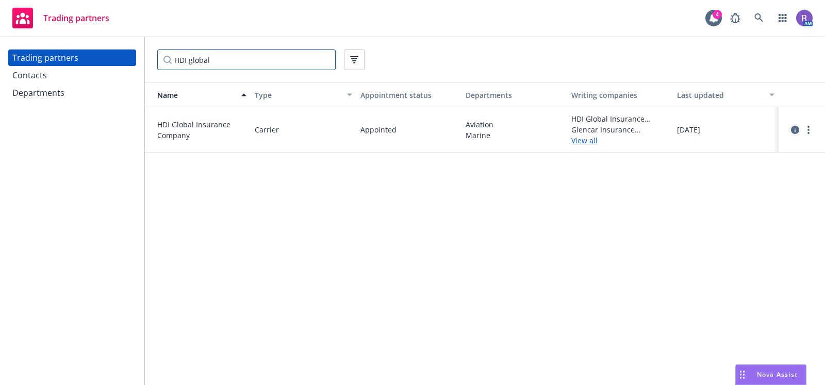
type input "HDI global"
click at [790, 128] on link "circleInformation" at bounding box center [795, 130] width 12 height 12
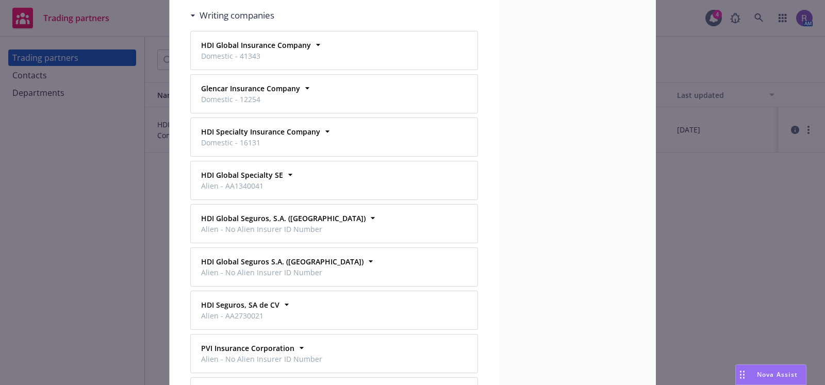
scroll to position [252, 0]
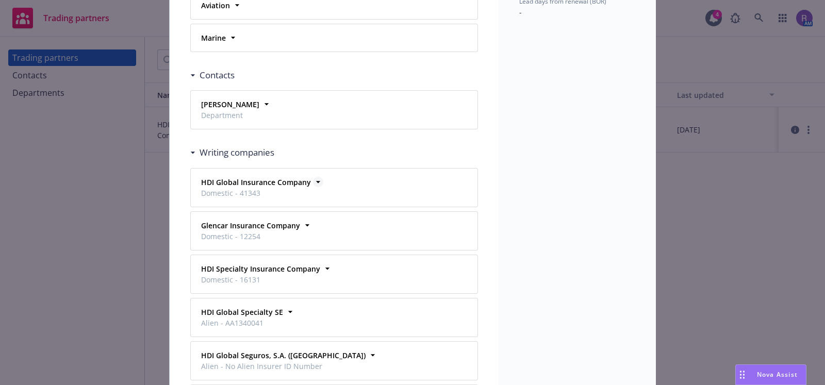
click at [303, 175] on div "HDI Global Insurance Company Domestic - 41343" at bounding box center [255, 188] width 116 height 26
click at [313, 177] on icon at bounding box center [318, 182] width 10 height 10
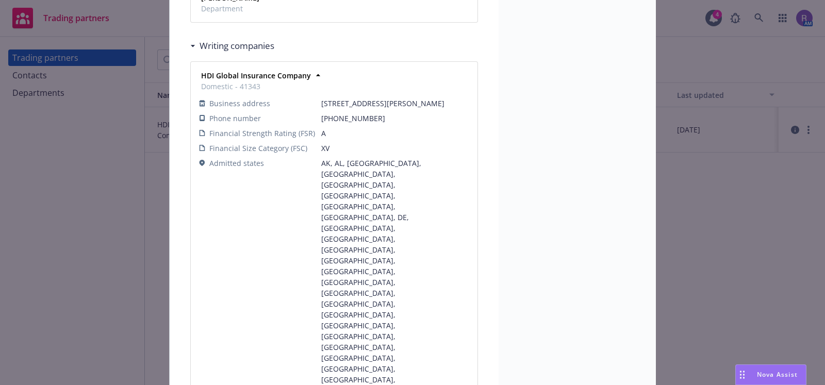
scroll to position [359, 0]
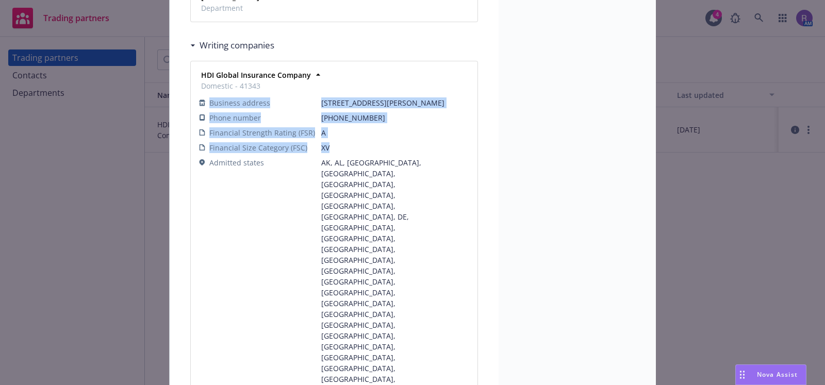
drag, startPoint x: 193, startPoint y: 141, endPoint x: 327, endPoint y: 156, distance: 134.8
click at [327, 153] on span "XV" at bounding box center [395, 147] width 148 height 11
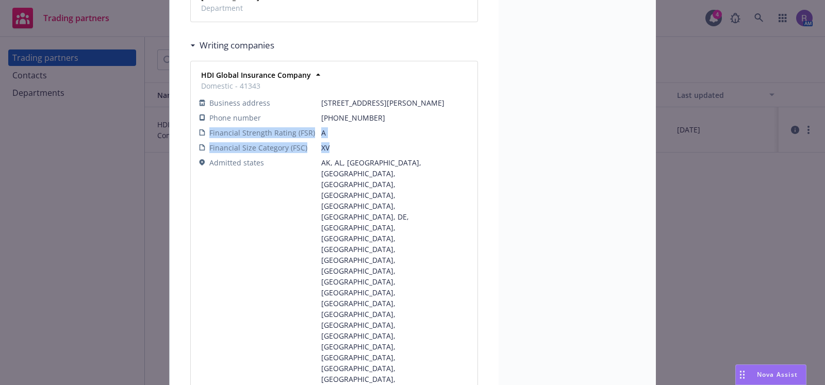
drag, startPoint x: 204, startPoint y: 144, endPoint x: 326, endPoint y: 153, distance: 121.9
copy tbody "Financial Strength Rating (FSR) A Financial Size Category (FSC) XV"
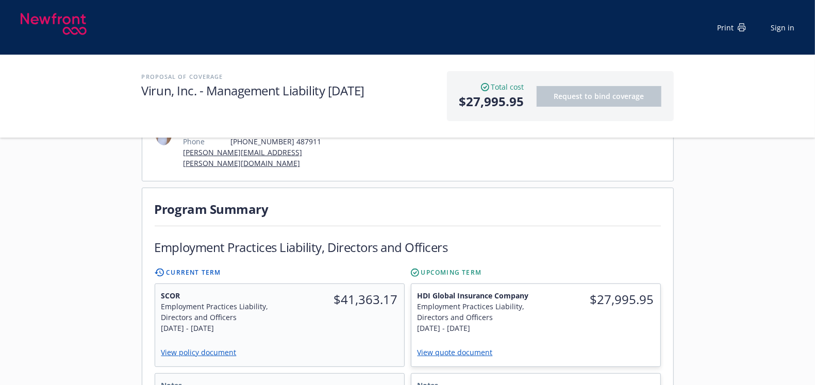
scroll to position [136, 0]
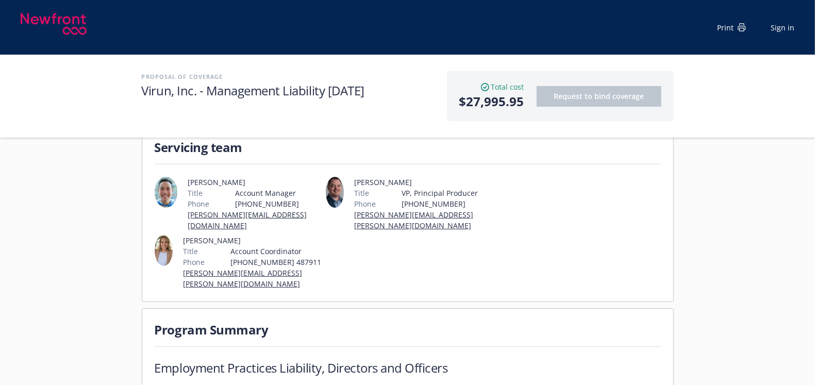
scroll to position [0, 0]
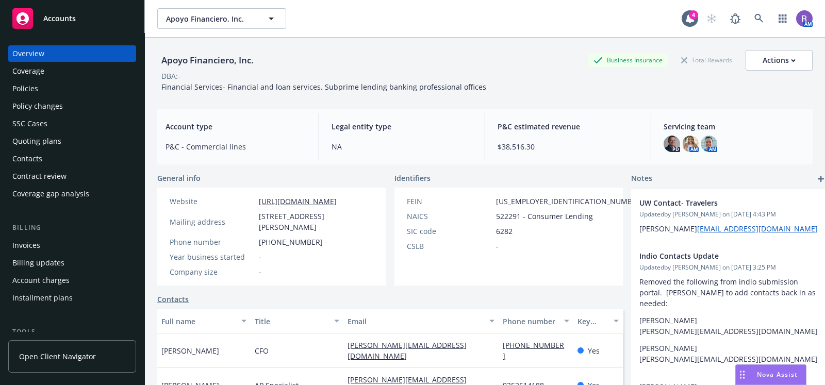
click at [67, 145] on div "Quoting plans" at bounding box center [72, 141] width 120 height 16
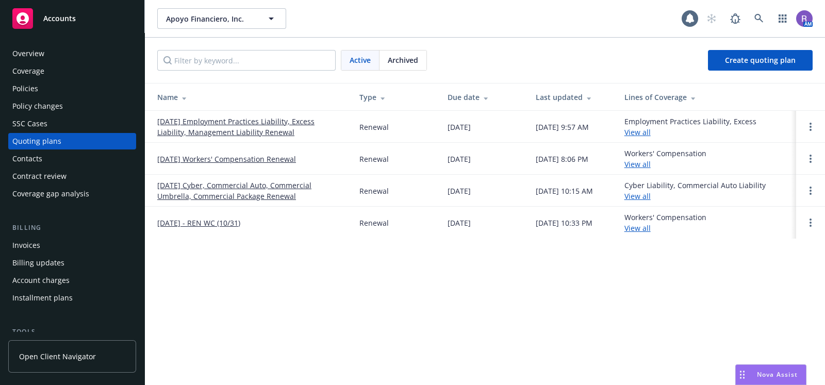
click at [264, 128] on link "[DATE] Employment Practices Liability, Excess Liability, Management Liability R…" at bounding box center [250, 127] width 186 height 22
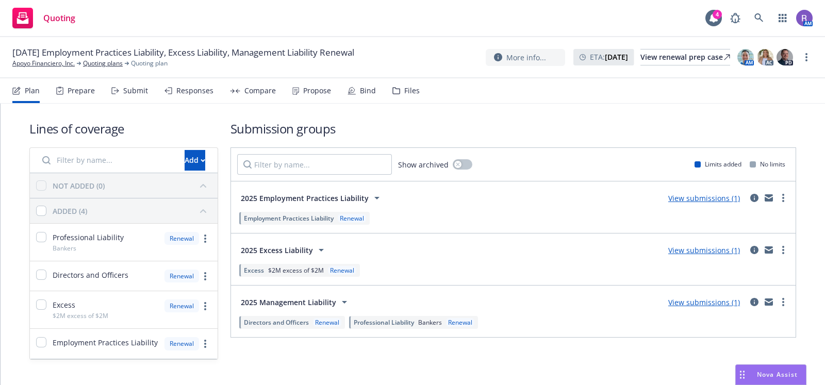
click at [367, 91] on div "Bind" at bounding box center [368, 91] width 16 height 8
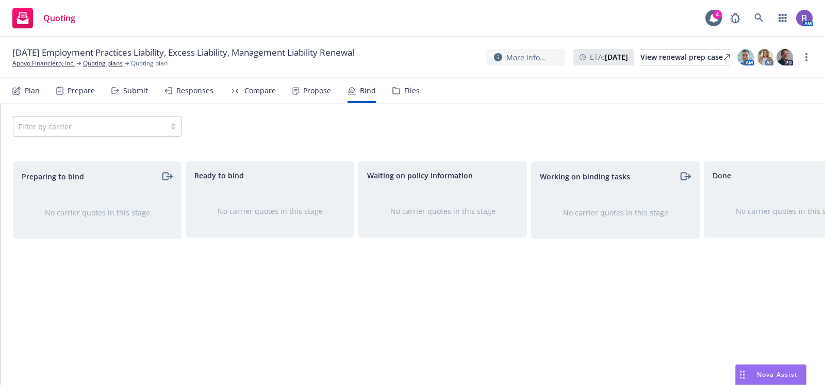
click at [315, 92] on div "Propose" at bounding box center [317, 91] width 28 height 8
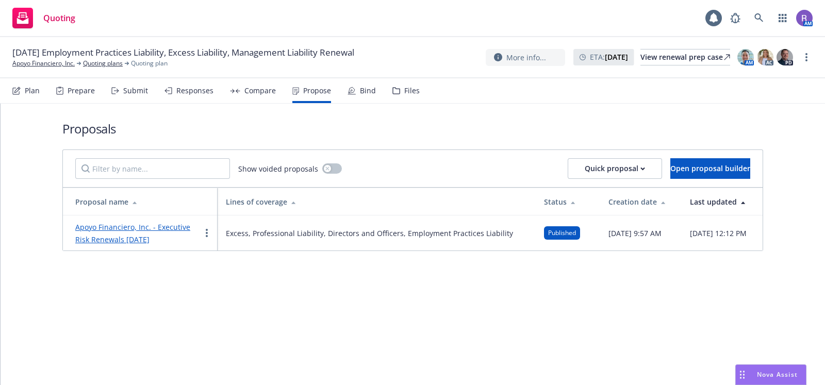
click at [142, 226] on link "Apoyo Financiero, Inc. - Executive Risk Renewals [DATE]" at bounding box center [132, 233] width 115 height 22
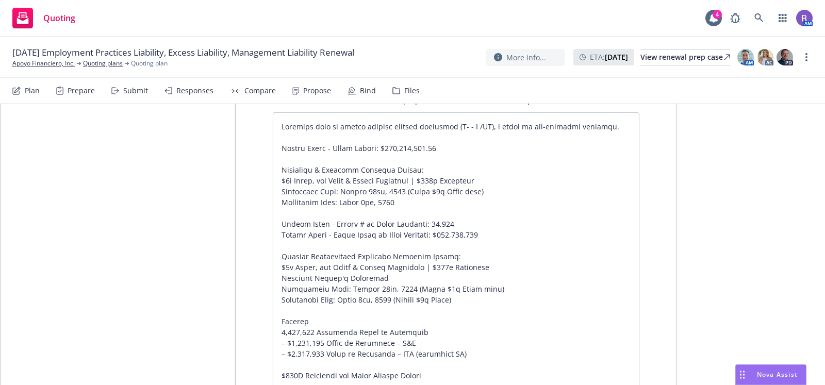
scroll to position [709, 0]
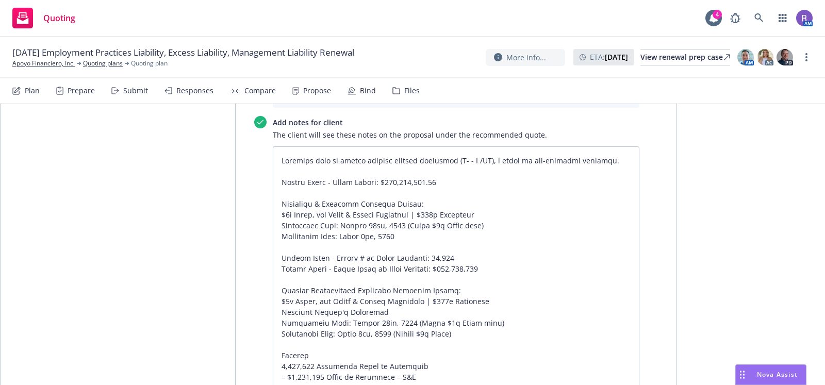
type textarea "x"
